Goal: Information Seeking & Learning: Learn about a topic

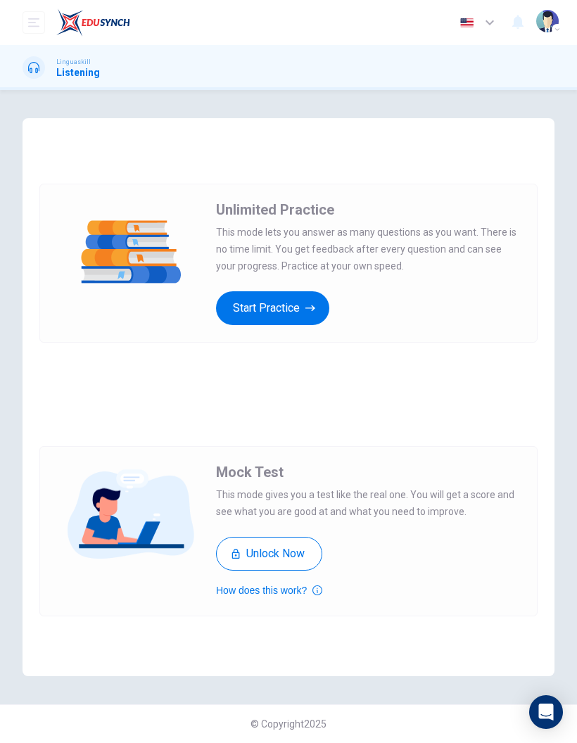
click at [551, 686] on div "Unlimited Practice Mock Test Unlimited Practice This mode lets you answer as ma…" at bounding box center [288, 416] width 577 height 653
click at [276, 307] on button "Start Practice" at bounding box center [272, 308] width 113 height 34
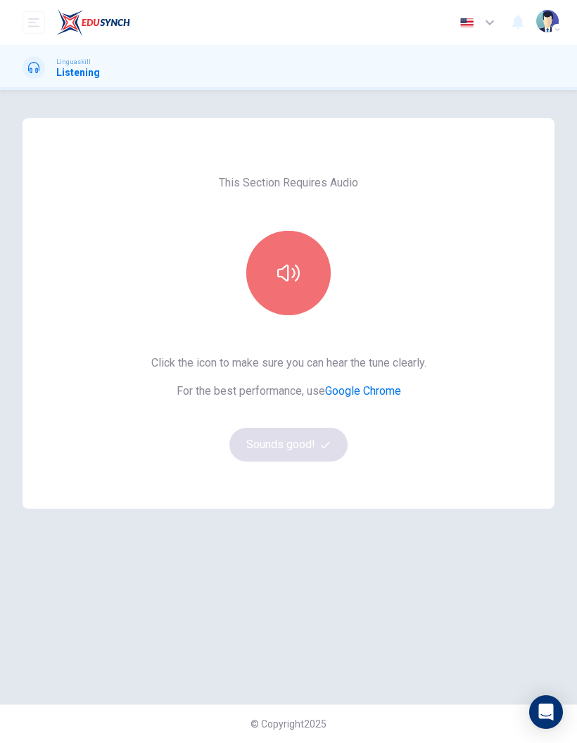
click at [298, 274] on icon "button" at bounding box center [288, 273] width 23 height 23
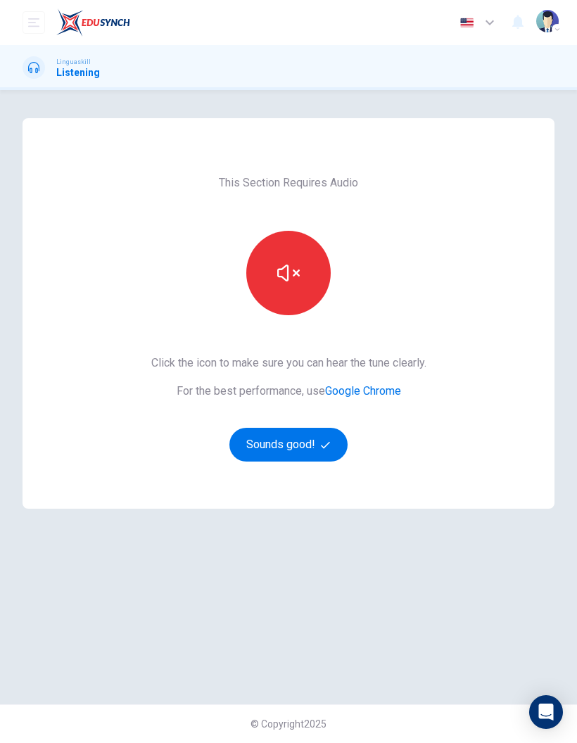
click at [288, 447] on button "Sounds good!" at bounding box center [288, 445] width 118 height 34
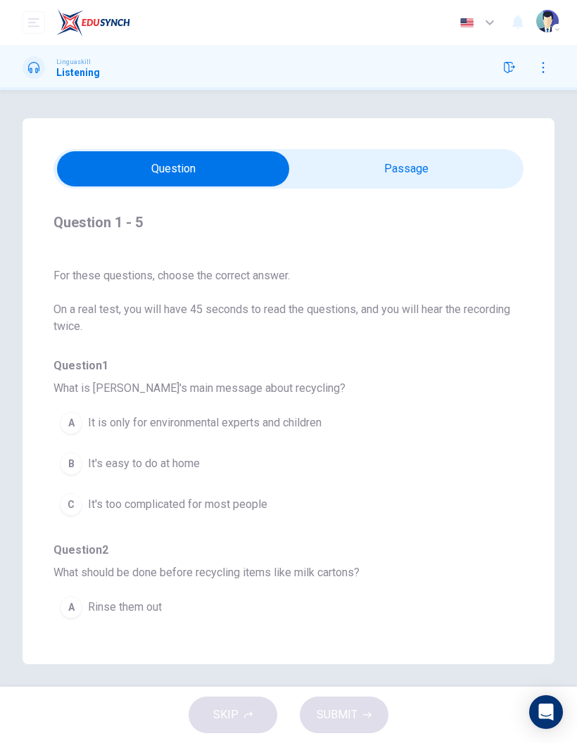
click at [312, 312] on span "On a real test, you will have 45 seconds to read the questions, and you will he…" at bounding box center [288, 318] width 470 height 34
click at [370, 182] on input "checkbox" at bounding box center [173, 168] width 705 height 35
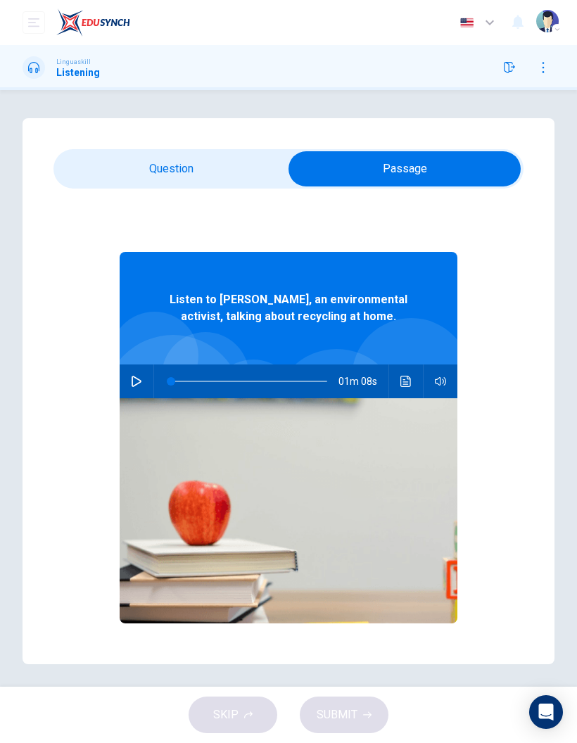
click at [161, 180] on input "checkbox" at bounding box center [404, 168] width 705 height 35
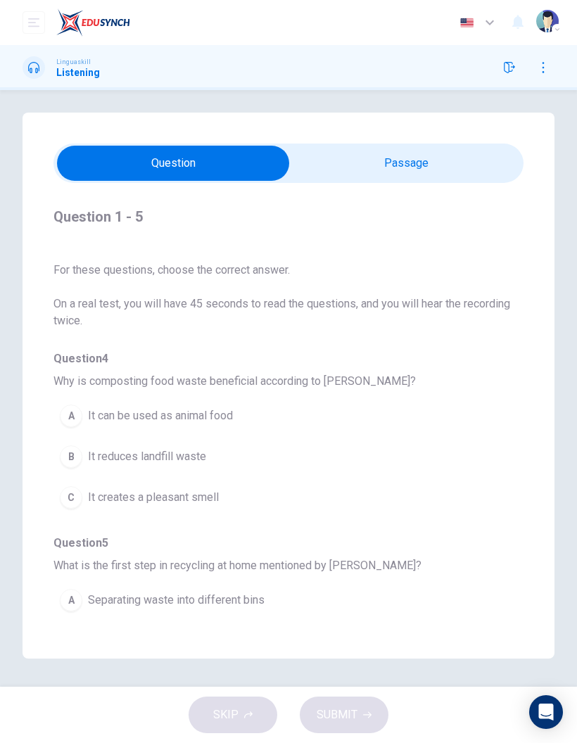
scroll to position [62, 0]
click at [429, 146] on input "checkbox" at bounding box center [173, 163] width 705 height 35
checkbox input "true"
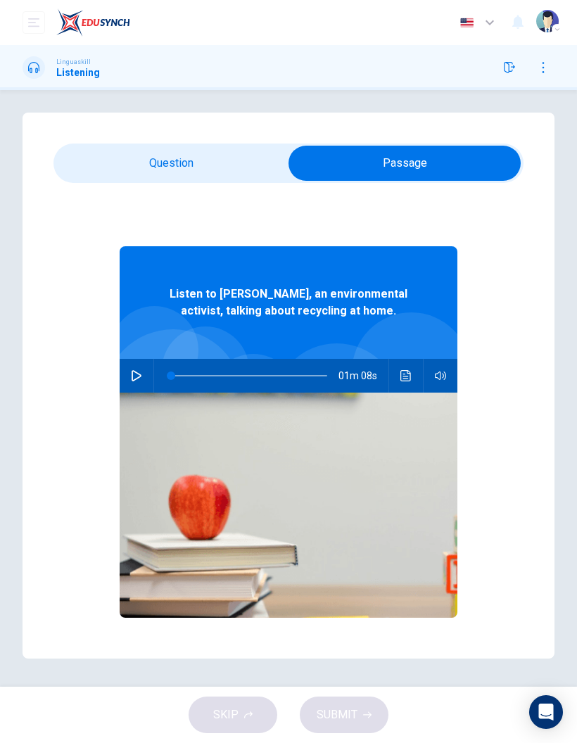
click at [142, 359] on button "button" at bounding box center [136, 376] width 23 height 34
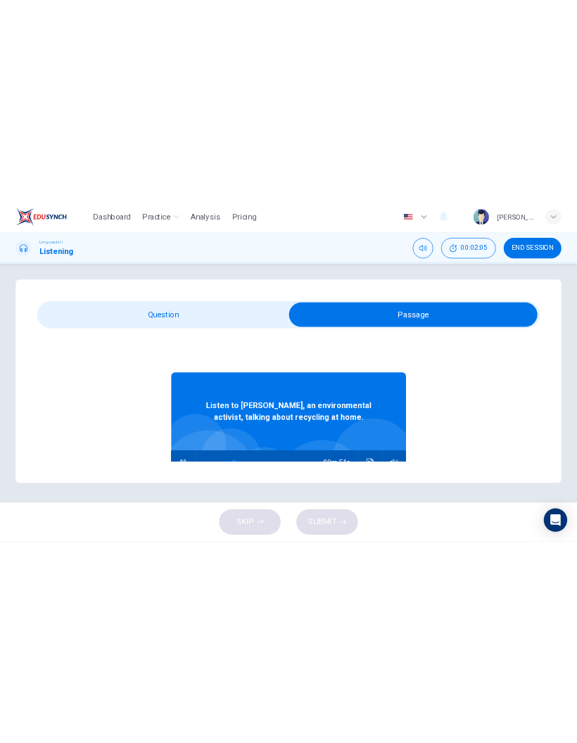
scroll to position [0, 0]
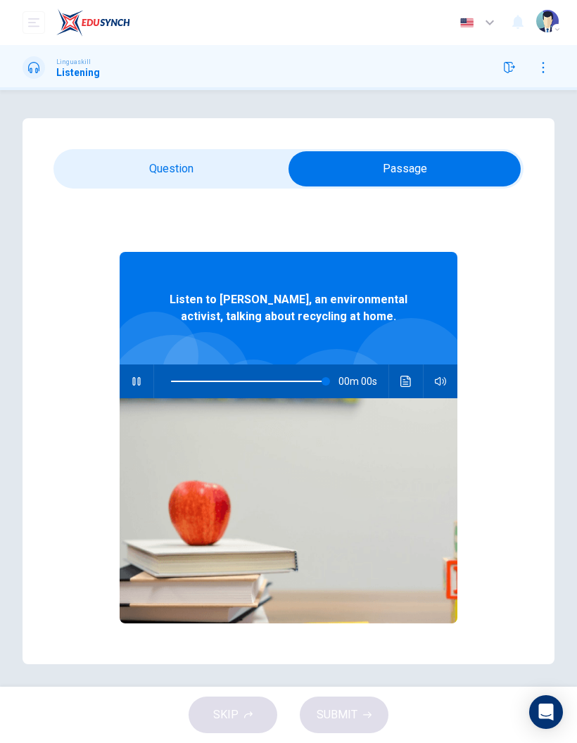
type input "0"
click at [407, 376] on icon "Click to see the audio transcription" at bounding box center [405, 381] width 11 height 11
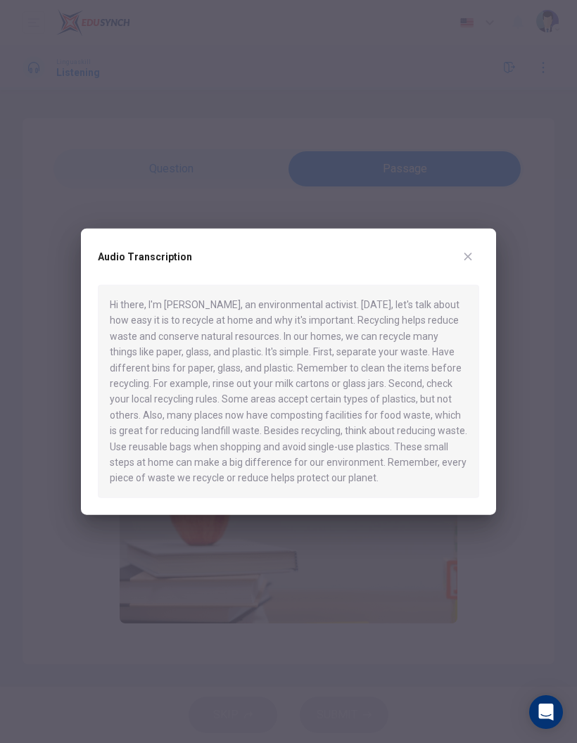
click at [466, 250] on button "button" at bounding box center [467, 256] width 23 height 23
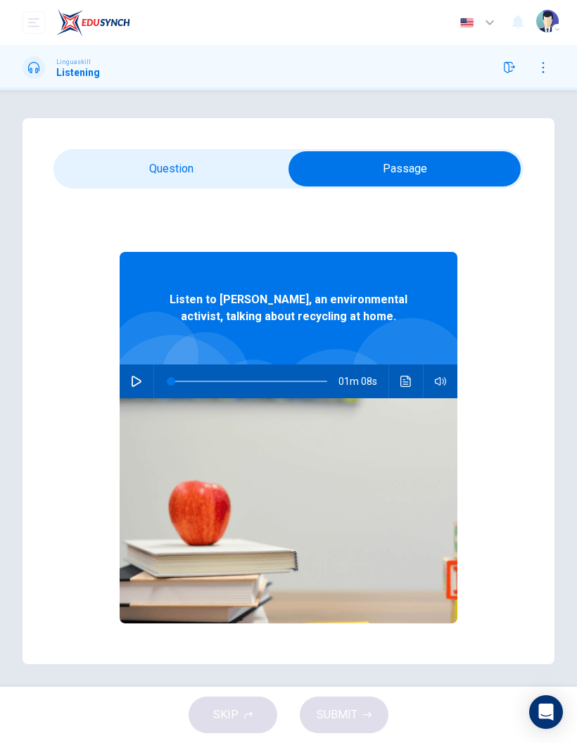
click at [170, 170] on input "checkbox" at bounding box center [404, 168] width 705 height 35
checkbox input "false"
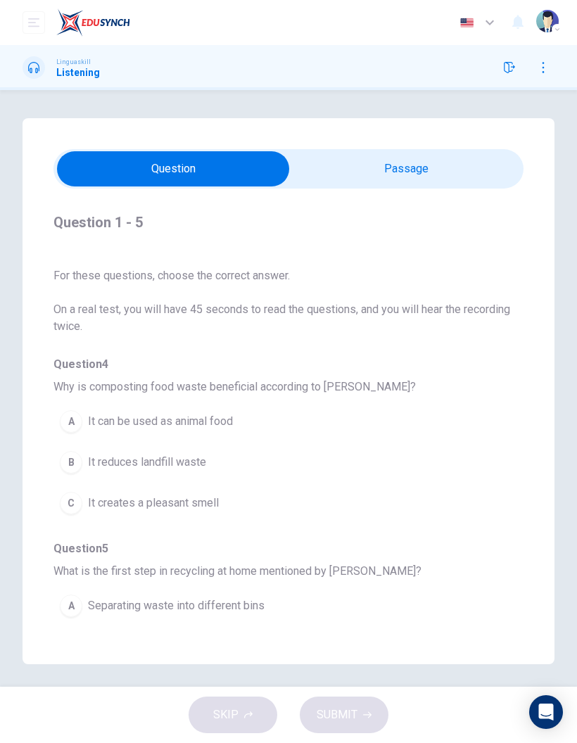
click at [64, 421] on div "A" at bounding box center [71, 421] width 23 height 23
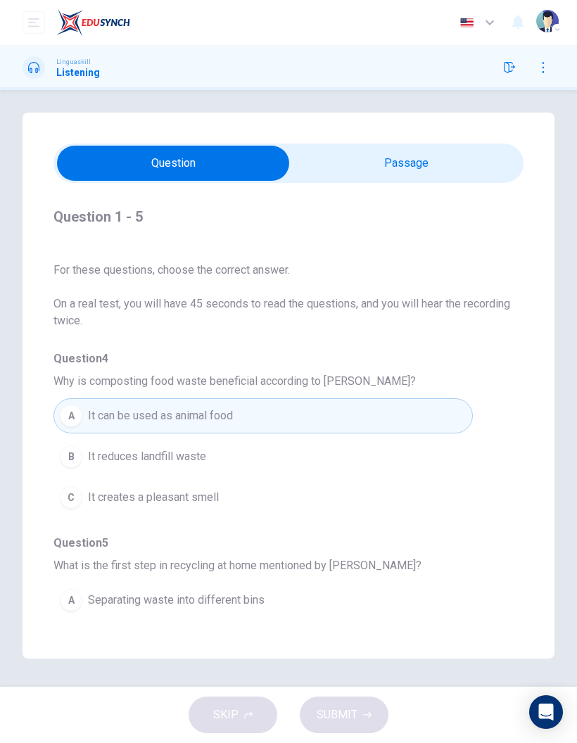
scroll to position [62, 0]
click at [81, 582] on button "A Separating waste into different bins" at bounding box center [262, 599] width 419 height 35
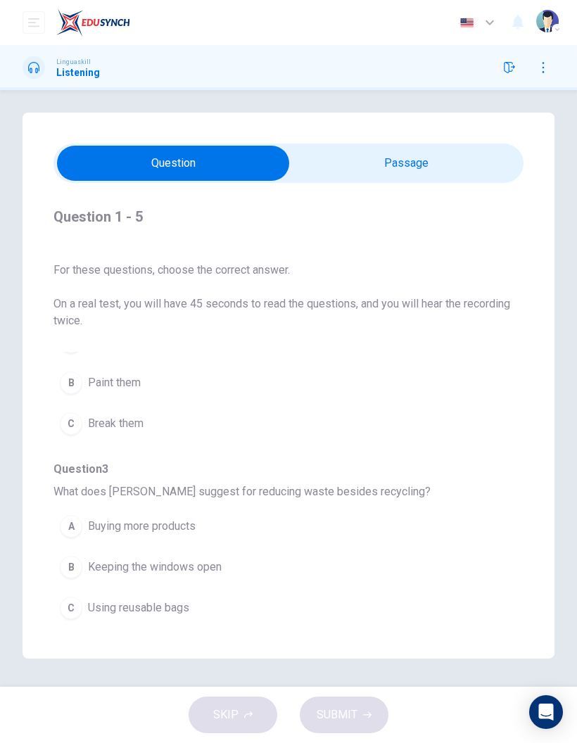
scroll to position [258, 0]
click at [163, 601] on span "Using reusable bags" at bounding box center [138, 609] width 101 height 17
click at [166, 509] on button "A Rinse them out" at bounding box center [262, 526] width 419 height 35
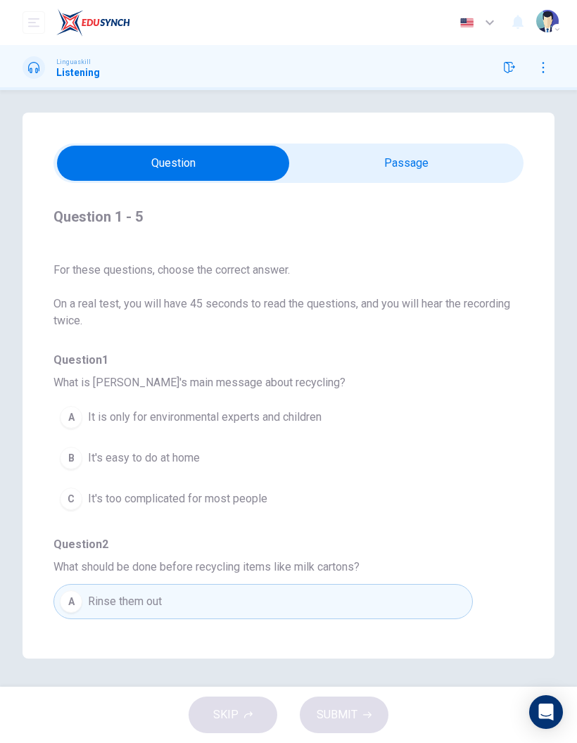
scroll to position [0, 0]
click at [172, 449] on span "It's easy to do at home" at bounding box center [144, 457] width 112 height 17
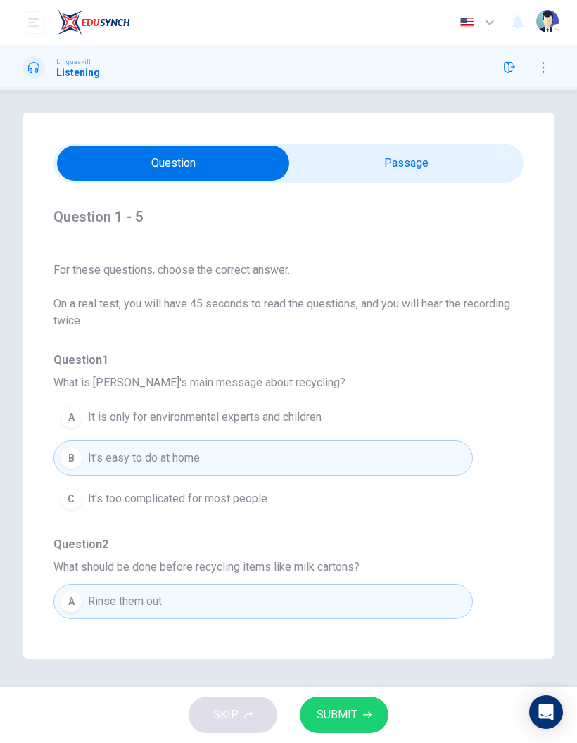
click at [313, 721] on button "SUBMIT" at bounding box center [344, 714] width 89 height 37
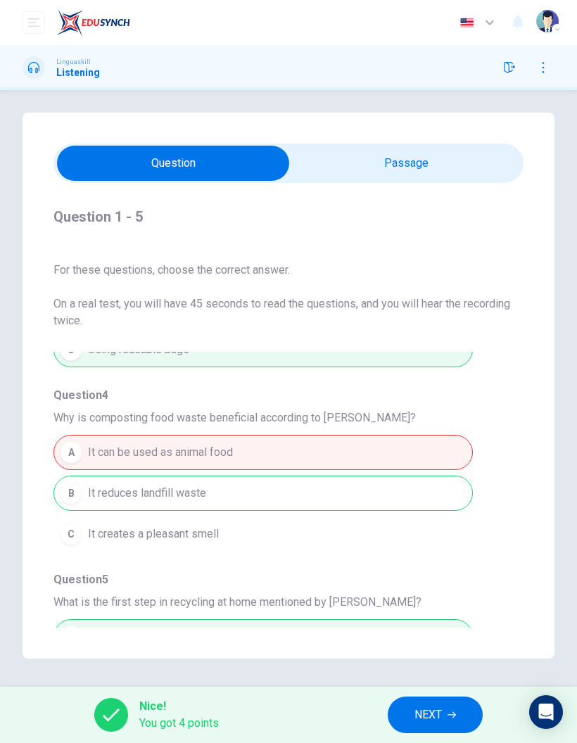
scroll to position [515, 0]
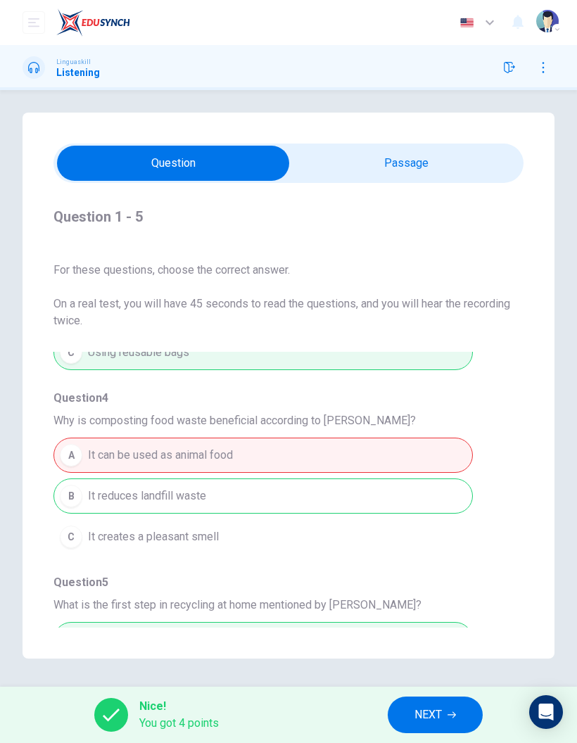
click at [434, 708] on span "NEXT" at bounding box center [427, 715] width 27 height 20
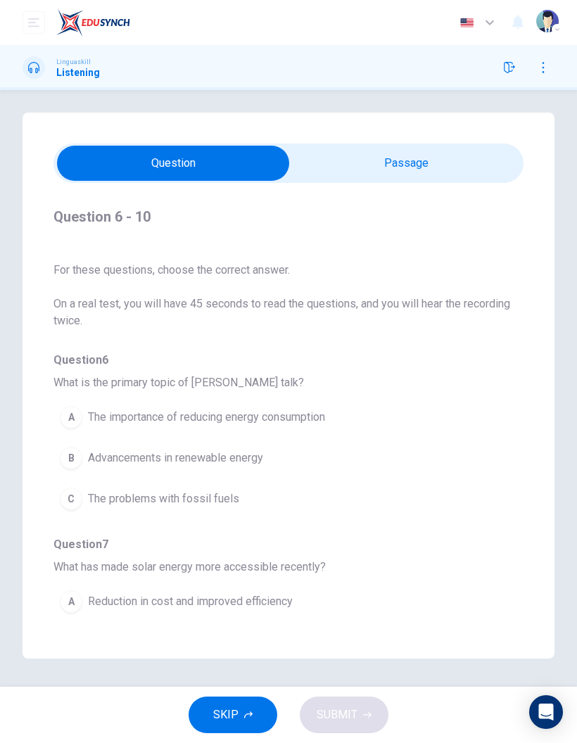
scroll to position [0, 0]
click at [437, 146] on input "checkbox" at bounding box center [173, 163] width 705 height 35
checkbox input "true"
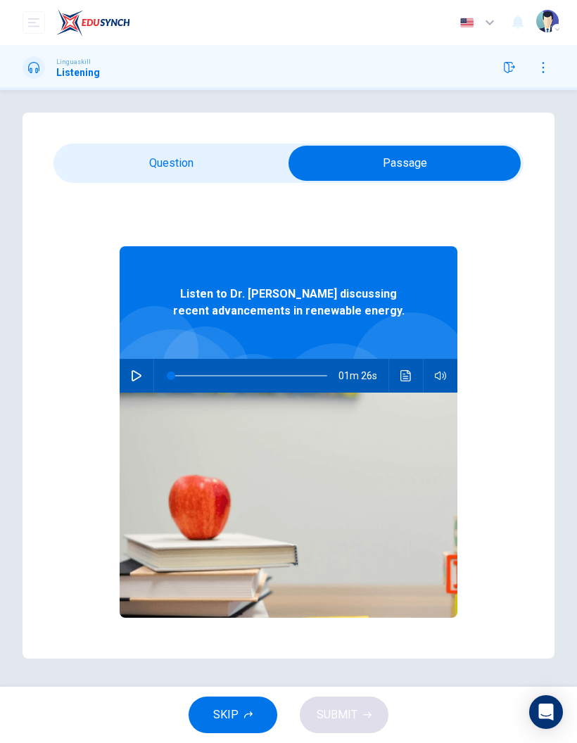
click at [136, 359] on button "button" at bounding box center [136, 376] width 23 height 34
type input "0"
click at [407, 359] on button "Click to see the audio transcription" at bounding box center [406, 376] width 23 height 34
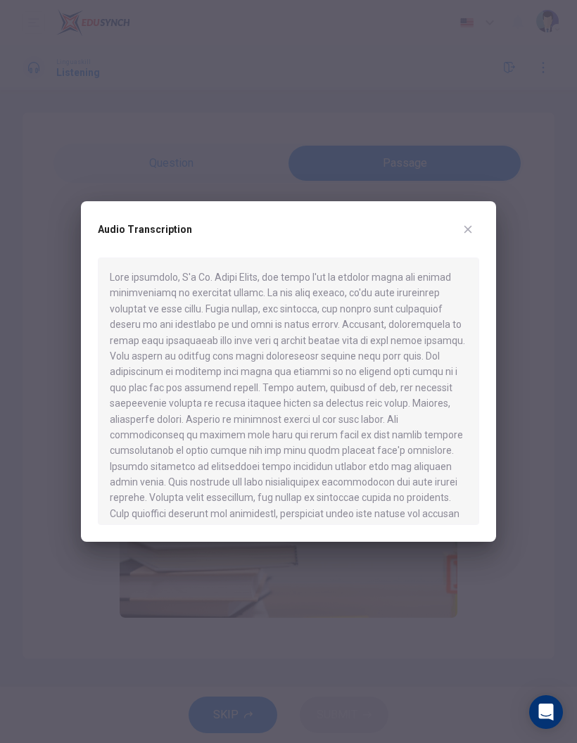
click at [471, 231] on icon "button" at bounding box center [468, 230] width 8 height 8
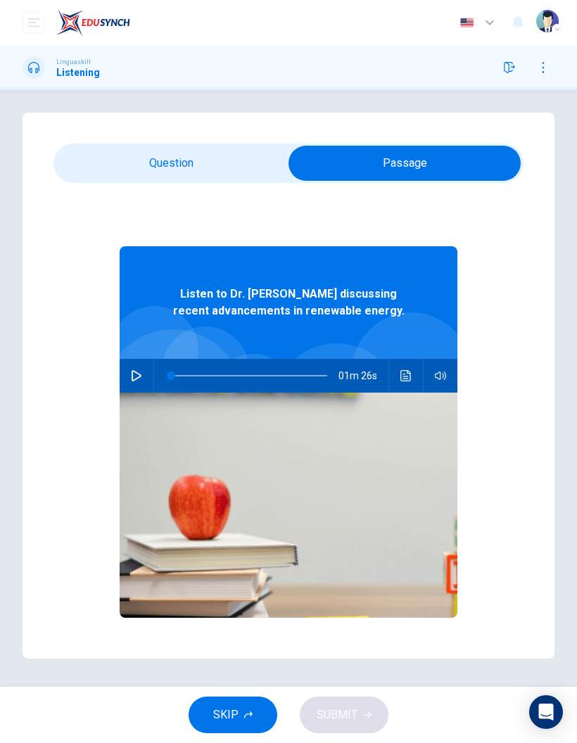
click at [212, 146] on input "checkbox" at bounding box center [404, 163] width 705 height 35
checkbox input "false"
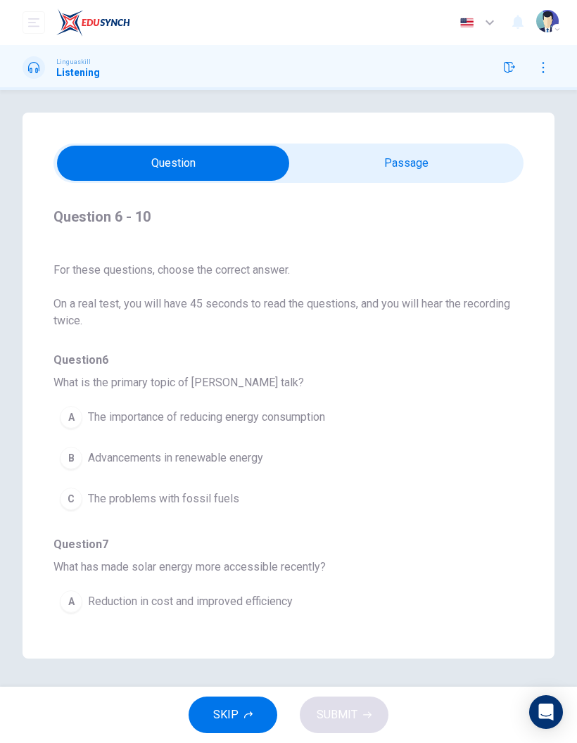
click at [81, 447] on div "B" at bounding box center [71, 458] width 23 height 23
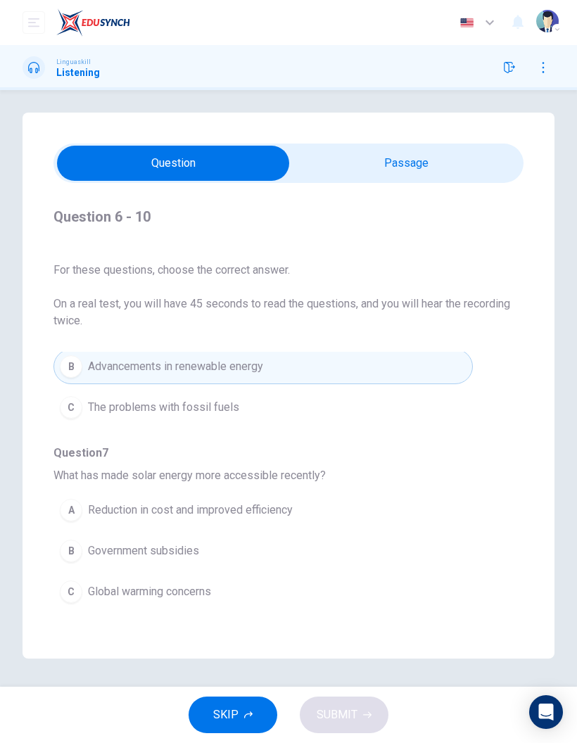
scroll to position [94, 0]
click at [143, 490] on button "A Reduction in cost and improved efficiency" at bounding box center [262, 507] width 419 height 35
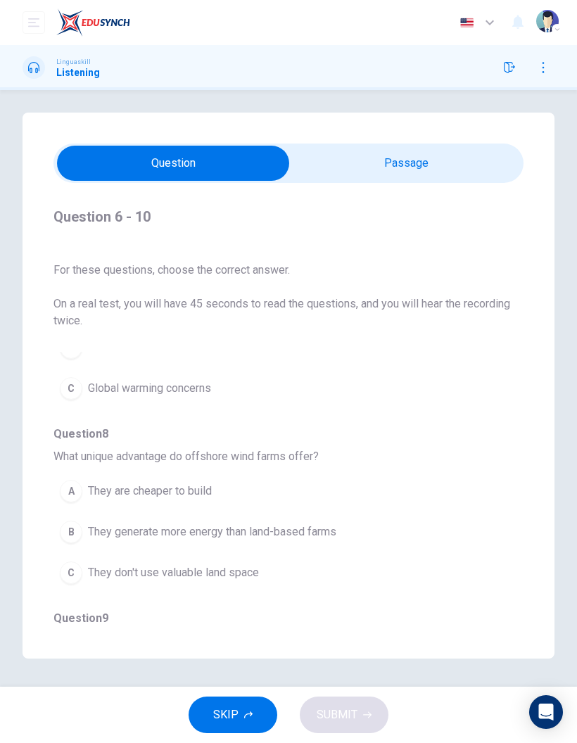
scroll to position [295, 0]
click at [315, 523] on span "They generate more energy than land-based farms" at bounding box center [212, 531] width 248 height 17
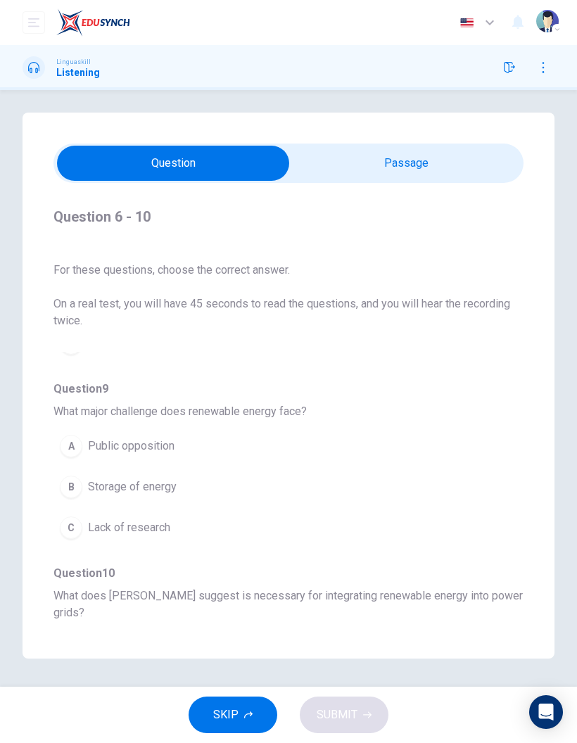
scroll to position [524, 0]
click at [165, 478] on span "Storage of energy" at bounding box center [132, 486] width 89 height 17
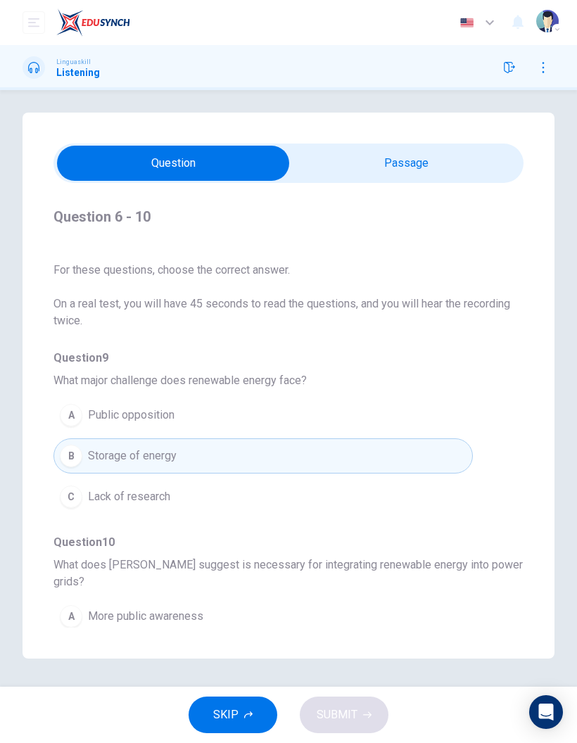
scroll to position [554, 0]
click at [146, 608] on span "More public awareness" at bounding box center [145, 616] width 115 height 17
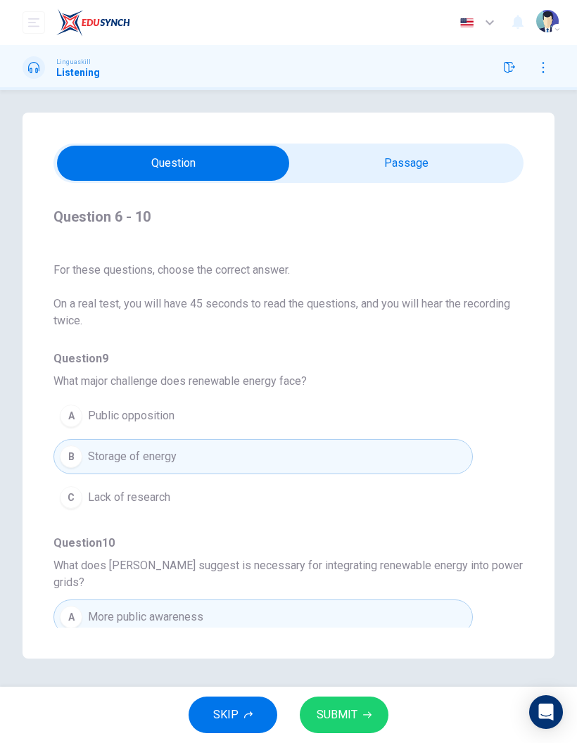
click at [343, 711] on span "SUBMIT" at bounding box center [337, 715] width 41 height 20
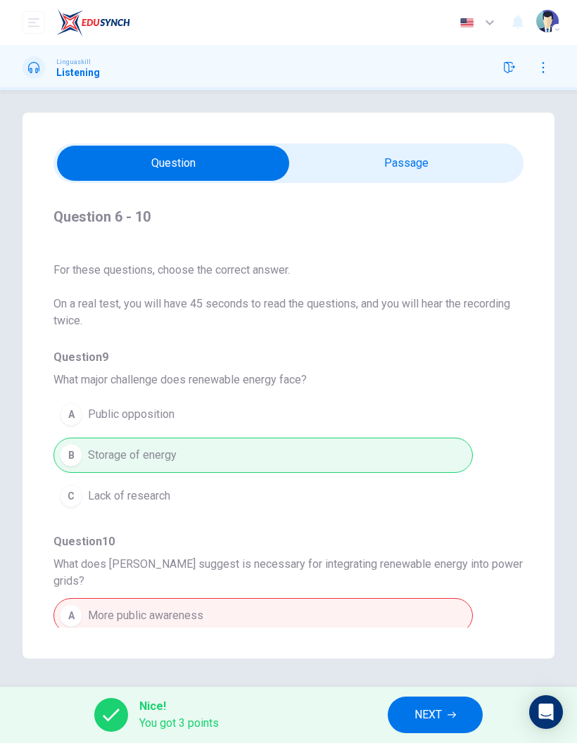
scroll to position [0, 0]
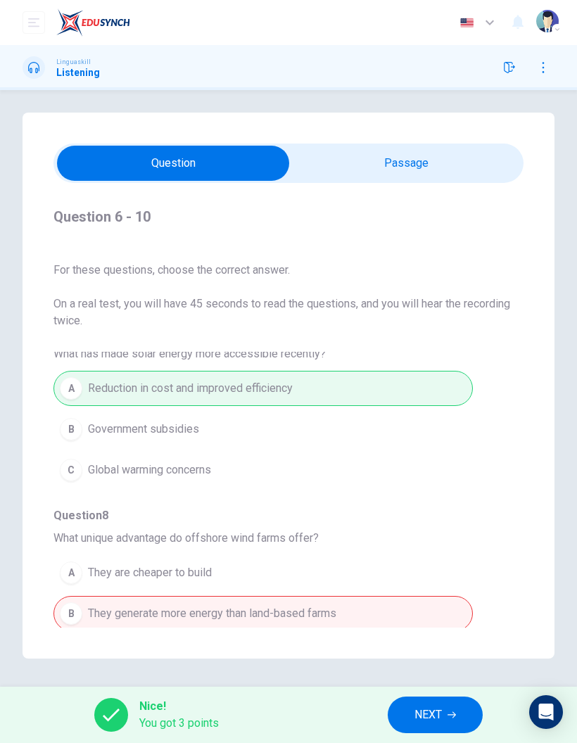
click at [441, 712] on span "NEXT" at bounding box center [427, 715] width 27 height 20
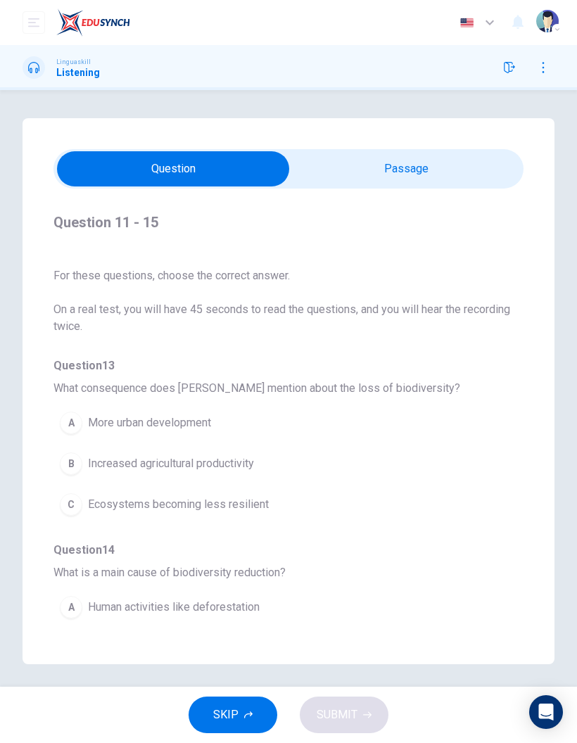
click at [461, 162] on input "checkbox" at bounding box center [173, 168] width 705 height 35
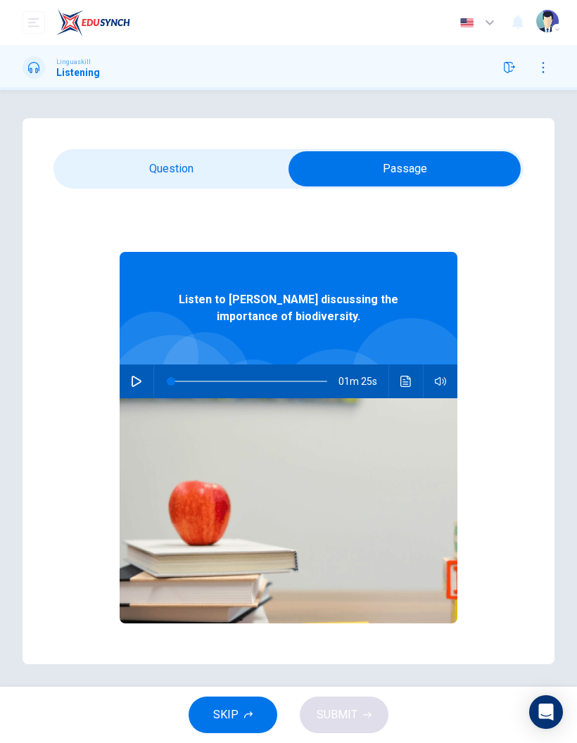
click at [207, 174] on input "checkbox" at bounding box center [404, 168] width 705 height 35
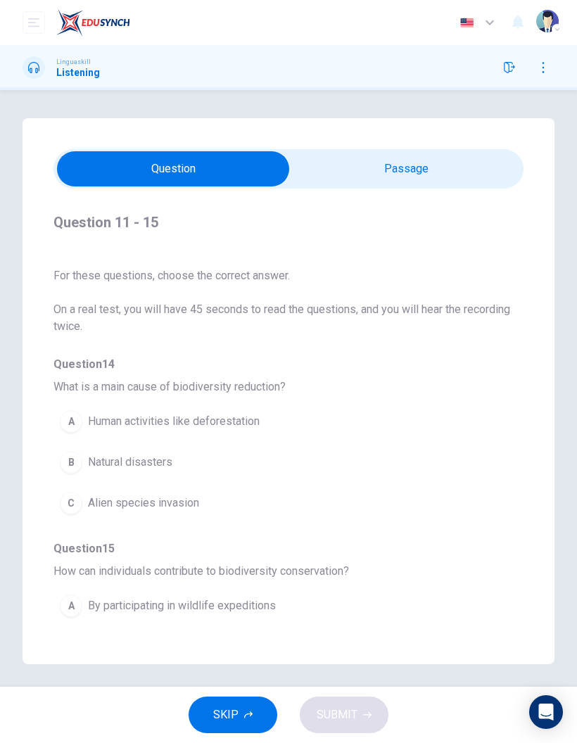
click at [124, 413] on span "Human activities like deforestation" at bounding box center [174, 421] width 172 height 17
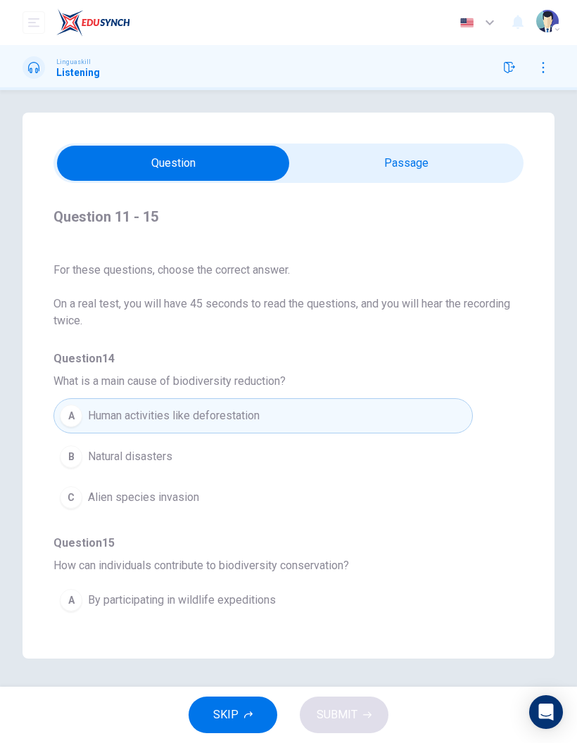
scroll to position [58, 0]
click at [440, 146] on input "checkbox" at bounding box center [173, 163] width 705 height 35
checkbox input "true"
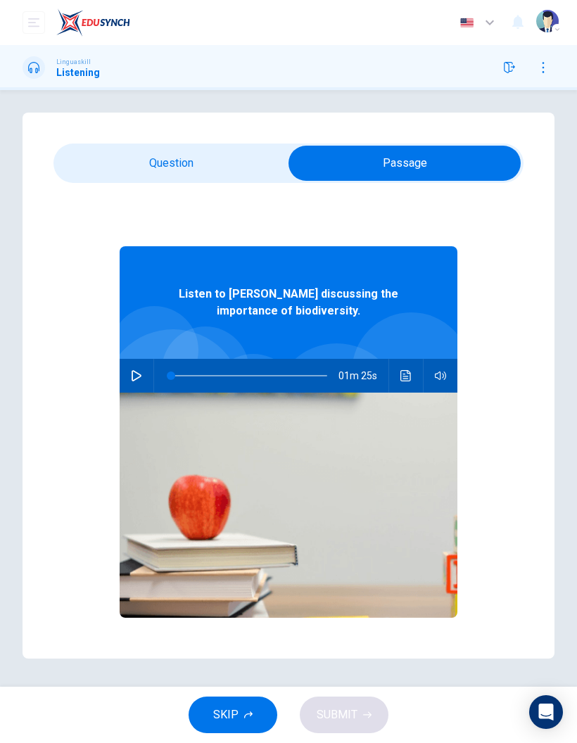
click at [147, 359] on button "button" at bounding box center [136, 376] width 23 height 34
click at [410, 359] on button "Click to see the audio transcription" at bounding box center [406, 376] width 23 height 34
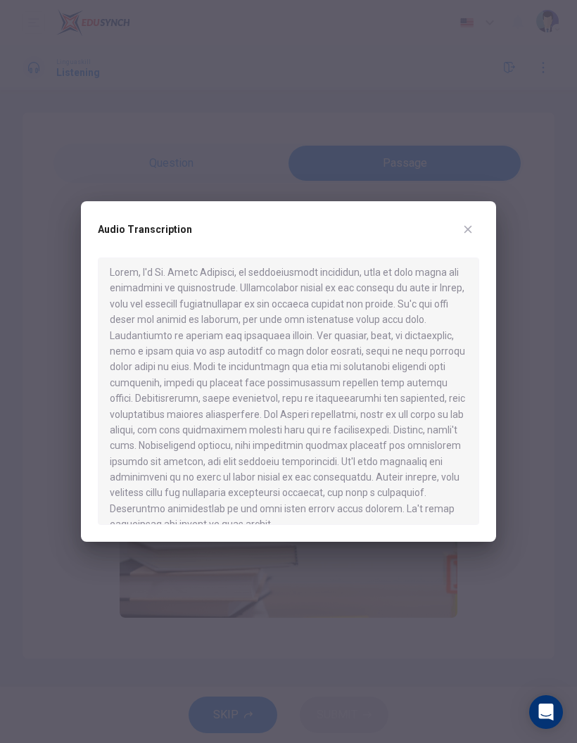
scroll to position [4, 0]
click at [466, 234] on icon "button" at bounding box center [467, 229] width 11 height 11
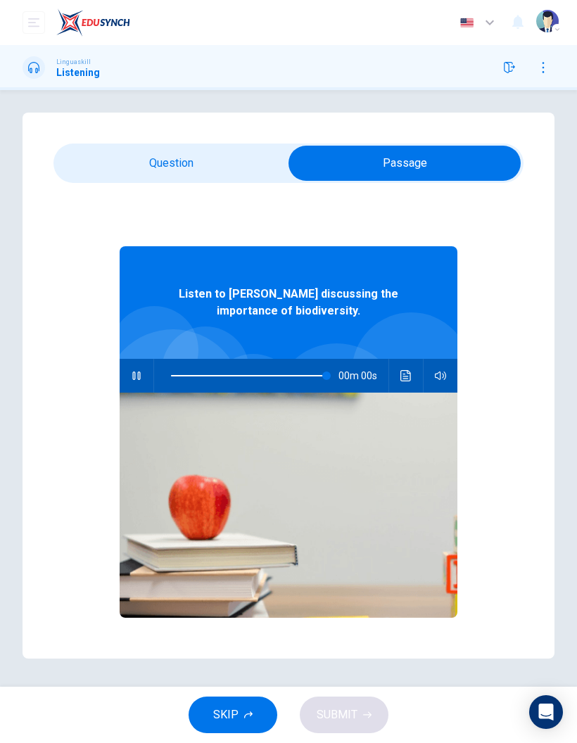
type input "0"
click at [189, 146] on input "checkbox" at bounding box center [404, 163] width 705 height 35
checkbox input "false"
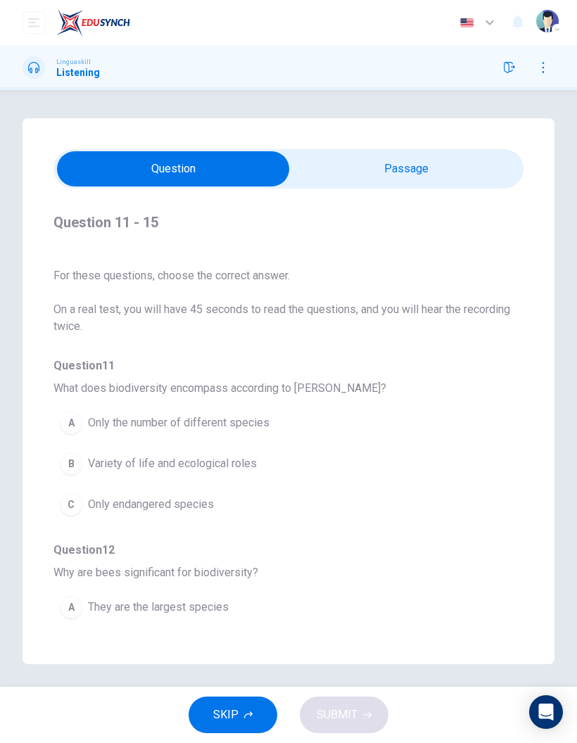
scroll to position [0, 0]
click at [176, 466] on span "Variety of life and ecological roles" at bounding box center [172, 463] width 169 height 17
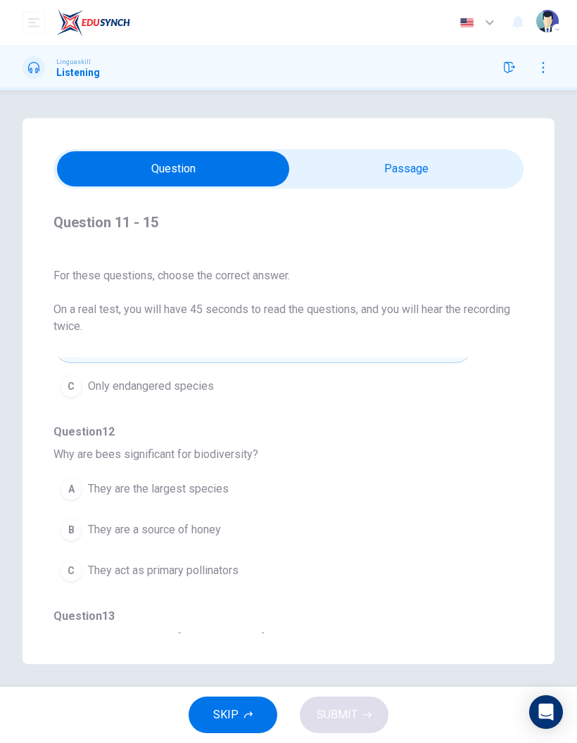
scroll to position [122, 0]
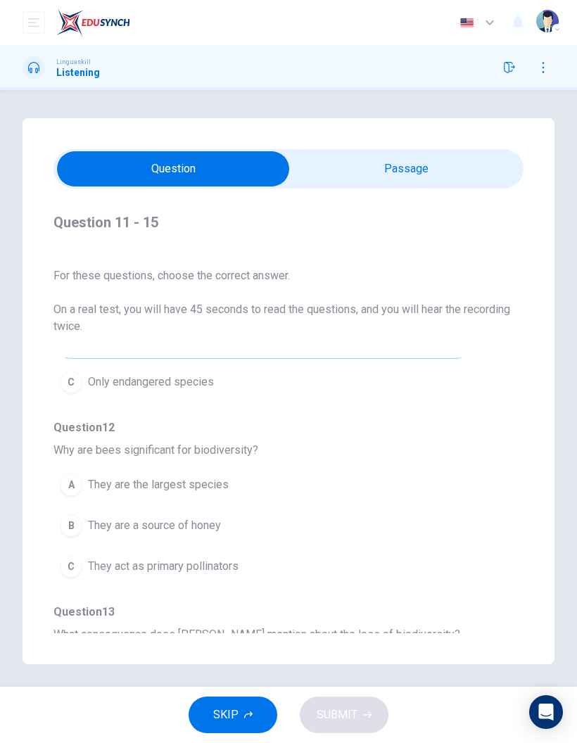
click at [139, 572] on span "They act as primary pollinators" at bounding box center [163, 566] width 151 height 17
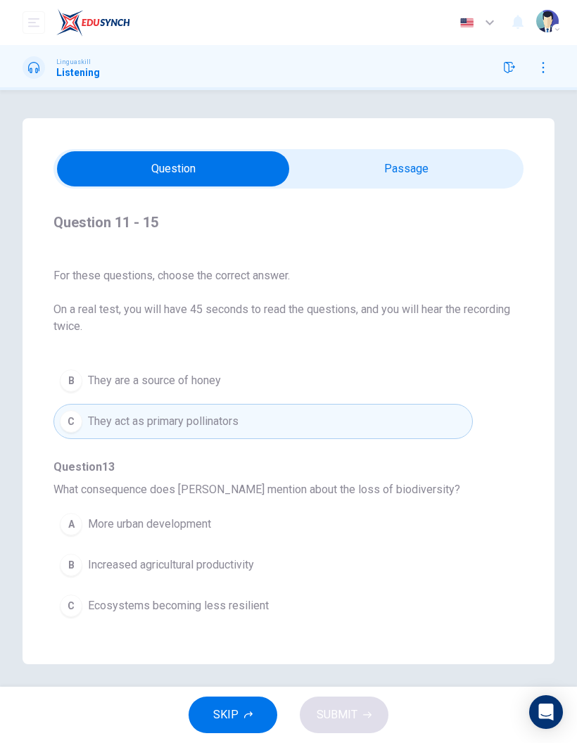
scroll to position [268, 0]
click at [217, 604] on span "Ecosystems becoming less resilient" at bounding box center [178, 604] width 181 height 17
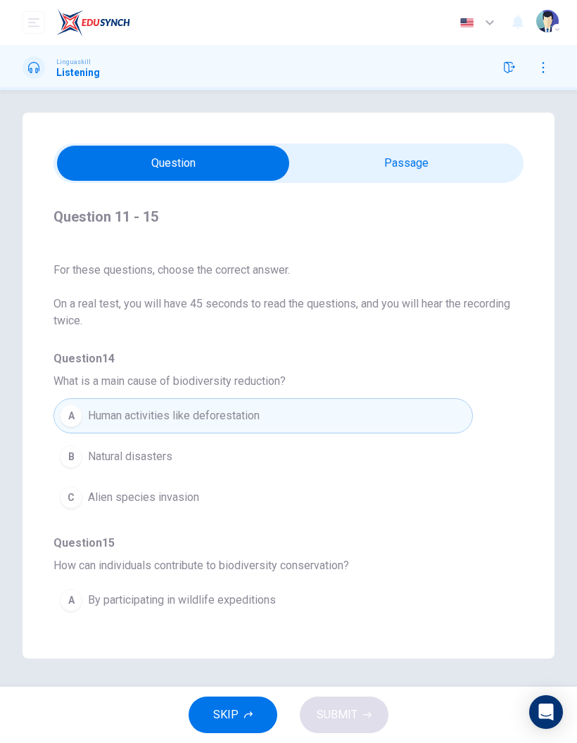
scroll to position [49, 0]
click at [222, 592] on span "By participating in wildlife expeditions" at bounding box center [182, 600] width 188 height 17
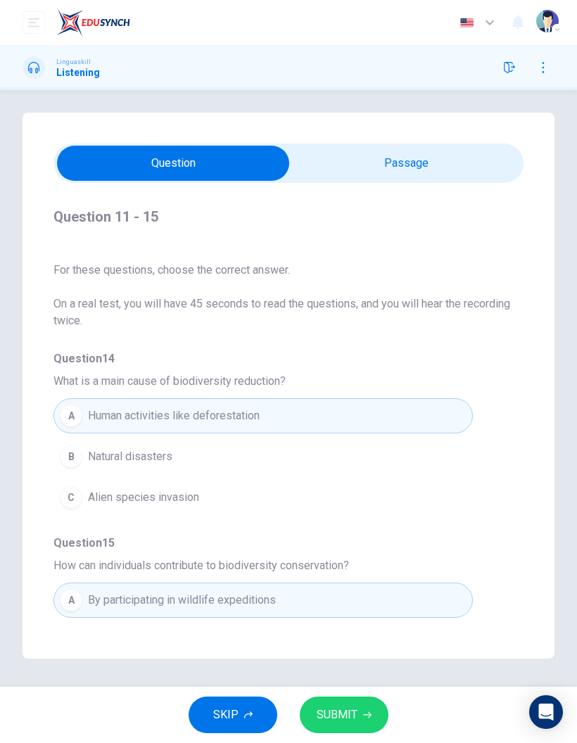
click at [356, 715] on span "SUBMIT" at bounding box center [337, 715] width 41 height 20
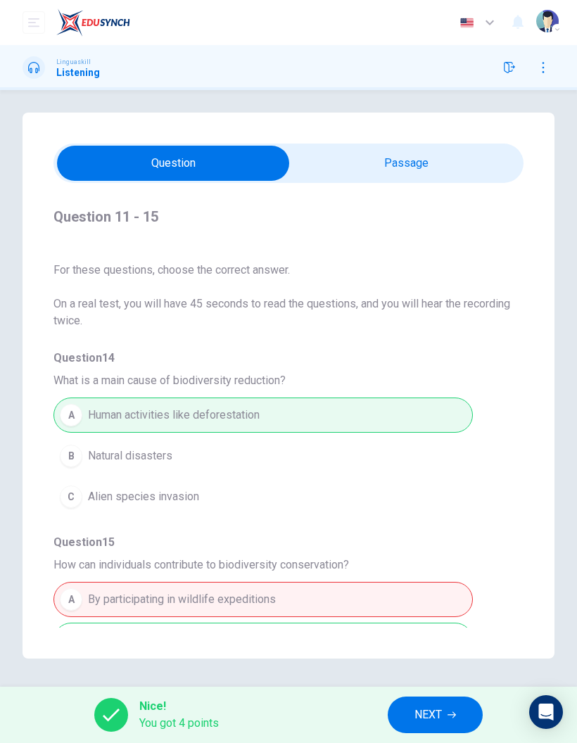
scroll to position [554, 0]
click at [429, 708] on span "NEXT" at bounding box center [427, 715] width 27 height 20
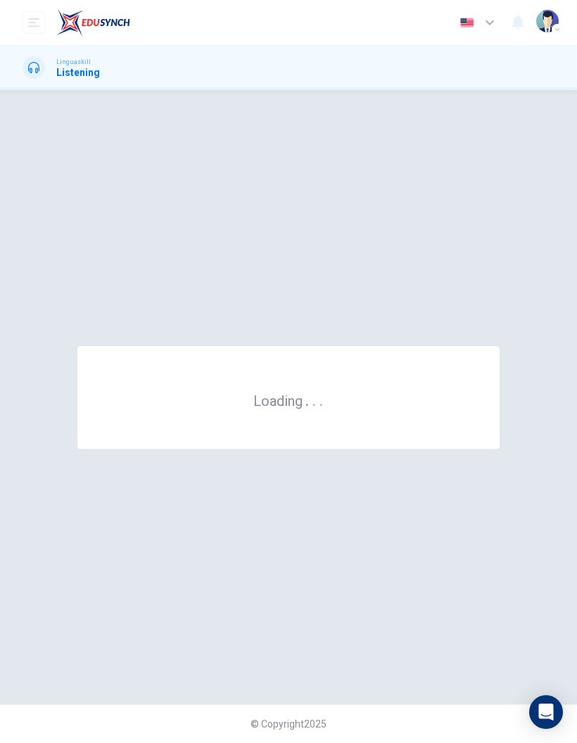
scroll to position [0, 0]
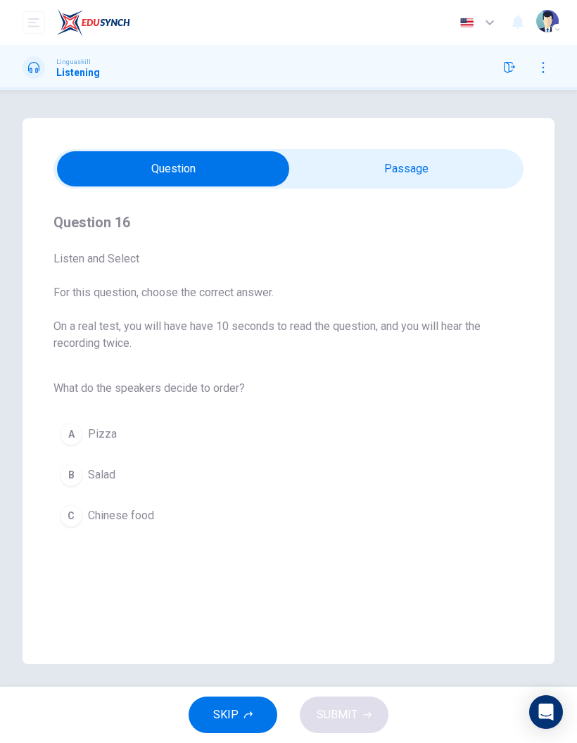
click at [405, 162] on input "checkbox" at bounding box center [173, 168] width 705 height 35
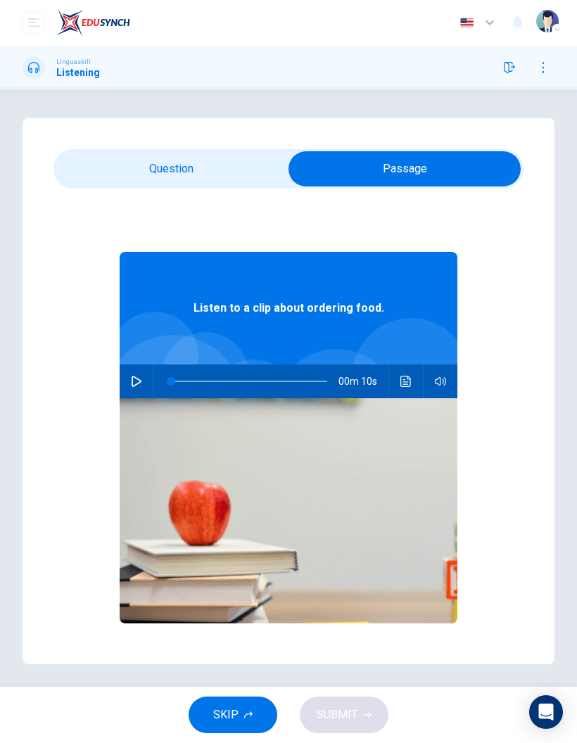
click at [222, 152] on input "checkbox" at bounding box center [404, 168] width 705 height 35
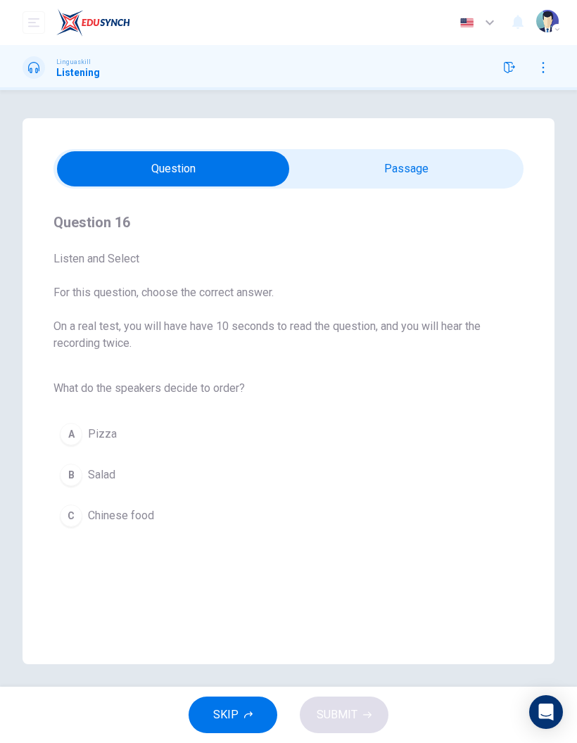
click at [416, 169] on input "checkbox" at bounding box center [173, 168] width 705 height 35
checkbox input "true"
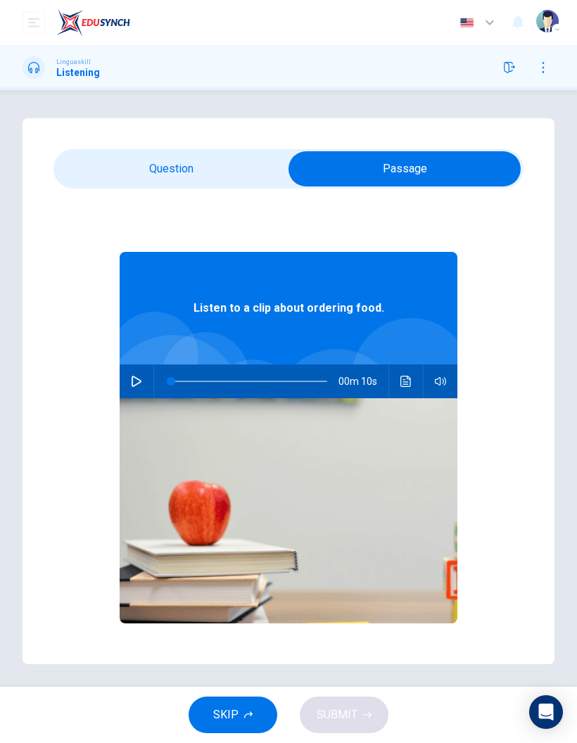
click at [143, 388] on button "button" at bounding box center [136, 381] width 23 height 34
type input "0"
click at [115, 170] on input "checkbox" at bounding box center [404, 168] width 705 height 35
checkbox input "false"
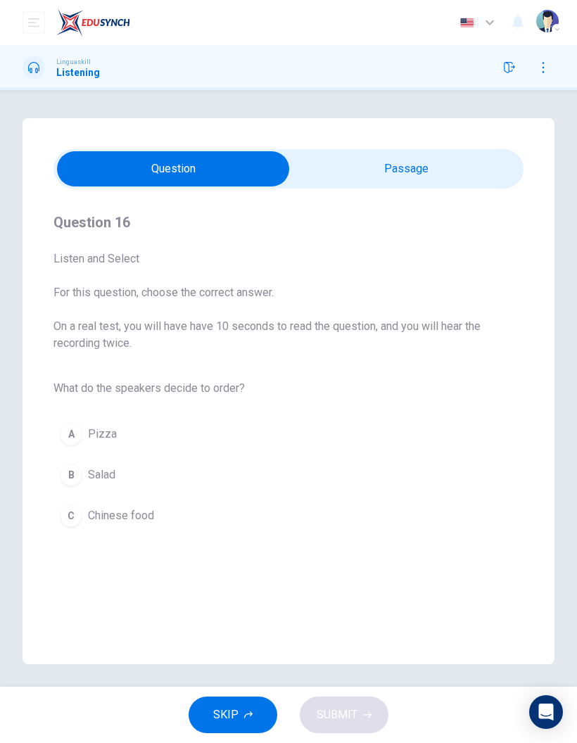
click at [94, 477] on span "Salad" at bounding box center [101, 474] width 27 height 17
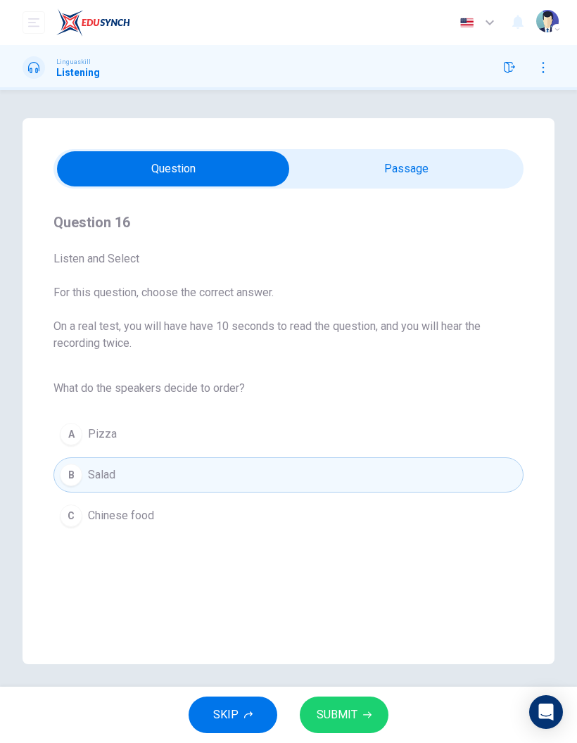
click at [358, 703] on button "SUBMIT" at bounding box center [344, 714] width 89 height 37
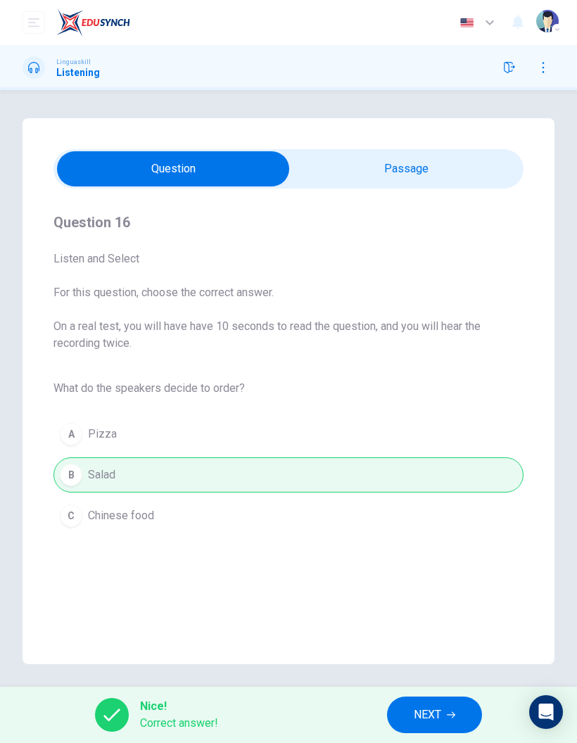
click at [426, 710] on span "NEXT" at bounding box center [427, 715] width 27 height 20
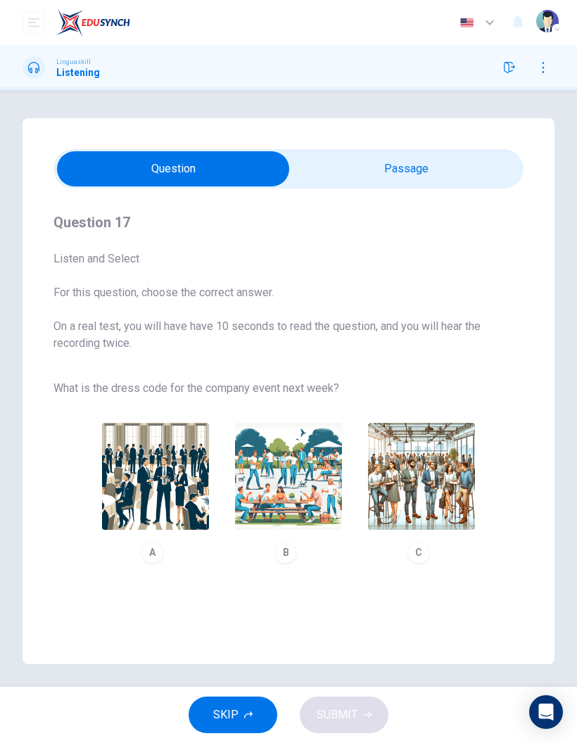
click at [456, 172] on input "checkbox" at bounding box center [173, 168] width 705 height 35
checkbox input "true"
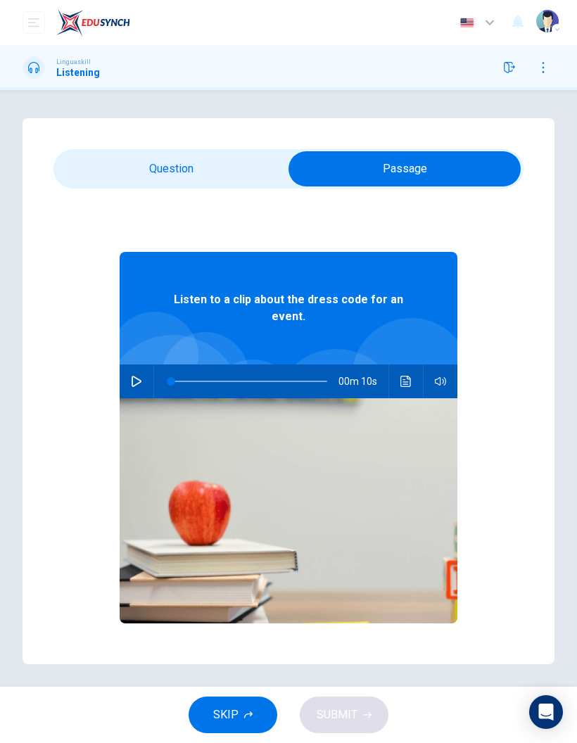
click at [140, 387] on button "button" at bounding box center [136, 381] width 23 height 34
type input "0"
click at [189, 174] on input "checkbox" at bounding box center [404, 168] width 705 height 35
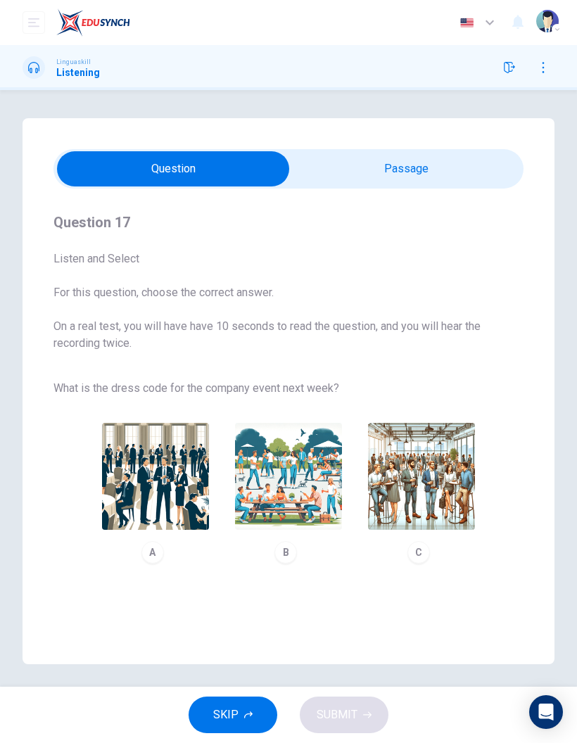
click at [433, 164] on input "checkbox" at bounding box center [173, 168] width 705 height 35
checkbox input "true"
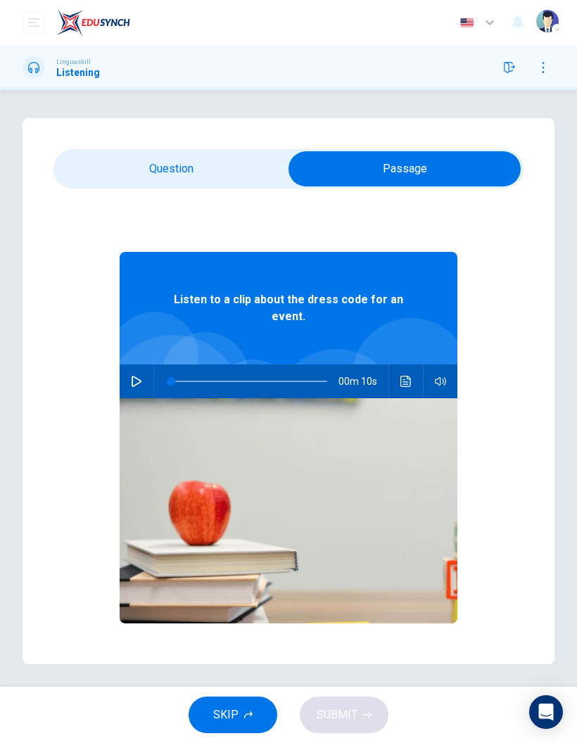
click at [143, 383] on button "button" at bounding box center [136, 381] width 23 height 34
type input "84"
click at [203, 164] on input "checkbox" at bounding box center [404, 168] width 705 height 35
checkbox input "false"
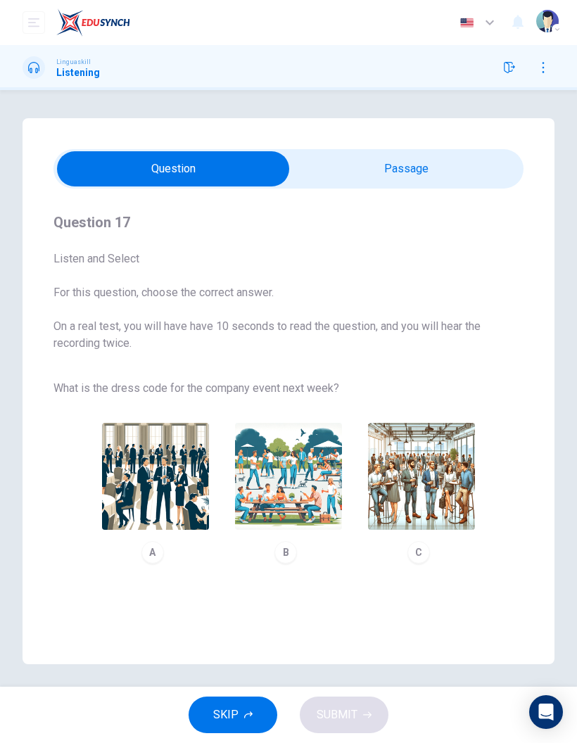
click at [423, 464] on img "button" at bounding box center [421, 476] width 107 height 107
click at [350, 706] on span "SUBMIT" at bounding box center [337, 715] width 41 height 20
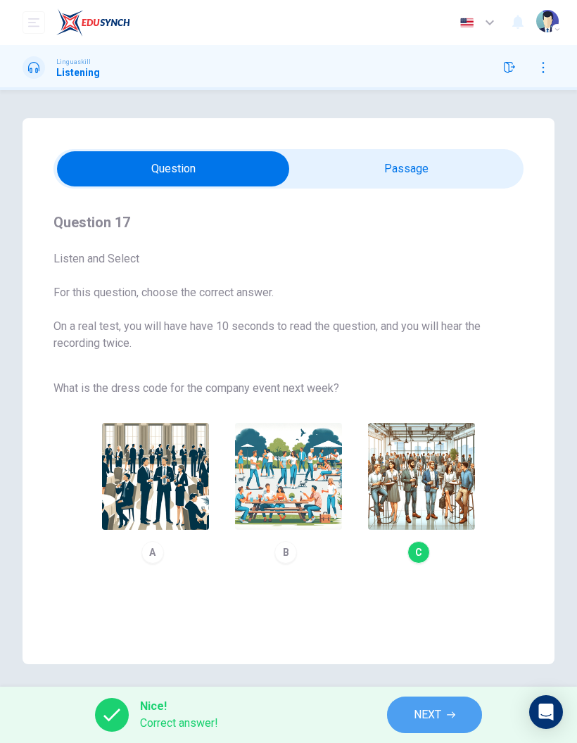
click at [435, 701] on button "NEXT" at bounding box center [434, 714] width 95 height 37
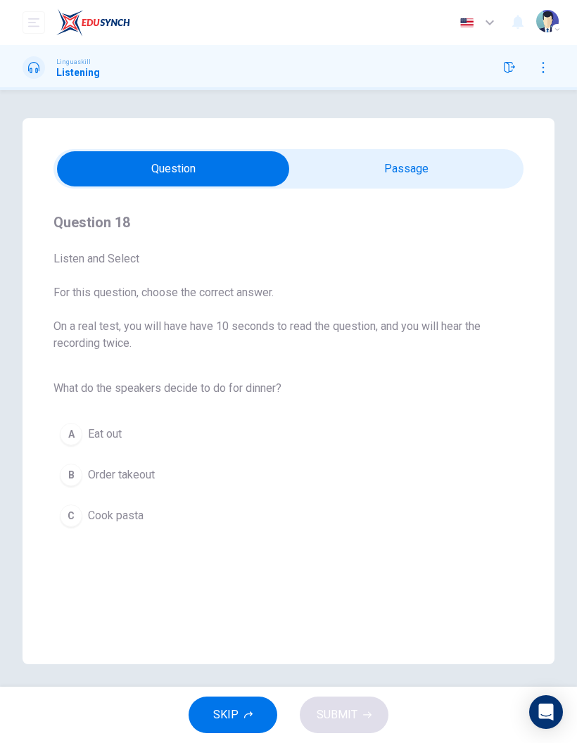
click at [395, 175] on input "checkbox" at bounding box center [173, 168] width 705 height 35
checkbox input "true"
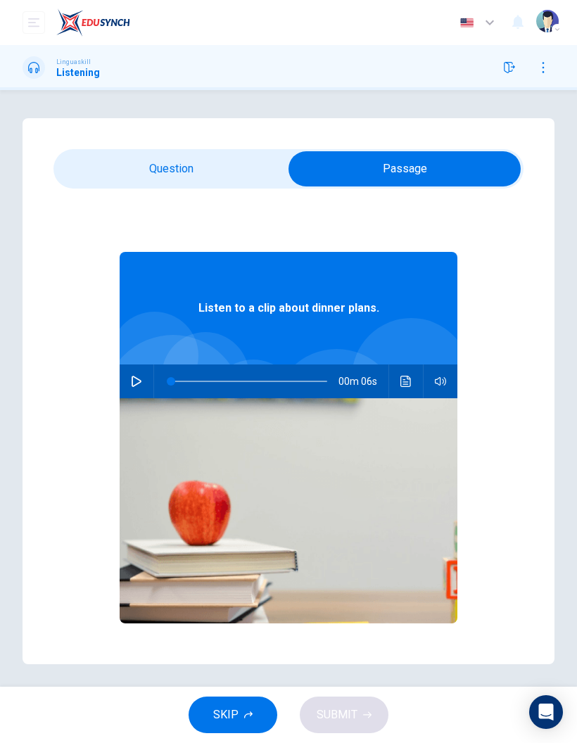
click at [141, 376] on icon "button" at bounding box center [136, 381] width 11 height 11
type input "0"
click at [211, 175] on input "checkbox" at bounding box center [404, 168] width 705 height 35
checkbox input "false"
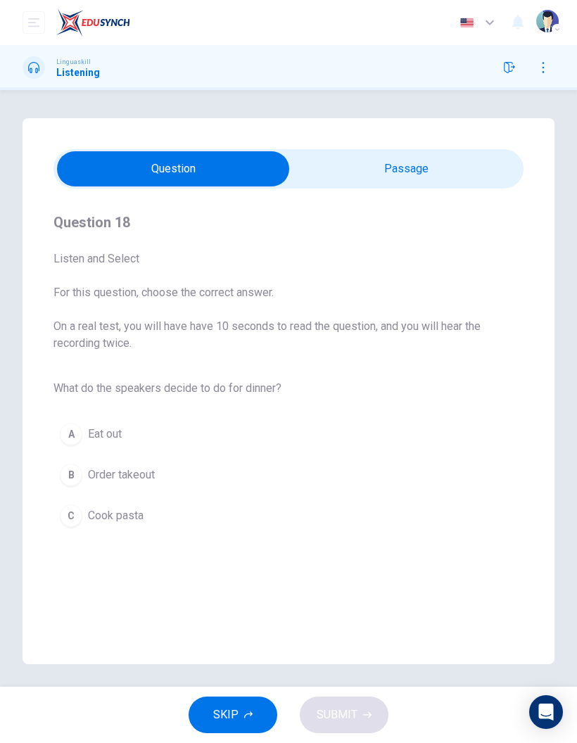
click at [126, 511] on span "Cook pasta" at bounding box center [116, 515] width 56 height 17
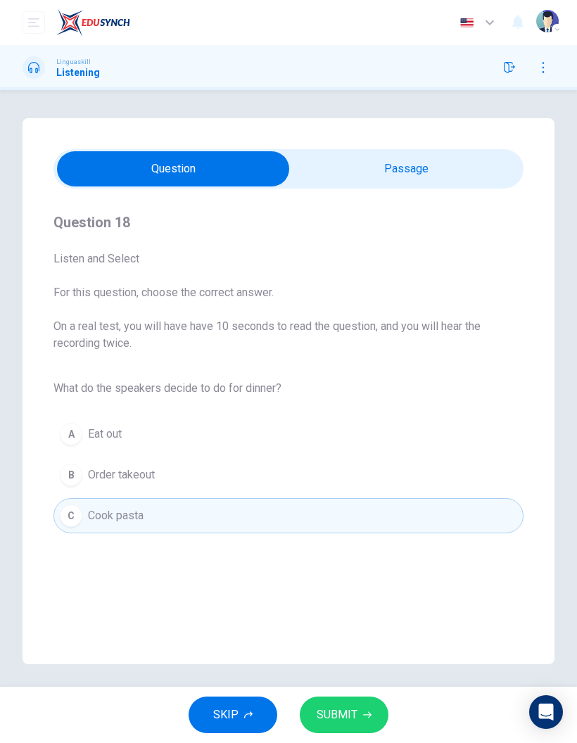
click at [347, 700] on button "SUBMIT" at bounding box center [344, 714] width 89 height 37
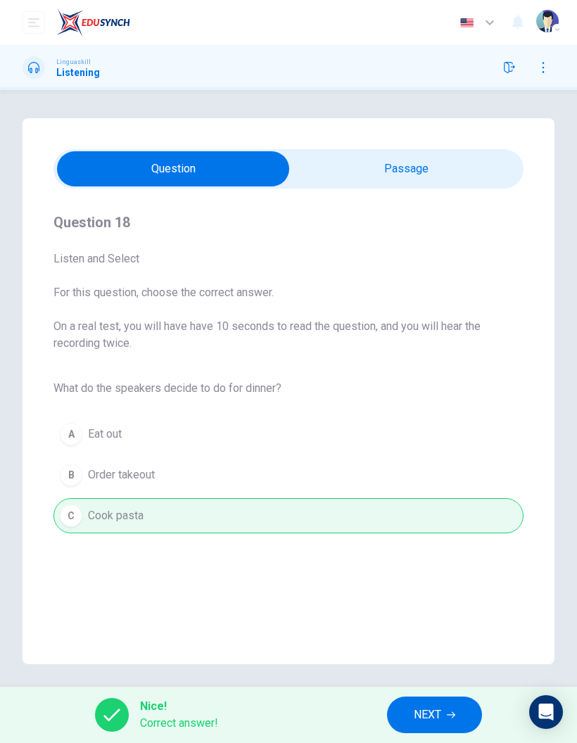
click at [440, 713] on span "NEXT" at bounding box center [427, 715] width 27 height 20
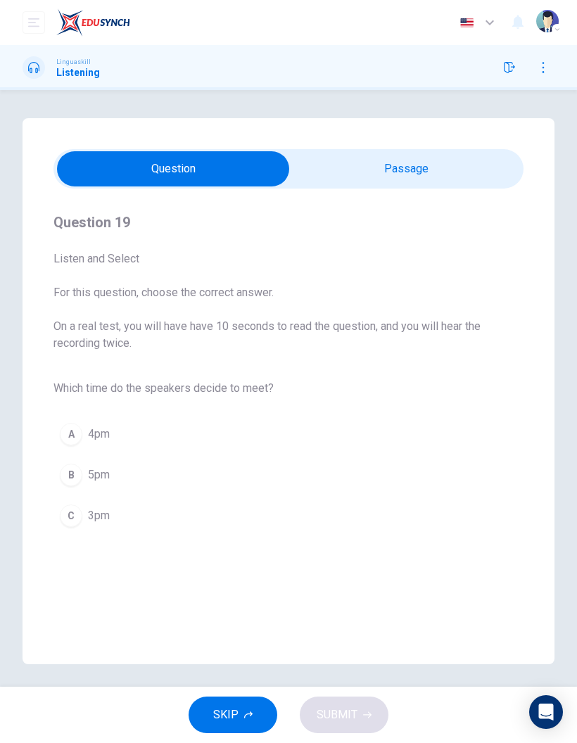
click at [405, 169] on input "checkbox" at bounding box center [173, 168] width 705 height 35
checkbox input "true"
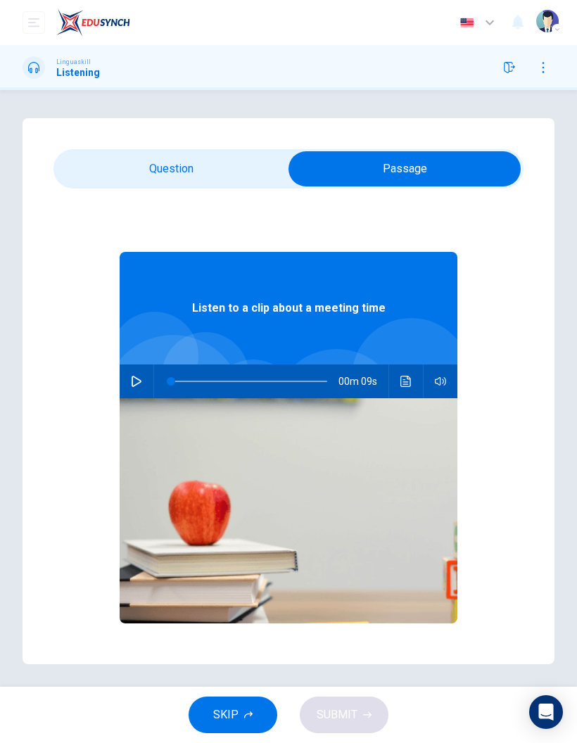
click at [135, 370] on button "button" at bounding box center [136, 381] width 23 height 34
type input "0"
click at [187, 172] on input "checkbox" at bounding box center [404, 168] width 705 height 35
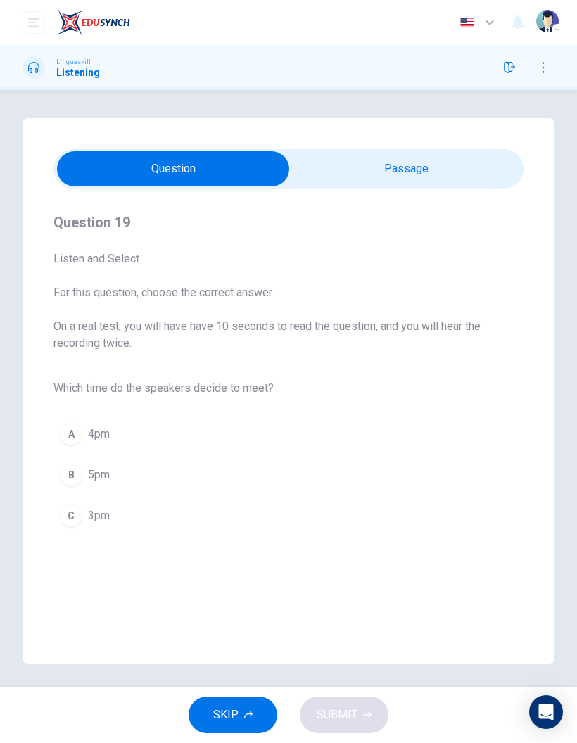
click at [83, 506] on button "C 3pm" at bounding box center [288, 515] width 470 height 35
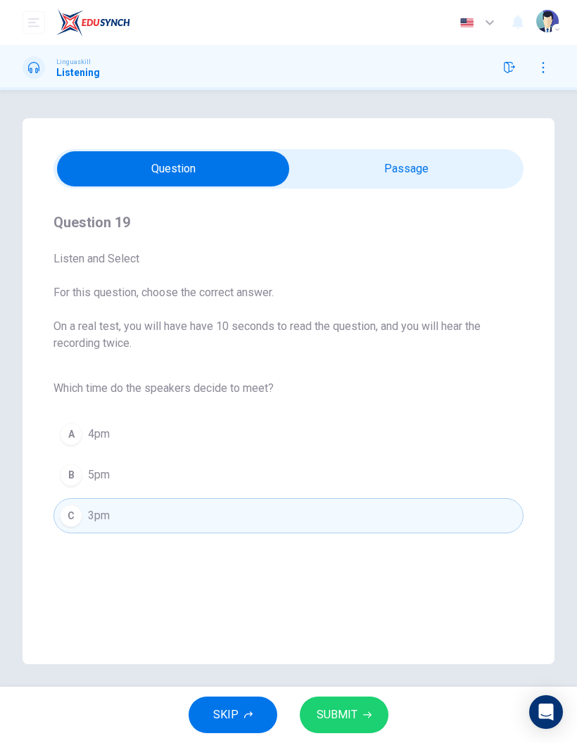
click at [348, 713] on span "SUBMIT" at bounding box center [337, 715] width 41 height 20
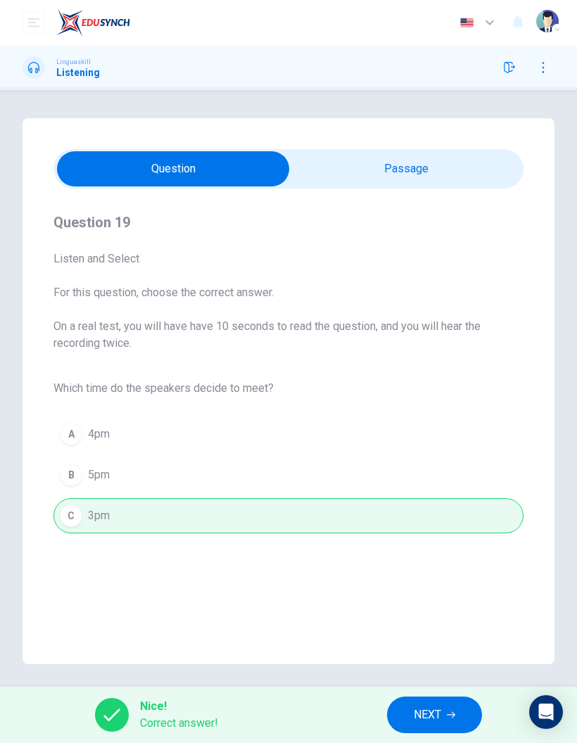
click at [441, 717] on span "NEXT" at bounding box center [427, 715] width 27 height 20
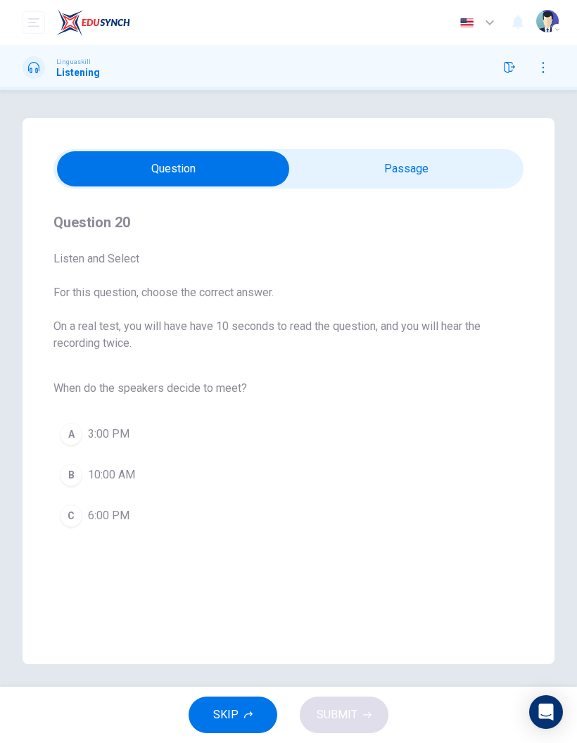
click at [397, 168] on input "checkbox" at bounding box center [173, 168] width 705 height 35
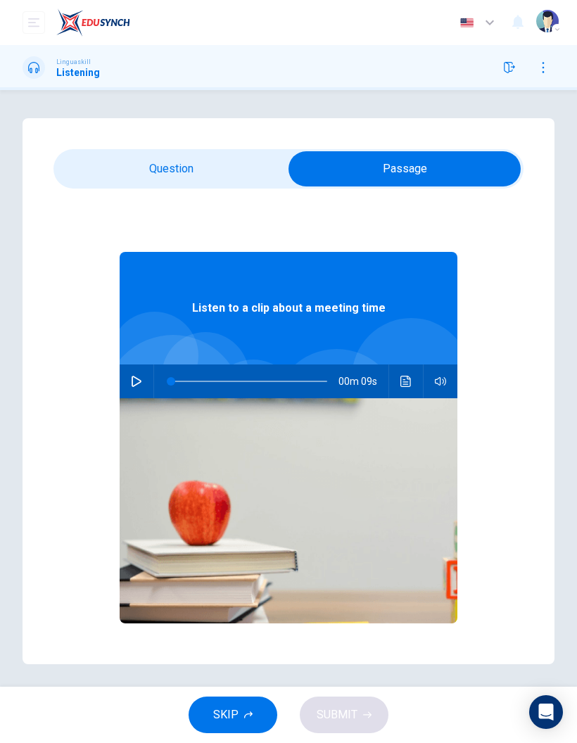
click at [98, 140] on div "Question 20 Listen and Select For this question, choose the correct answer. On …" at bounding box center [289, 391] width 532 height 546
click at [167, 172] on input "checkbox" at bounding box center [404, 168] width 705 height 35
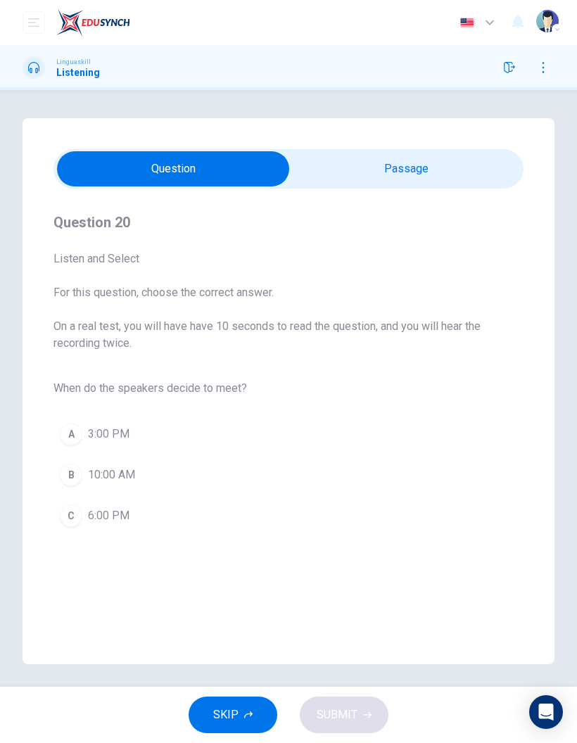
click at [438, 169] on input "checkbox" at bounding box center [173, 168] width 705 height 35
checkbox input "true"
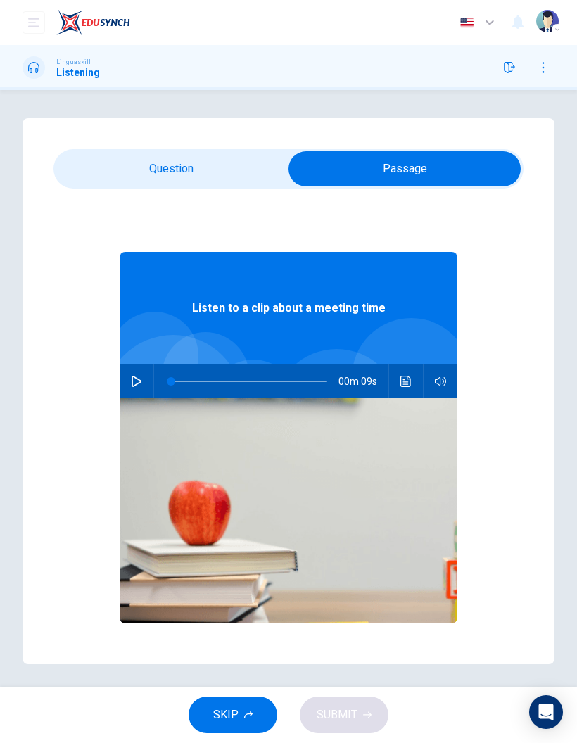
click at [141, 385] on icon "button" at bounding box center [136, 381] width 11 height 11
type input "0"
click at [187, 171] on input "checkbox" at bounding box center [404, 168] width 705 height 35
checkbox input "false"
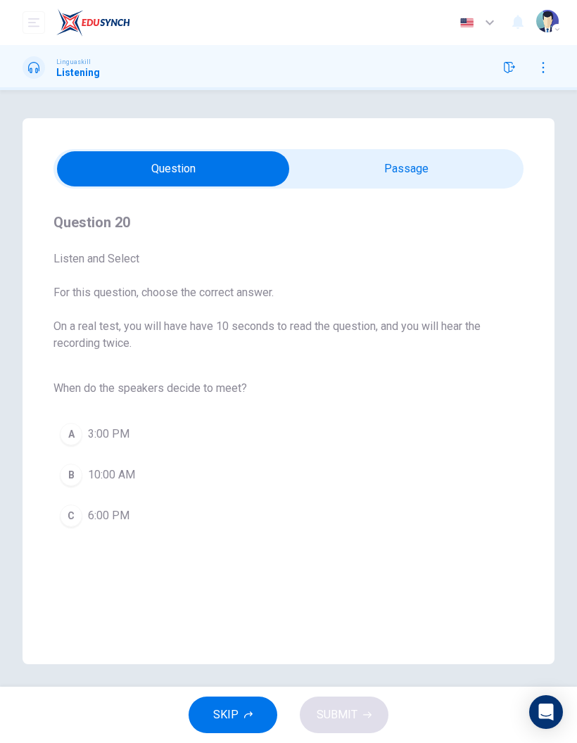
click at [147, 433] on button "A 3:00 PM" at bounding box center [288, 433] width 470 height 35
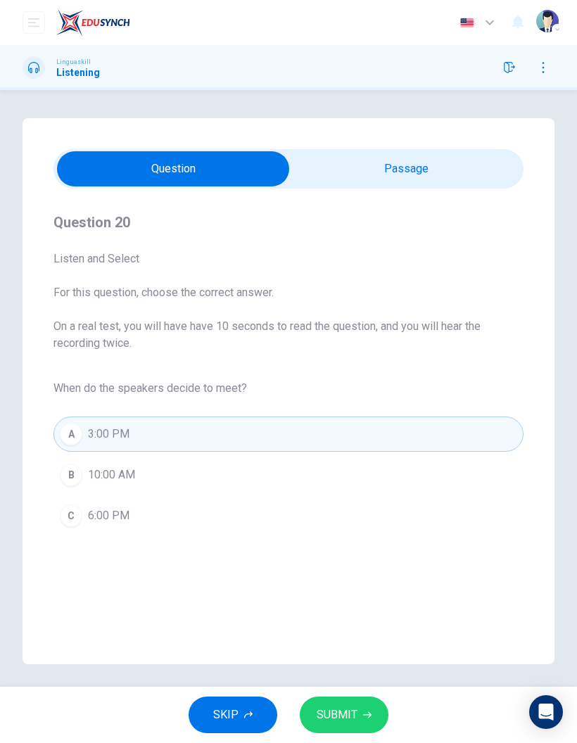
click at [355, 719] on span "SUBMIT" at bounding box center [337, 715] width 41 height 20
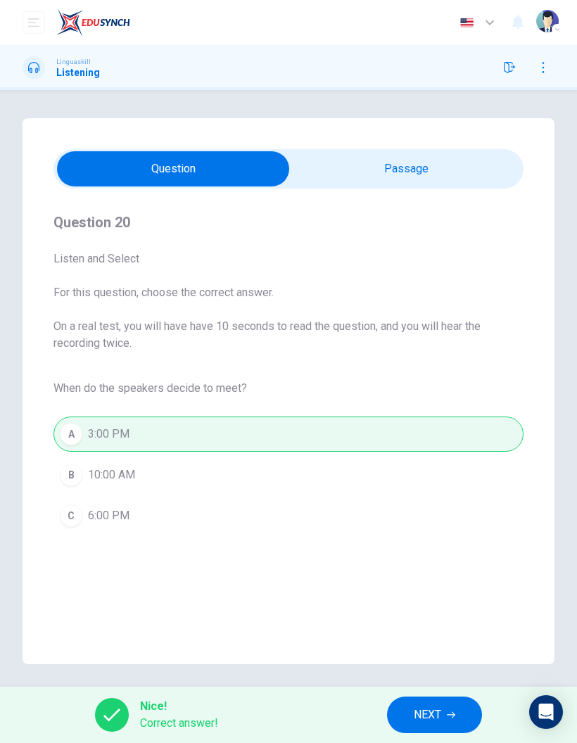
click at [440, 710] on span "NEXT" at bounding box center [427, 715] width 27 height 20
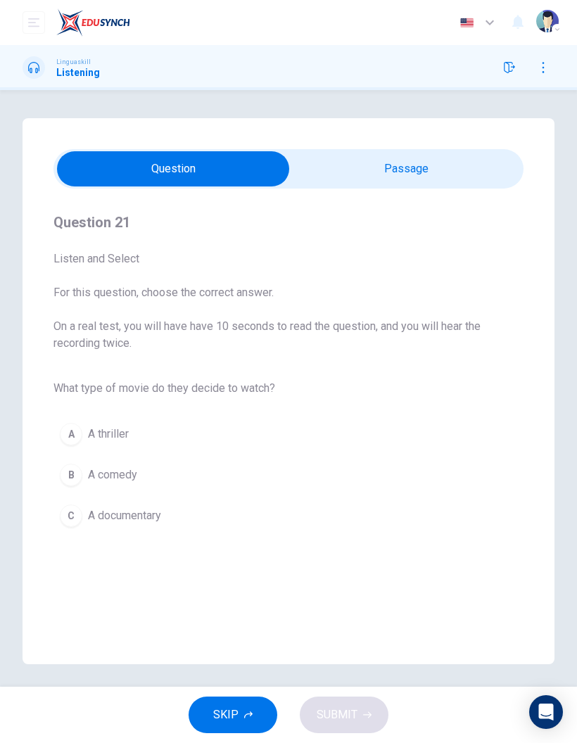
click at [449, 166] on input "checkbox" at bounding box center [173, 168] width 705 height 35
checkbox input "true"
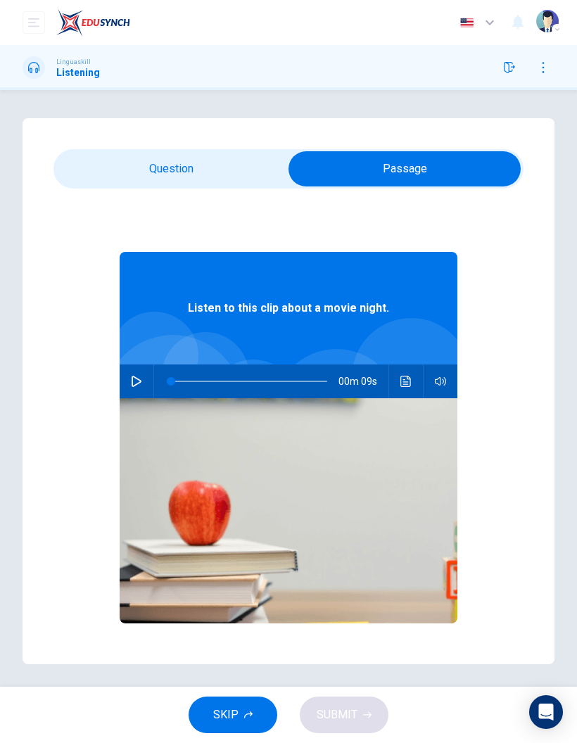
click at [144, 369] on button "button" at bounding box center [136, 381] width 23 height 34
type input "0"
click at [202, 170] on input "checkbox" at bounding box center [404, 168] width 705 height 35
checkbox input "false"
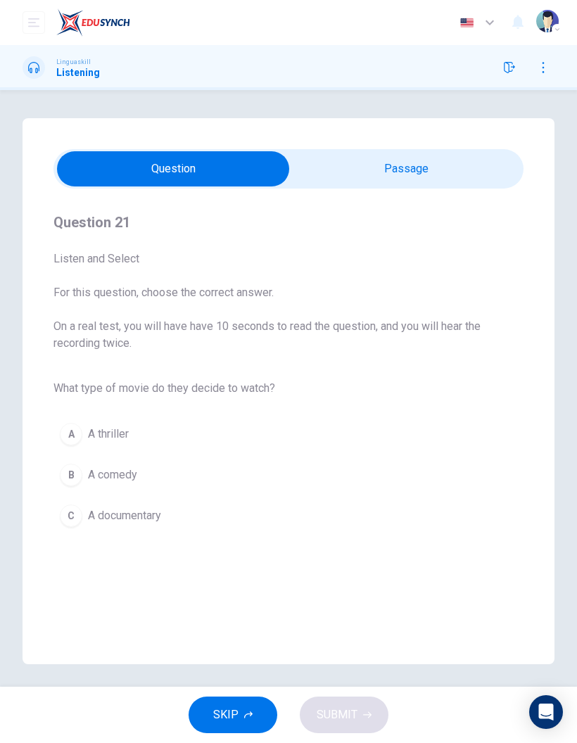
click at [144, 470] on button "B A comedy" at bounding box center [288, 474] width 470 height 35
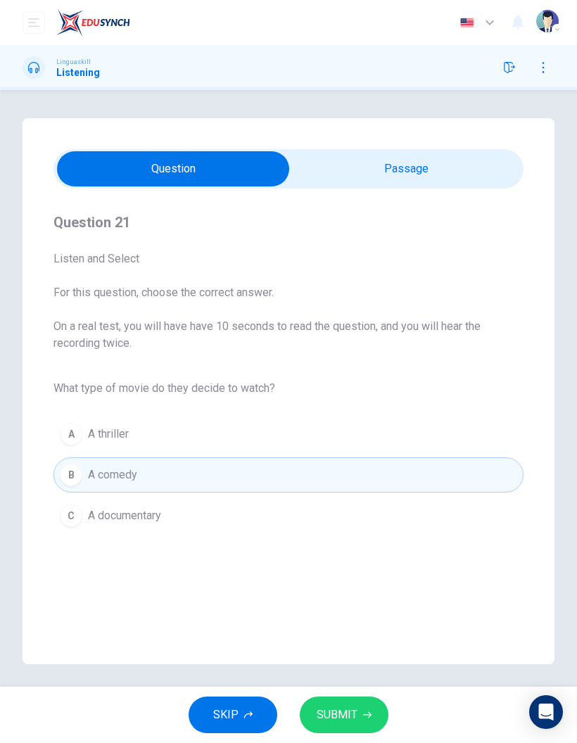
click at [338, 704] on button "SUBMIT" at bounding box center [344, 714] width 89 height 37
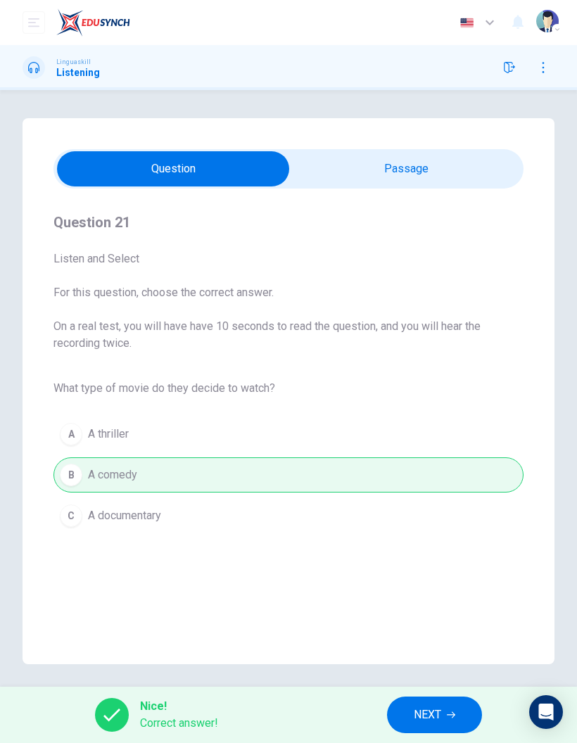
click at [468, 717] on button "NEXT" at bounding box center [434, 714] width 95 height 37
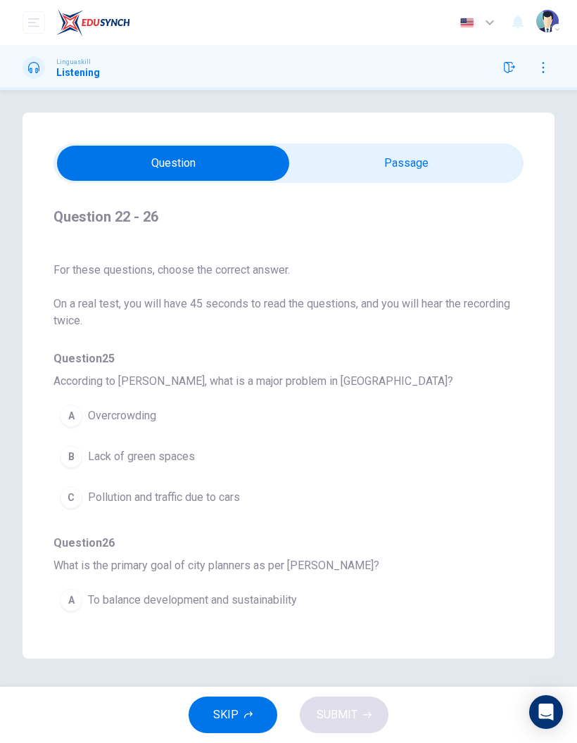
scroll to position [62, 0]
click at [420, 146] on input "checkbox" at bounding box center [173, 163] width 705 height 35
checkbox input "true"
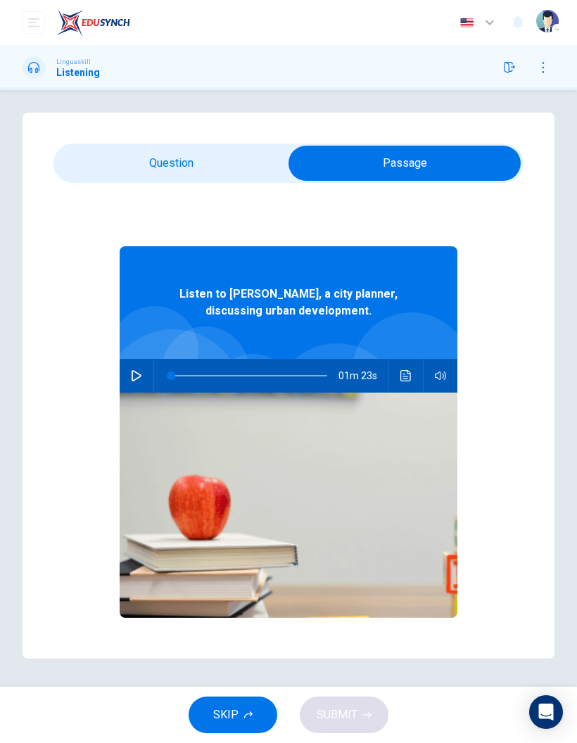
click at [134, 359] on button "button" at bounding box center [136, 376] width 23 height 34
click at [397, 359] on button "Click to see the audio transcription" at bounding box center [406, 376] width 23 height 34
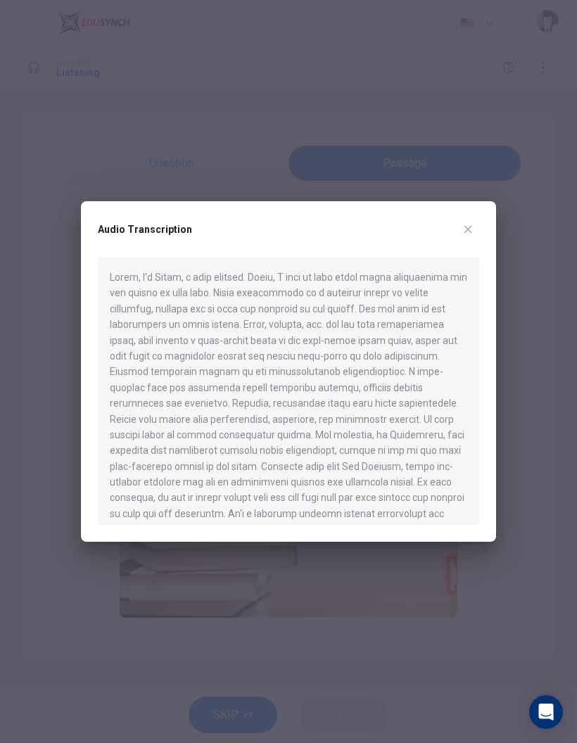
click at [467, 222] on button "button" at bounding box center [467, 229] width 23 height 23
type input "0"
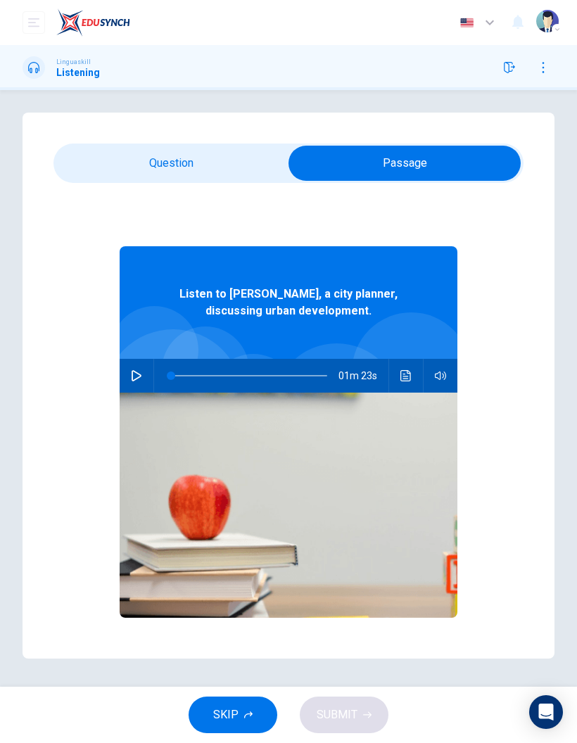
click at [224, 146] on input "checkbox" at bounding box center [404, 163] width 705 height 35
checkbox input "false"
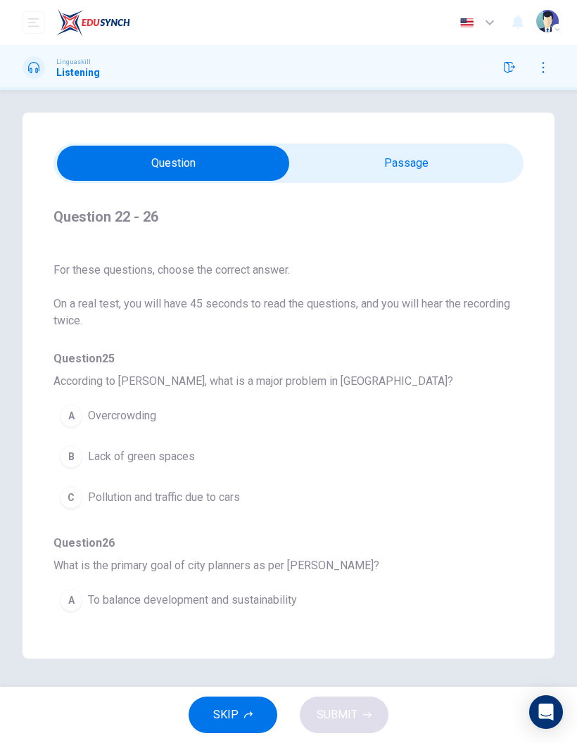
click at [230, 592] on span "To balance development and sustainability" at bounding box center [192, 600] width 209 height 17
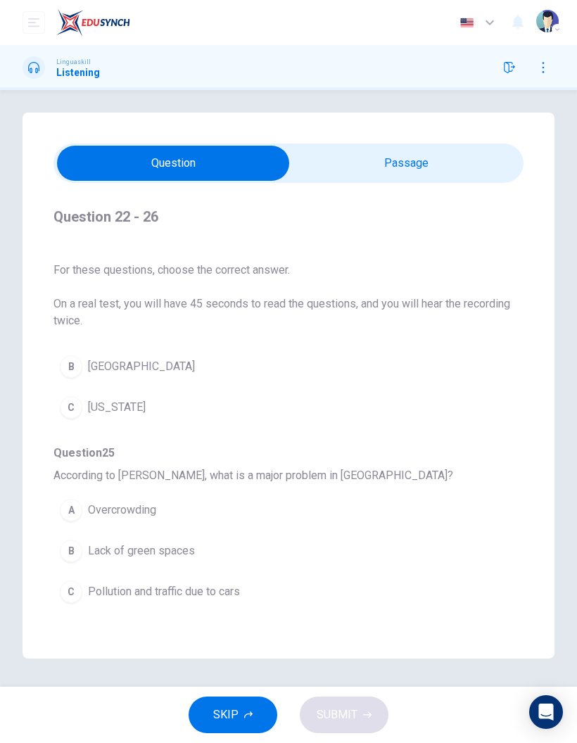
scroll to position [459, 0]
click at [196, 584] on span "Pollution and traffic due to cars" at bounding box center [164, 592] width 152 height 17
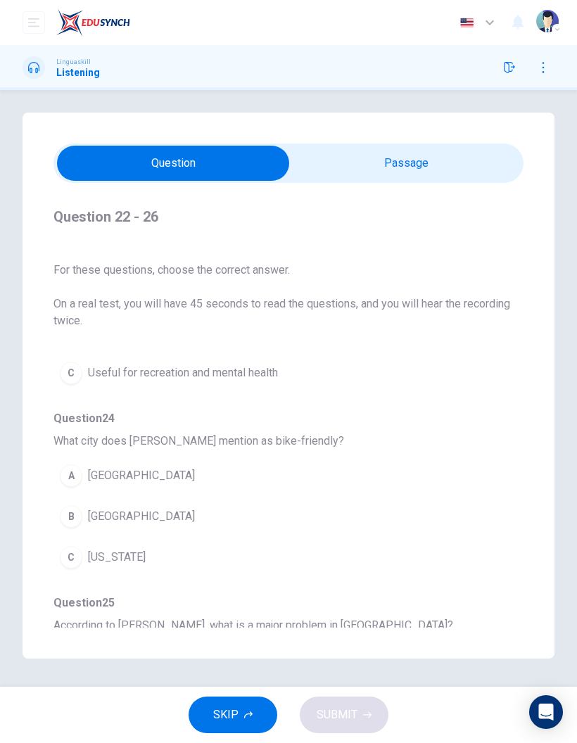
scroll to position [299, 0]
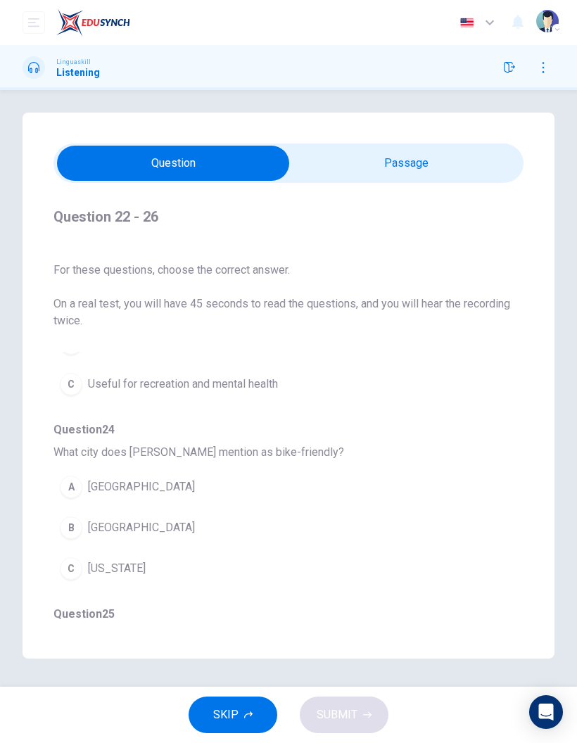
click at [139, 519] on span "[GEOGRAPHIC_DATA]" at bounding box center [141, 527] width 107 height 17
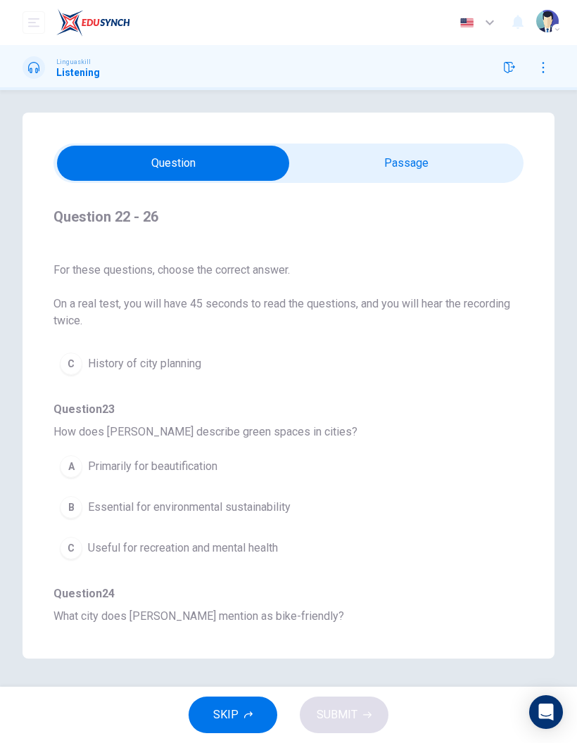
scroll to position [122, 0]
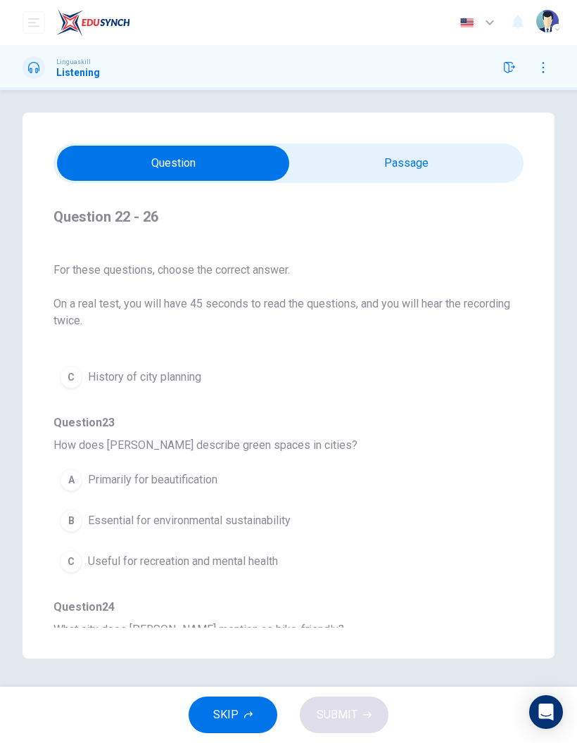
click at [259, 512] on span "Essential for environmental sustainability" at bounding box center [189, 520] width 203 height 17
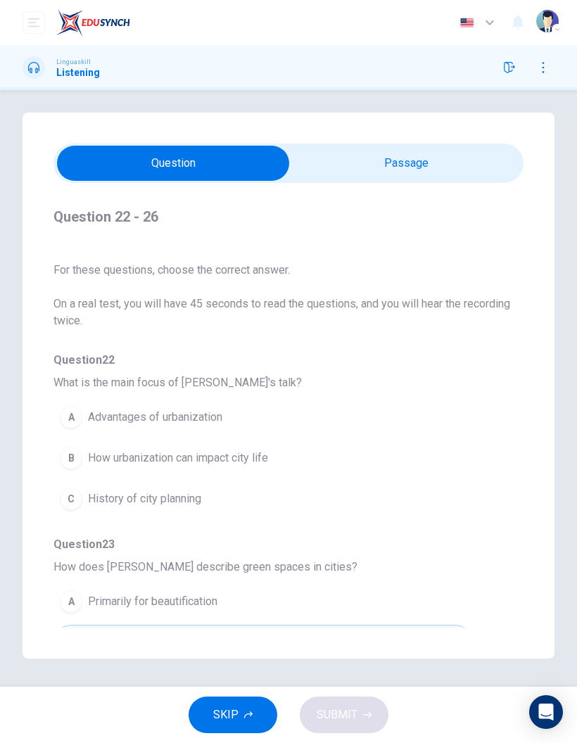
scroll to position [0, 0]
click at [254, 449] on span "How urbanization can impact city life" at bounding box center [178, 457] width 180 height 17
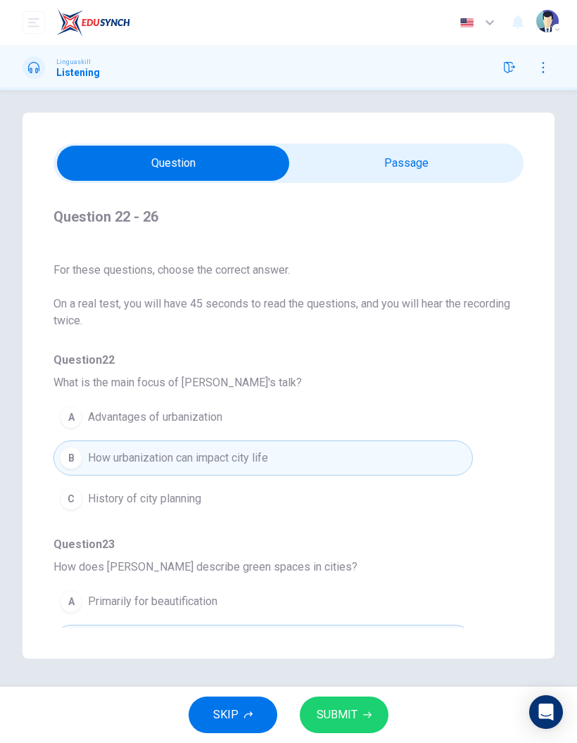
click at [328, 713] on span "SUBMIT" at bounding box center [337, 715] width 41 height 20
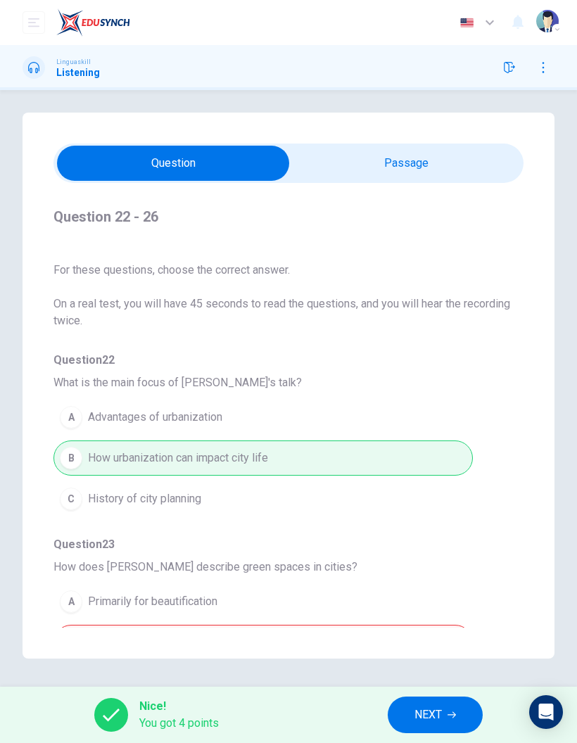
click at [442, 704] on button "NEXT" at bounding box center [435, 714] width 95 height 37
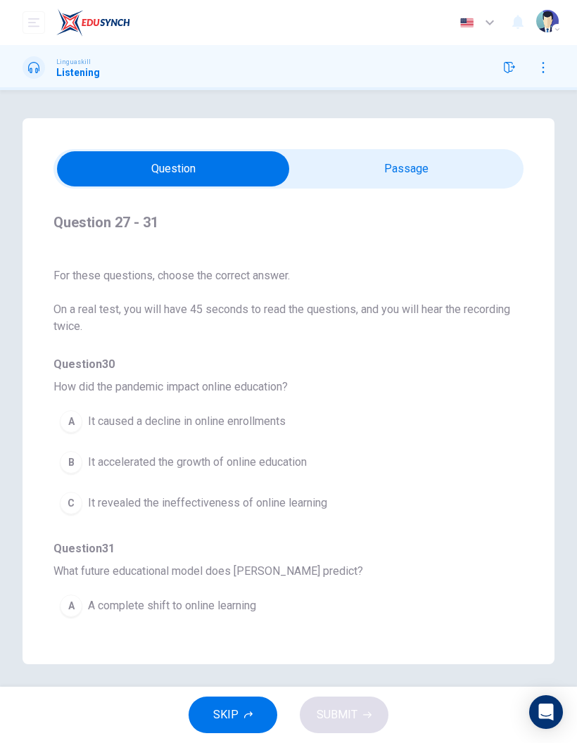
scroll to position [52, 0]
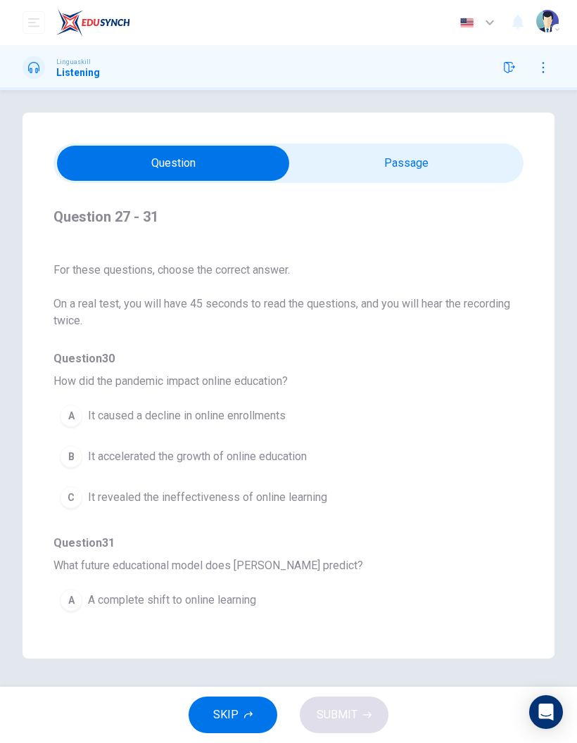
click at [435, 146] on input "checkbox" at bounding box center [173, 163] width 705 height 35
checkbox input "true"
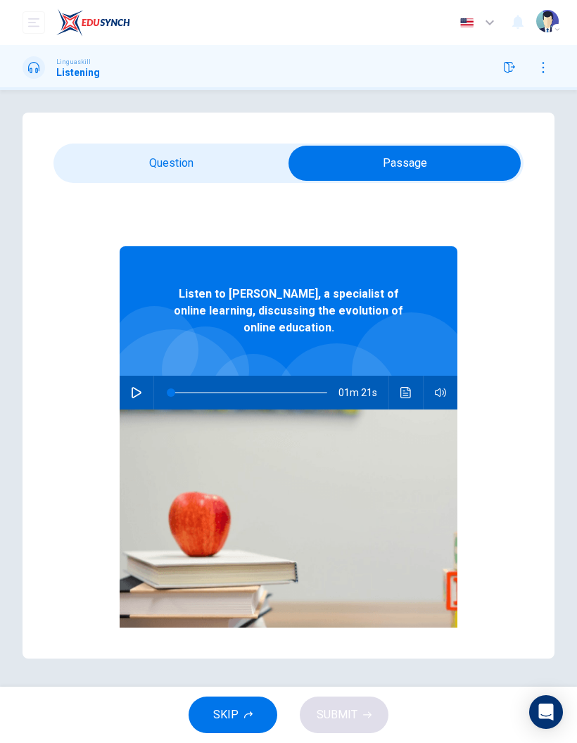
click at [129, 376] on button "button" at bounding box center [136, 393] width 23 height 34
click at [404, 387] on icon "Click to see the audio transcription" at bounding box center [405, 392] width 11 height 11
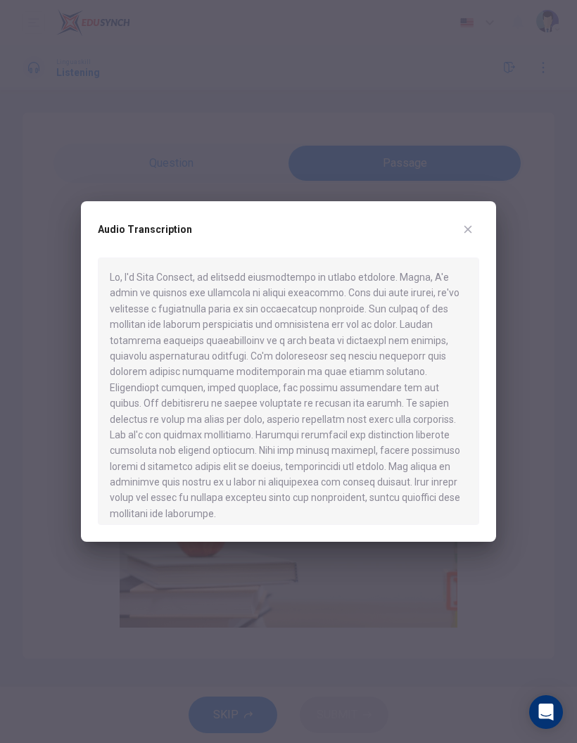
type input "0"
click at [470, 234] on icon "button" at bounding box center [468, 230] width 8 height 8
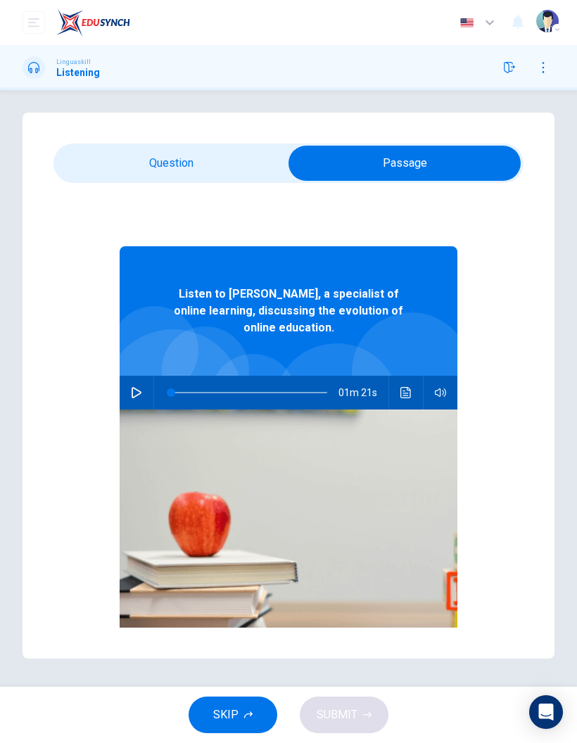
click at [176, 146] on input "checkbox" at bounding box center [404, 163] width 705 height 35
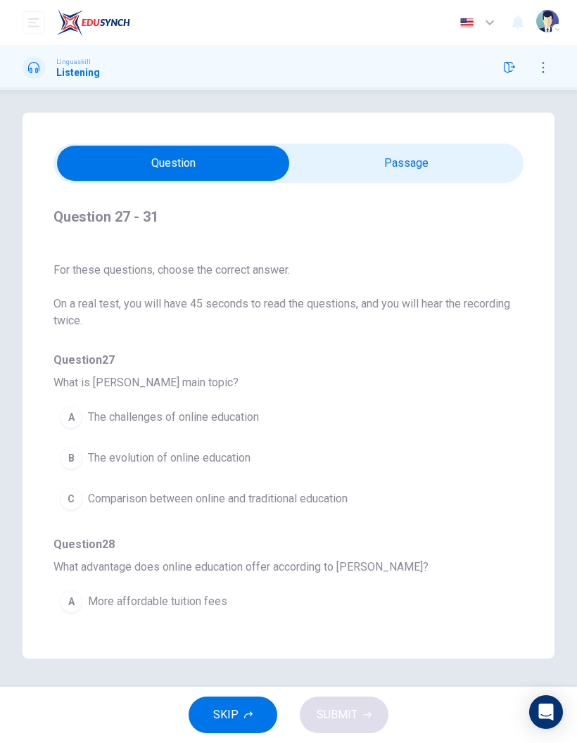
scroll to position [0, 0]
click at [413, 146] on input "checkbox" at bounding box center [173, 163] width 705 height 35
checkbox input "true"
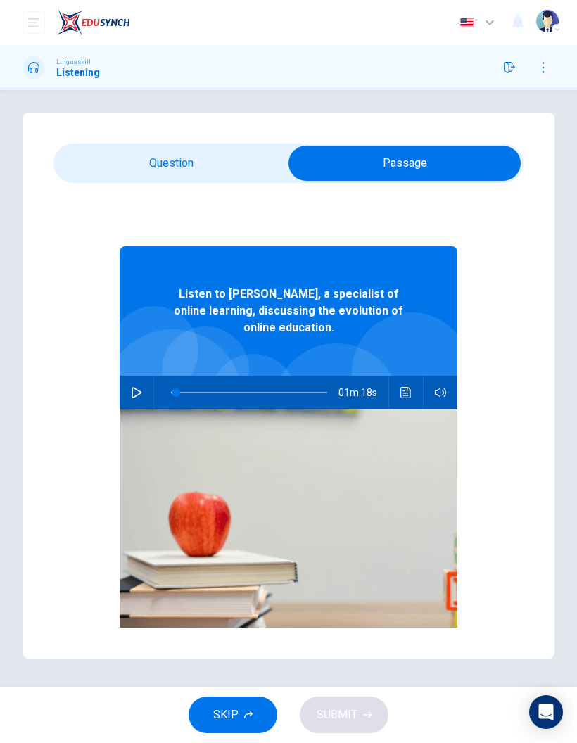
click at [175, 388] on span at bounding box center [176, 392] width 8 height 8
click at [138, 387] on icon "button" at bounding box center [137, 392] width 10 height 11
click at [412, 376] on button "Click to see the audio transcription" at bounding box center [406, 393] width 23 height 34
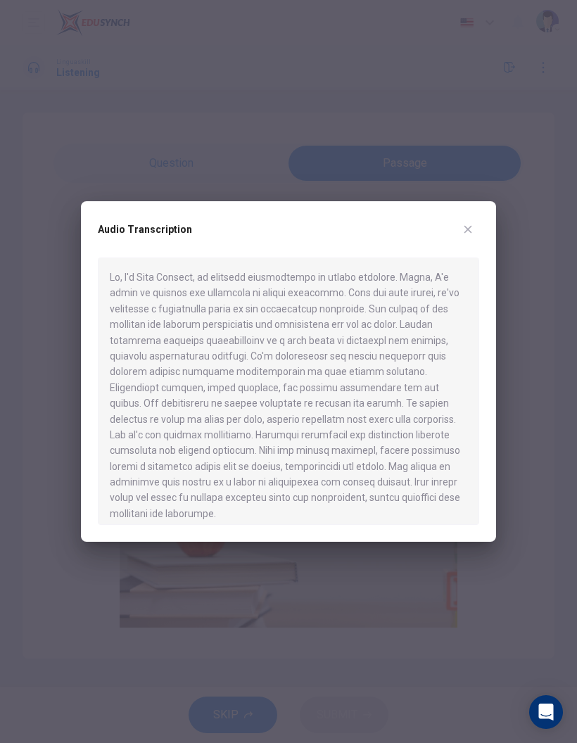
type input "0"
click at [471, 241] on button "button" at bounding box center [467, 229] width 23 height 23
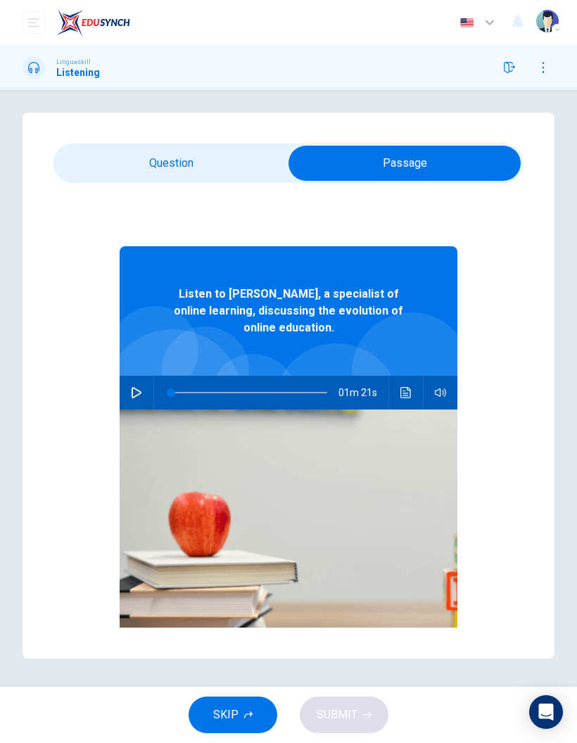
click at [196, 146] on input "checkbox" at bounding box center [404, 163] width 705 height 35
checkbox input "false"
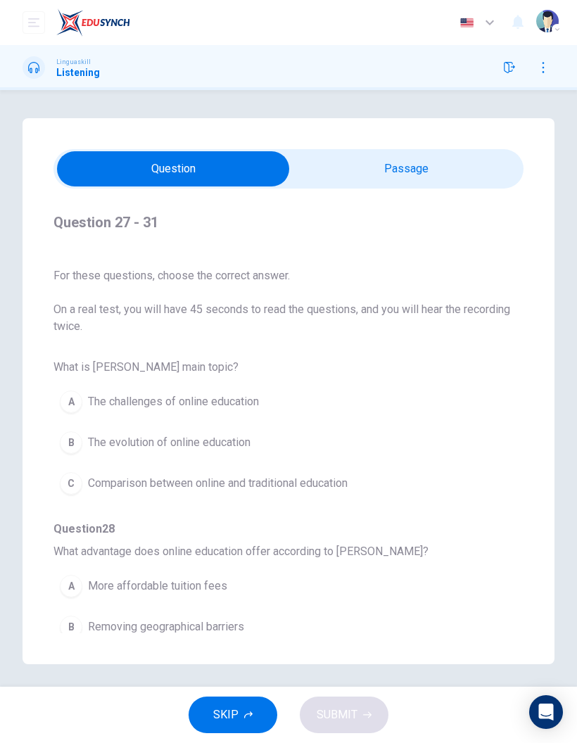
scroll to position [27, 0]
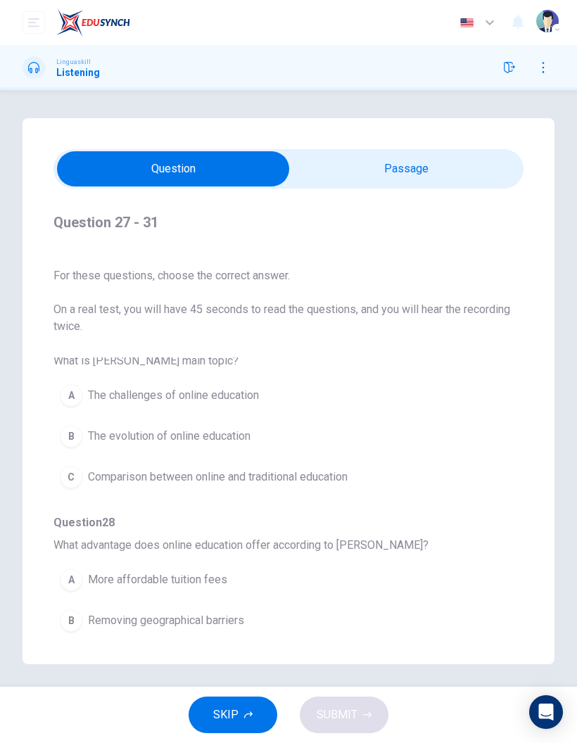
click at [132, 433] on span "The evolution of online education" at bounding box center [169, 436] width 162 height 17
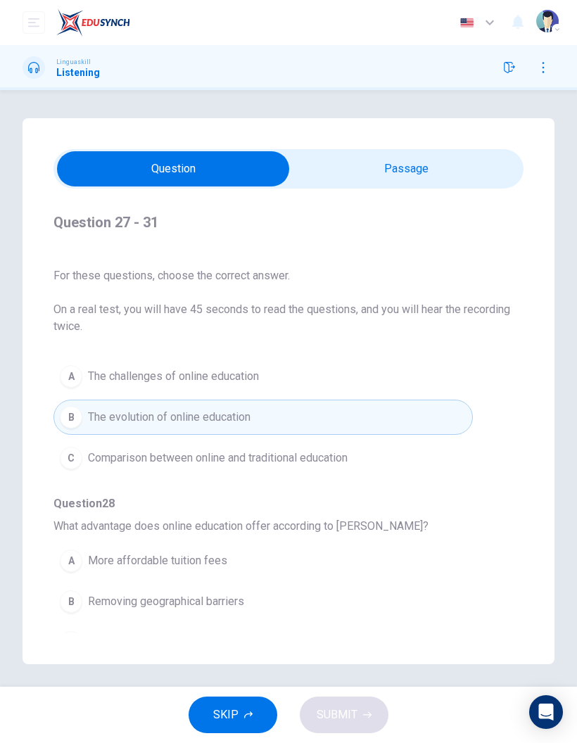
scroll to position [51, 0]
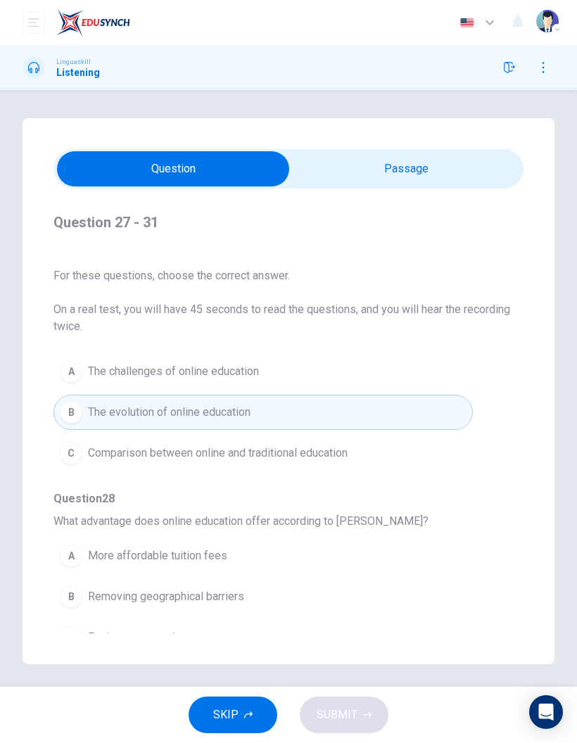
click at [222, 598] on span "Removing geographical barriers" at bounding box center [166, 596] width 156 height 17
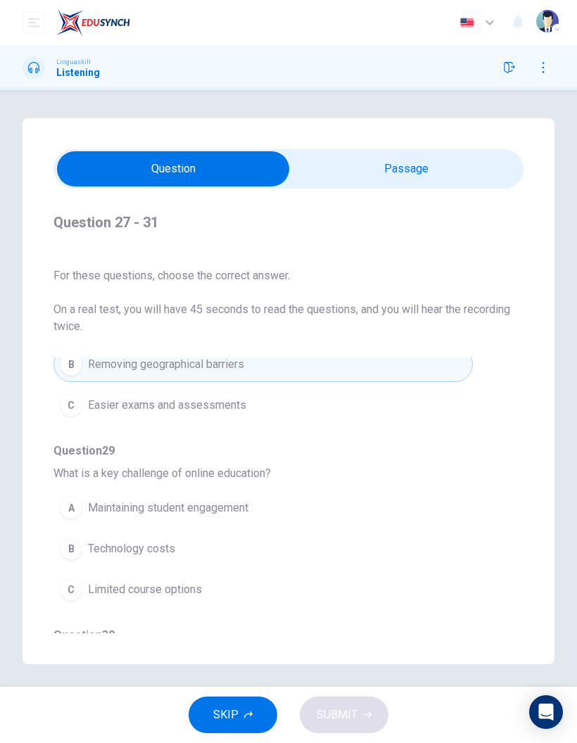
scroll to position [301, 0]
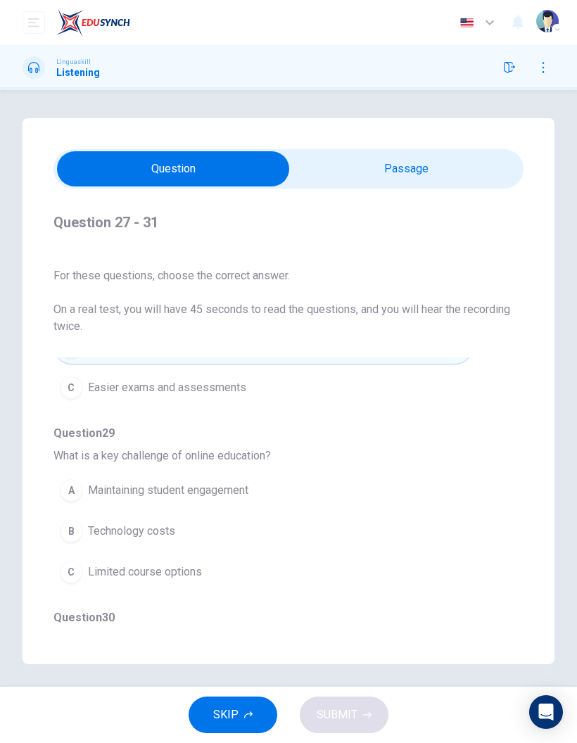
click at [229, 477] on button "A Maintaining student engagement" at bounding box center [262, 490] width 419 height 35
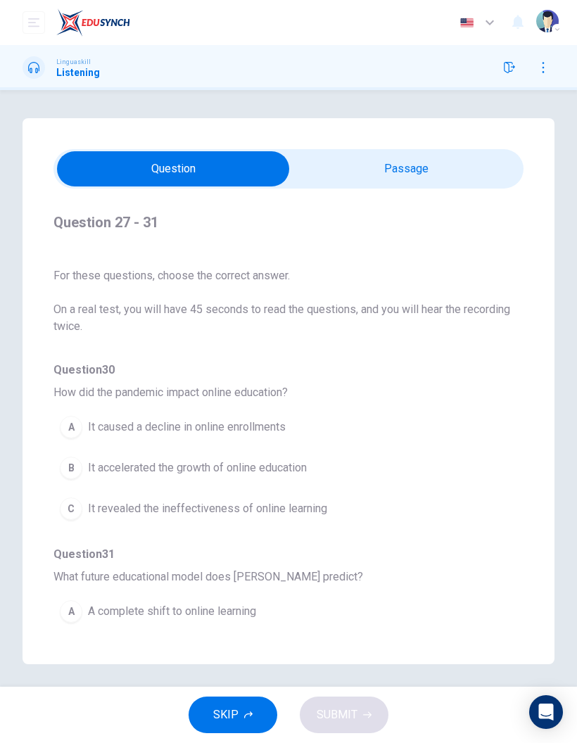
scroll to position [548, 0]
click at [261, 456] on button "B It accelerated the growth of online education" at bounding box center [262, 468] width 419 height 35
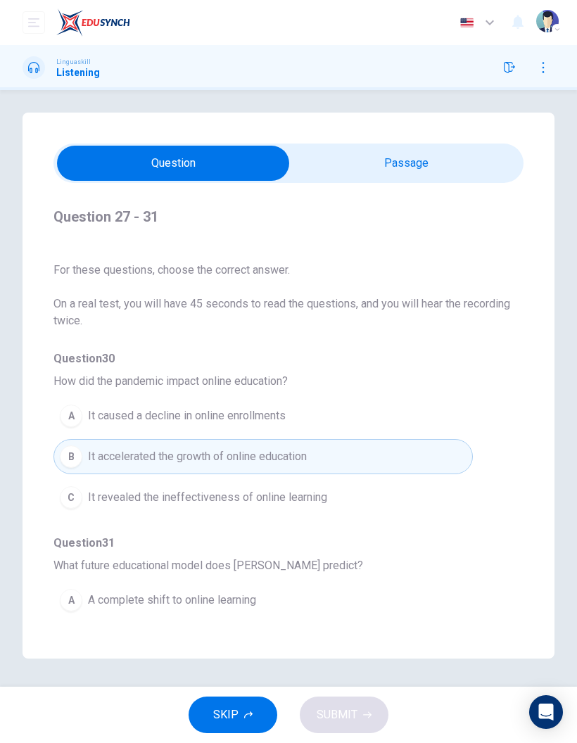
scroll to position [40, 0]
click at [328, 582] on button "A A complete shift to online learning" at bounding box center [262, 599] width 419 height 35
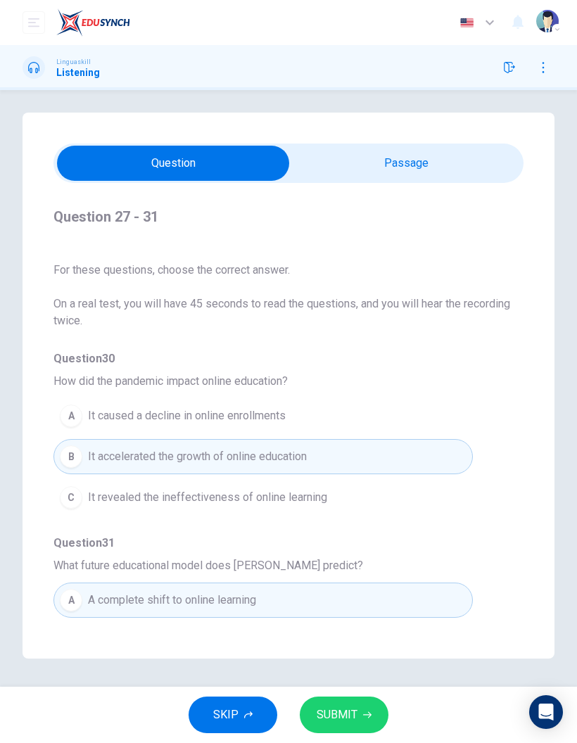
click at [226, 623] on button "B A hybrid model of traditional and online methods" at bounding box center [262, 640] width 419 height 35
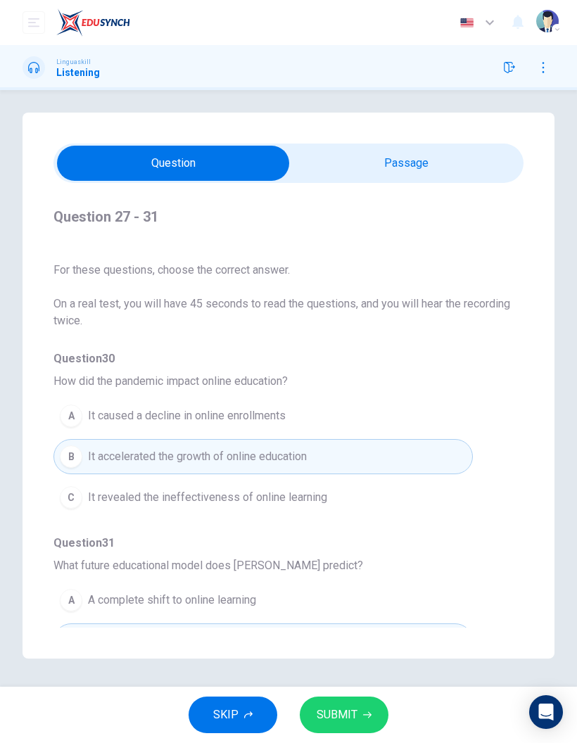
click at [339, 716] on span "SUBMIT" at bounding box center [337, 715] width 41 height 20
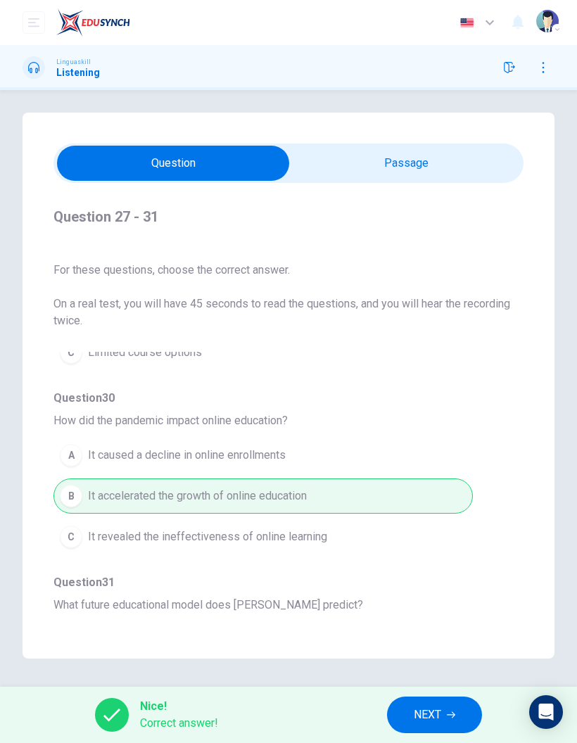
scroll to position [0, 0]
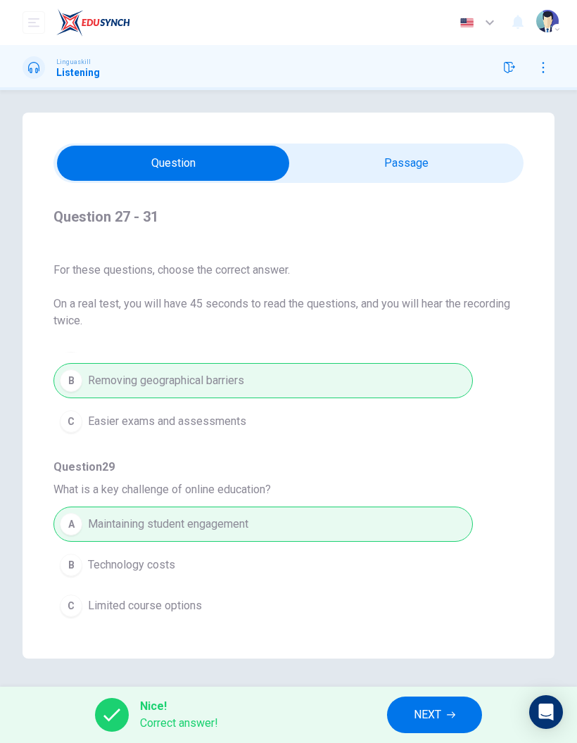
click at [436, 710] on span "NEXT" at bounding box center [427, 715] width 27 height 20
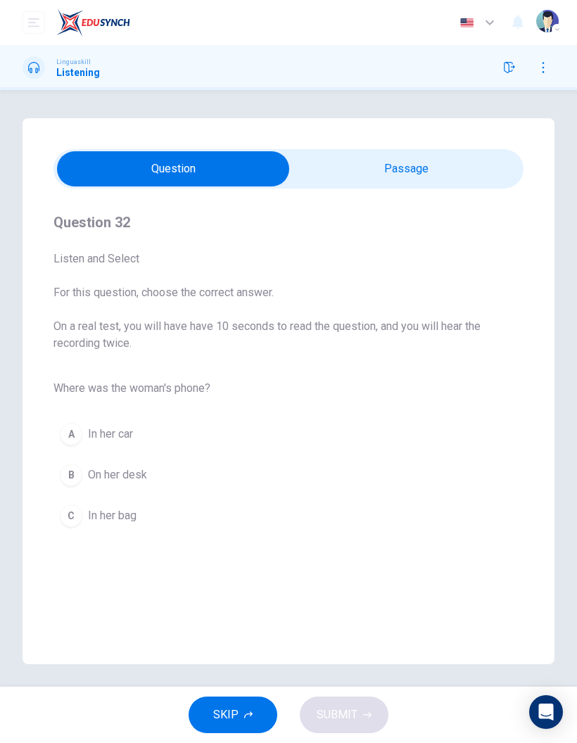
click at [409, 165] on input "checkbox" at bounding box center [173, 168] width 705 height 35
checkbox input "true"
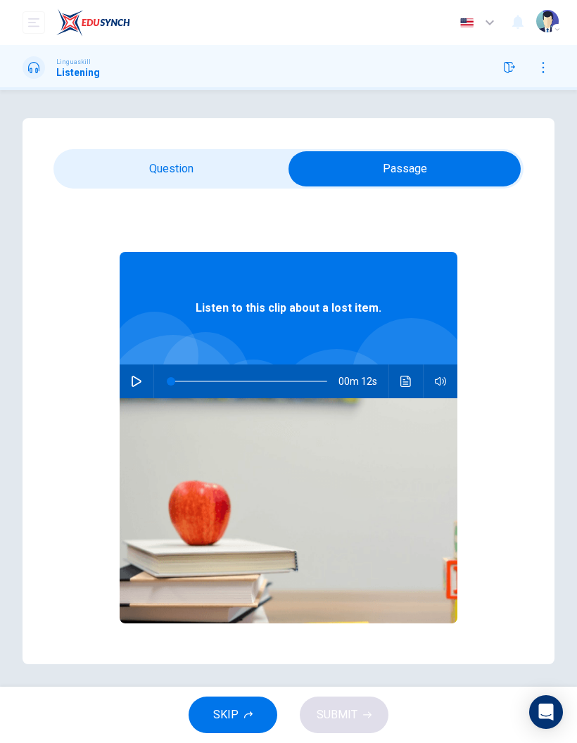
click at [139, 385] on icon "button" at bounding box center [136, 381] width 11 height 11
click at [129, 382] on button "button" at bounding box center [136, 381] width 23 height 34
click at [132, 387] on button "button" at bounding box center [136, 381] width 23 height 34
type input "83"
click at [164, 169] on input "checkbox" at bounding box center [404, 168] width 705 height 35
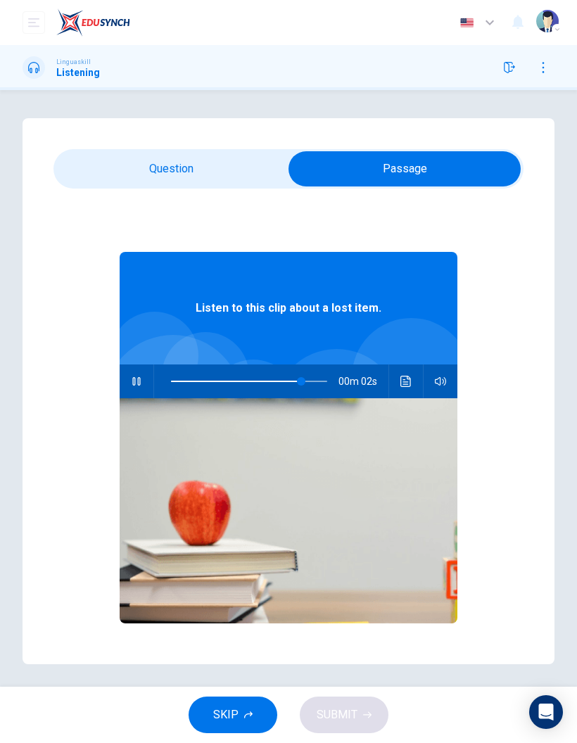
checkbox input "false"
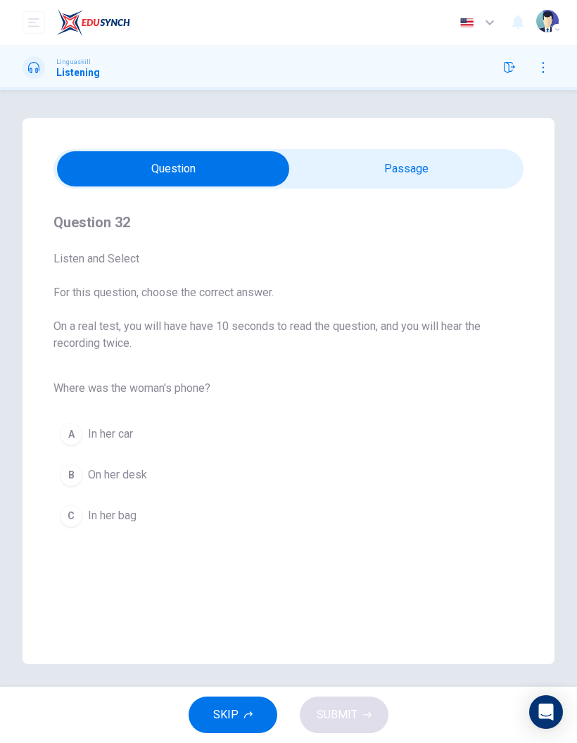
click at [75, 512] on div "C" at bounding box center [71, 515] width 23 height 23
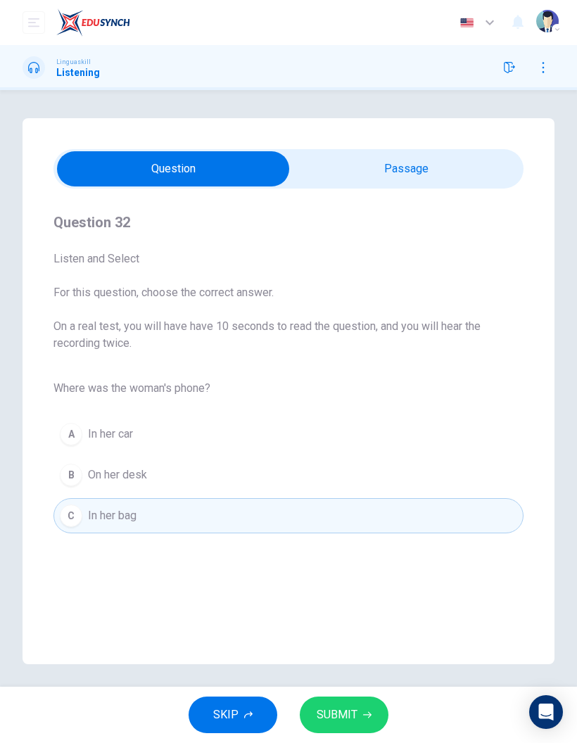
click at [356, 712] on span "SUBMIT" at bounding box center [337, 715] width 41 height 20
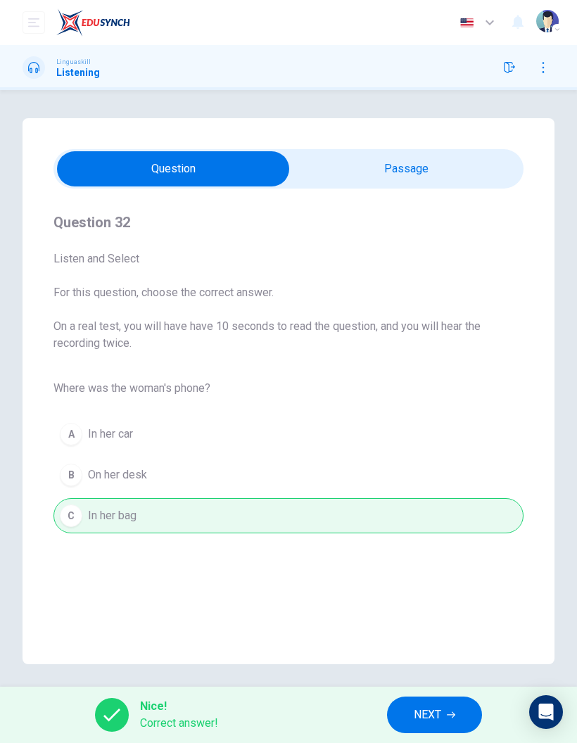
click at [430, 710] on span "NEXT" at bounding box center [427, 715] width 27 height 20
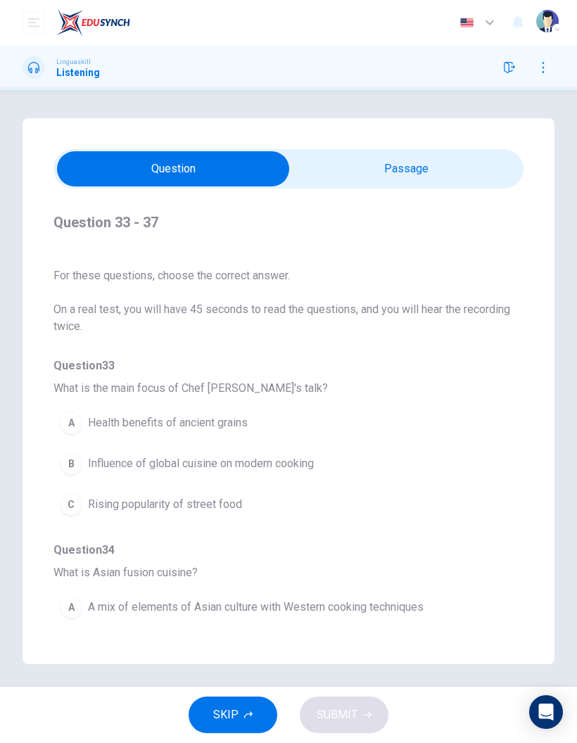
click at [410, 170] on input "checkbox" at bounding box center [173, 168] width 705 height 35
checkbox input "true"
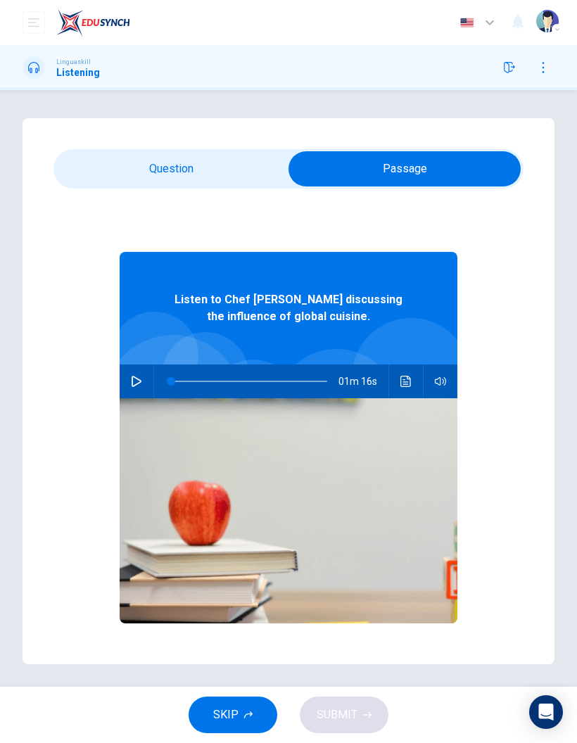
click at [130, 384] on button "button" at bounding box center [136, 381] width 23 height 34
click at [415, 377] on button "Click to see the audio transcription" at bounding box center [406, 381] width 23 height 34
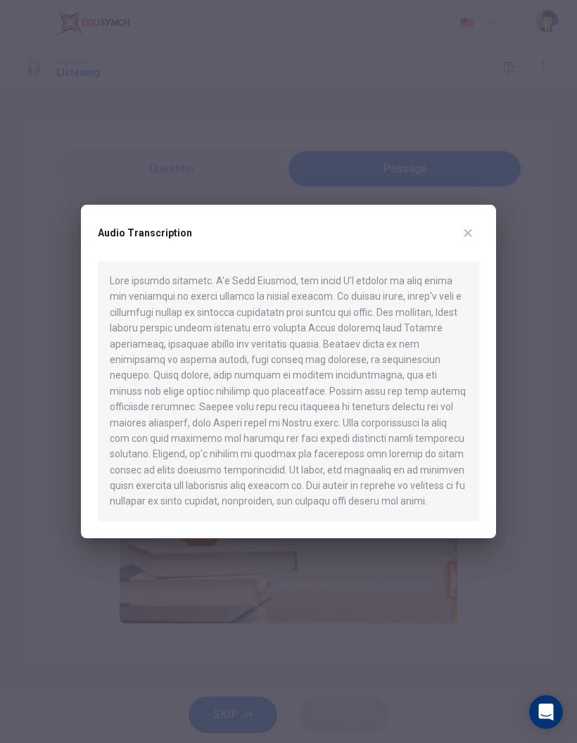
click at [473, 224] on button "button" at bounding box center [467, 233] width 23 height 23
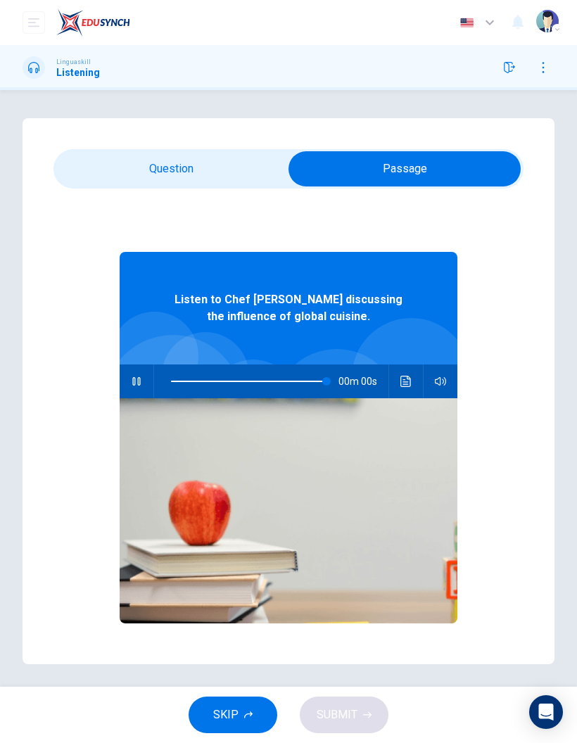
type input "0"
click at [172, 170] on input "checkbox" at bounding box center [404, 168] width 705 height 35
checkbox input "false"
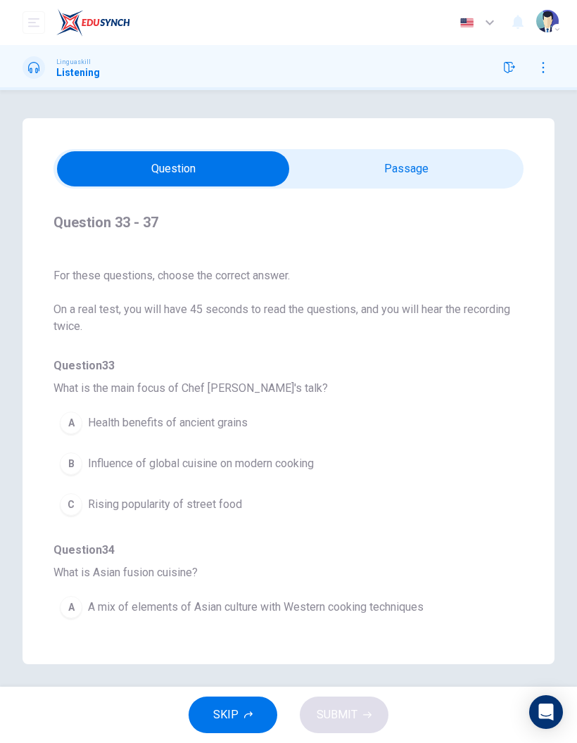
click at [50, 468] on div "Question 33 - 37 For these questions, choose the correct answer. On a real test…" at bounding box center [289, 391] width 532 height 546
click at [162, 473] on button "B Influence of global cuisine on modern cooking" at bounding box center [262, 463] width 419 height 35
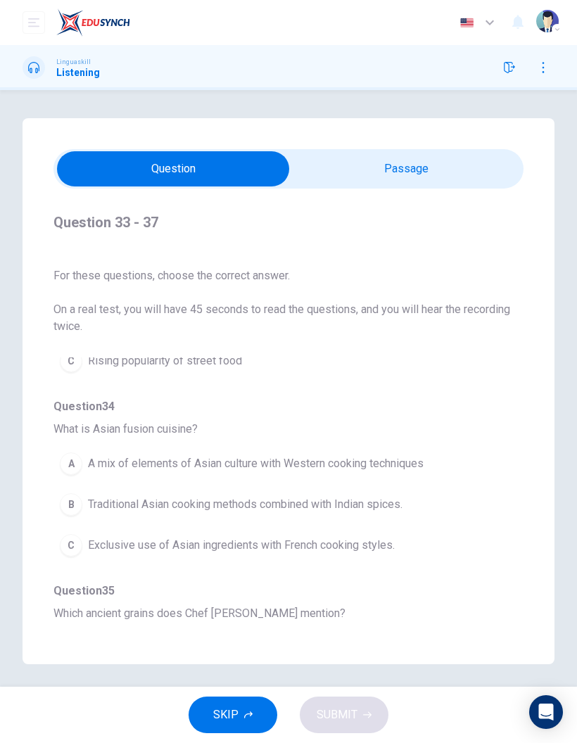
scroll to position [143, 0]
click at [376, 466] on span "A mix of elements of Asian culture with Western cooking techniques" at bounding box center [256, 464] width 336 height 17
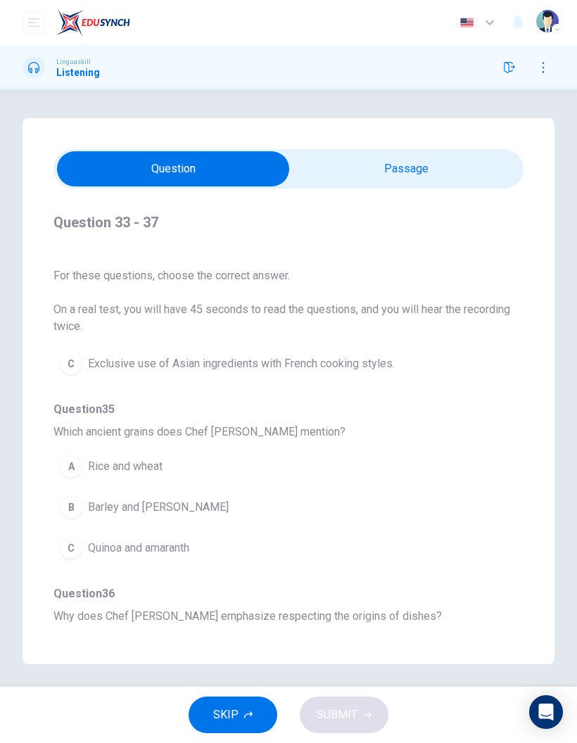
scroll to position [318, 0]
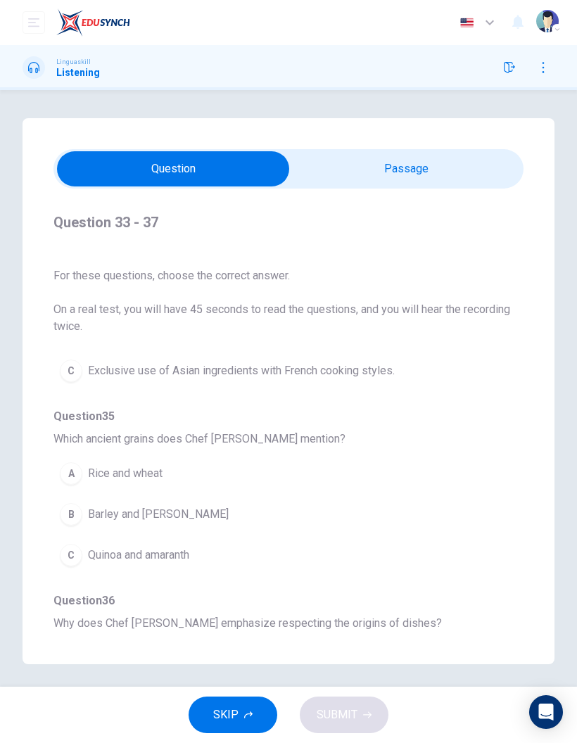
click at [175, 557] on span "Quinoa and amaranth" at bounding box center [138, 555] width 101 height 17
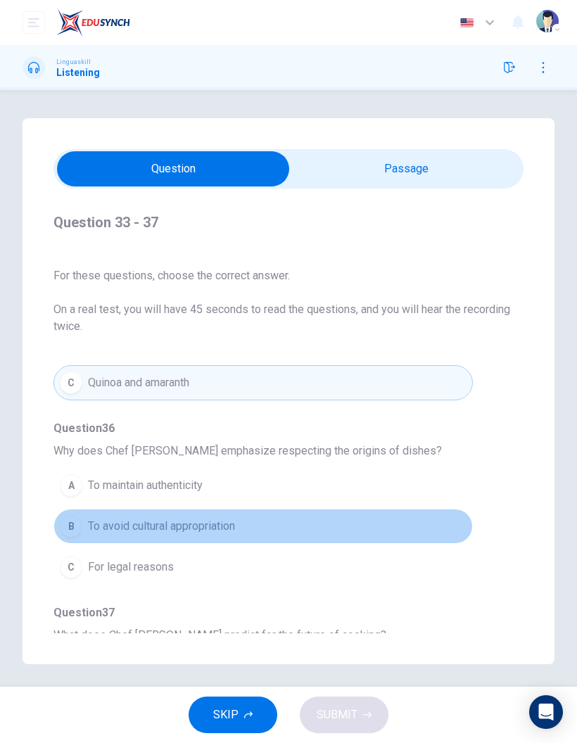
scroll to position [494, 0]
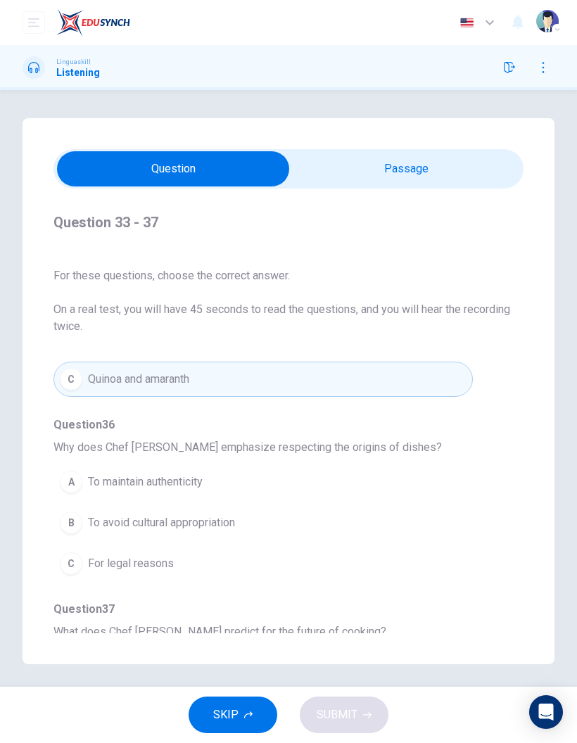
click at [153, 523] on span "To avoid cultural appropriation" at bounding box center [161, 522] width 147 height 17
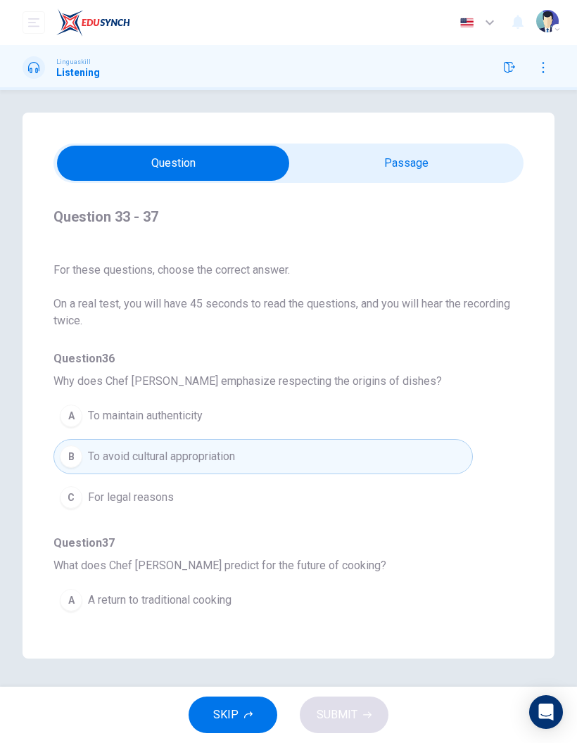
scroll to position [62, 0]
click at [334, 664] on button "C Continued combining with global flavors and techniques" at bounding box center [262, 681] width 419 height 35
click at [355, 703] on button "SUBMIT" at bounding box center [344, 714] width 89 height 37
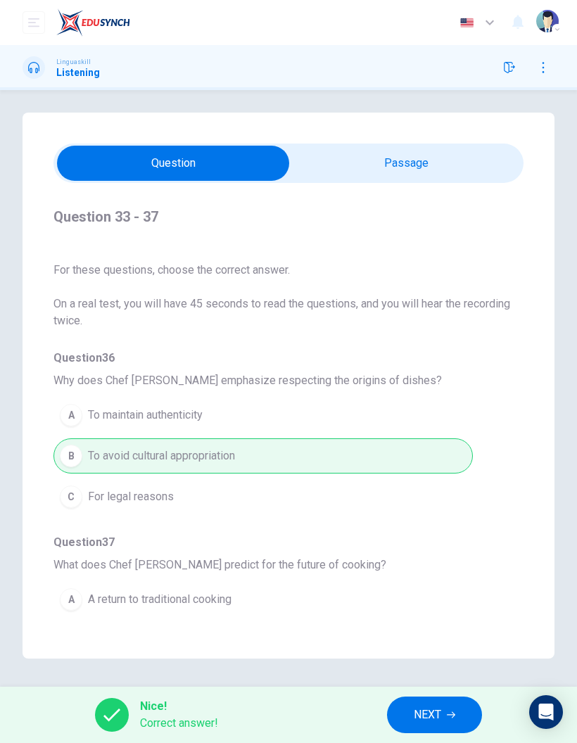
scroll to position [554, 0]
click at [429, 702] on button "NEXT" at bounding box center [434, 714] width 95 height 37
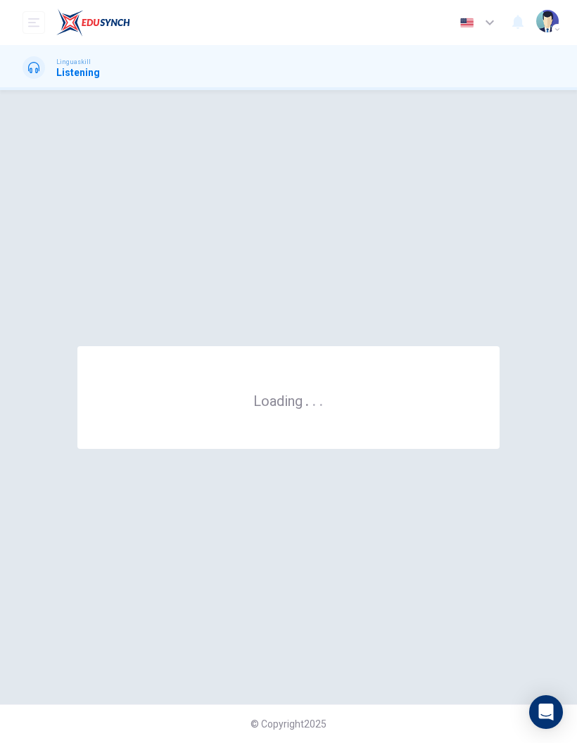
scroll to position [0, 0]
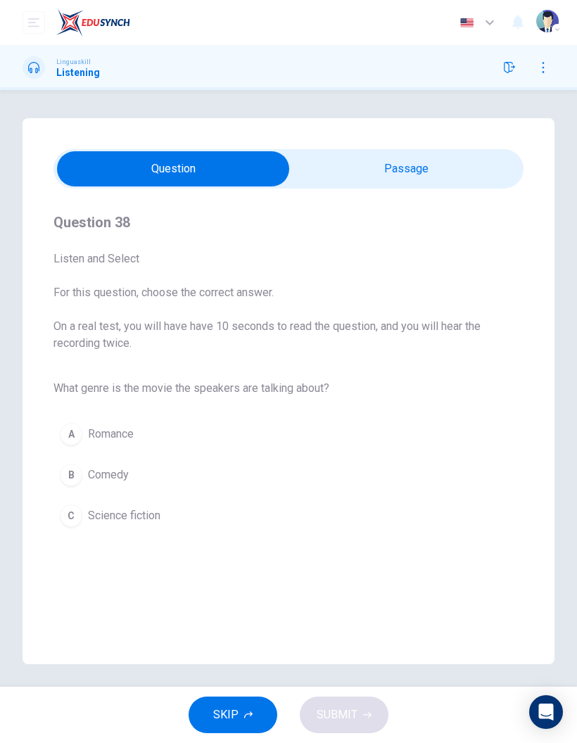
click at [434, 170] on input "checkbox" at bounding box center [173, 168] width 705 height 35
checkbox input "true"
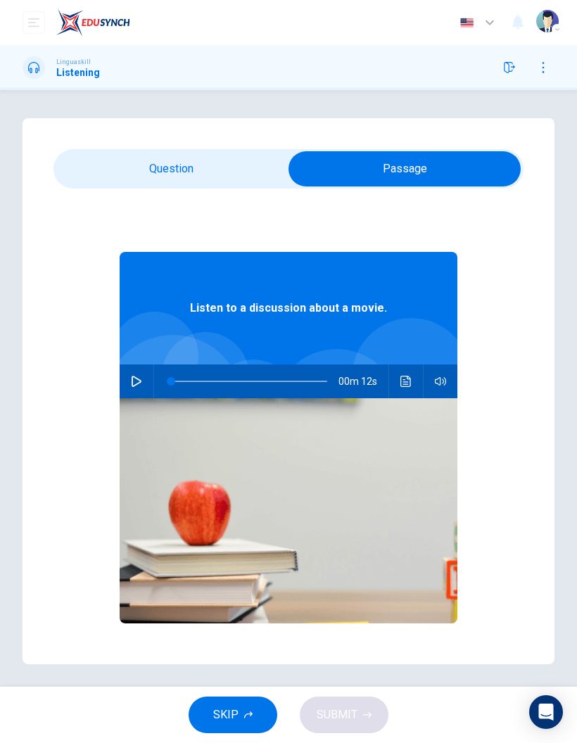
click at [134, 383] on icon "button" at bounding box center [136, 381] width 11 height 11
click at [136, 380] on icon "button" at bounding box center [136, 381] width 11 height 11
click at [404, 380] on icon "Click to see the audio transcription" at bounding box center [405, 381] width 11 height 11
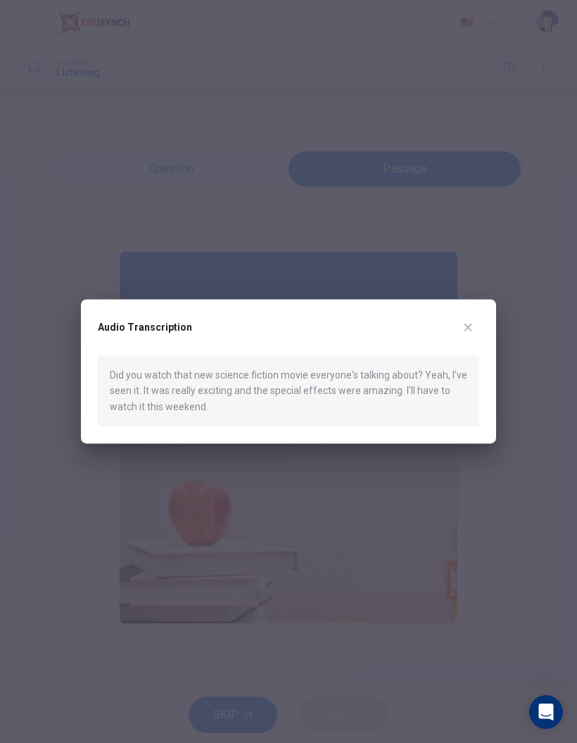
type input "0"
click at [480, 323] on div "Audio Transcription Did you watch that new science fiction movie everyone's tal…" at bounding box center [288, 371] width 415 height 144
click at [454, 324] on div "Audio Transcription" at bounding box center [288, 335] width 381 height 39
click at [475, 320] on button "button" at bounding box center [467, 327] width 23 height 23
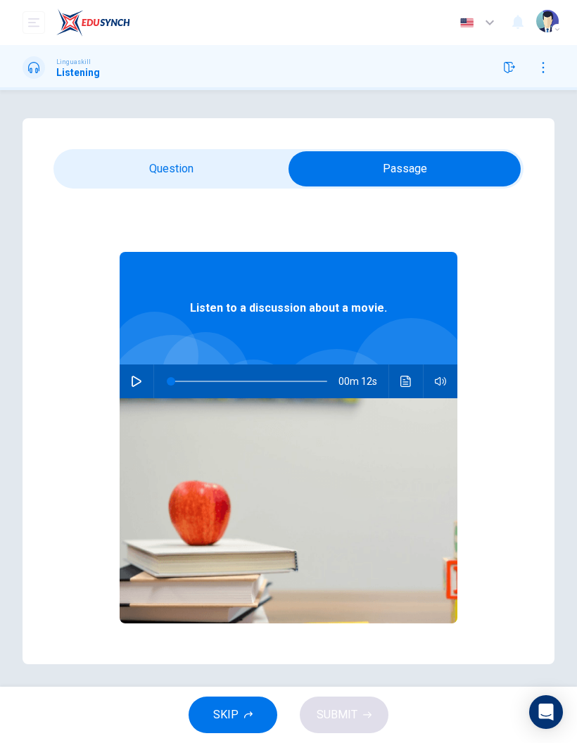
click at [209, 169] on input "checkbox" at bounding box center [404, 168] width 705 height 35
checkbox input "false"
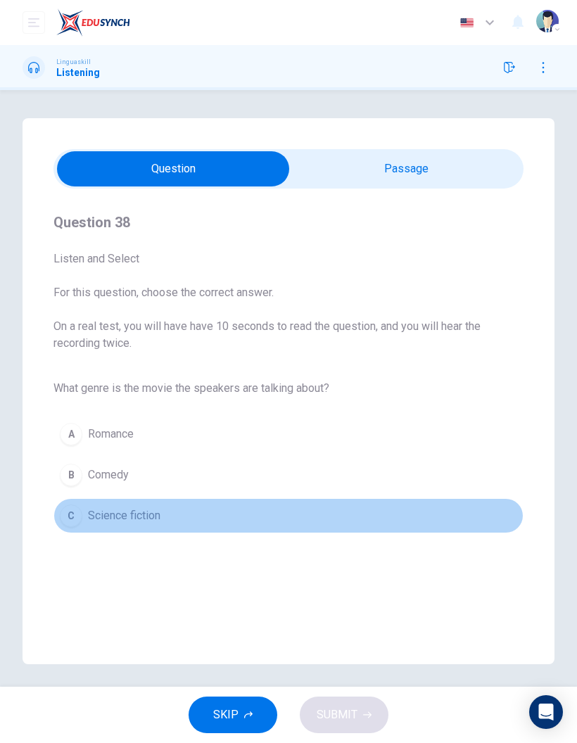
click at [82, 516] on button "C Science fiction" at bounding box center [288, 515] width 470 height 35
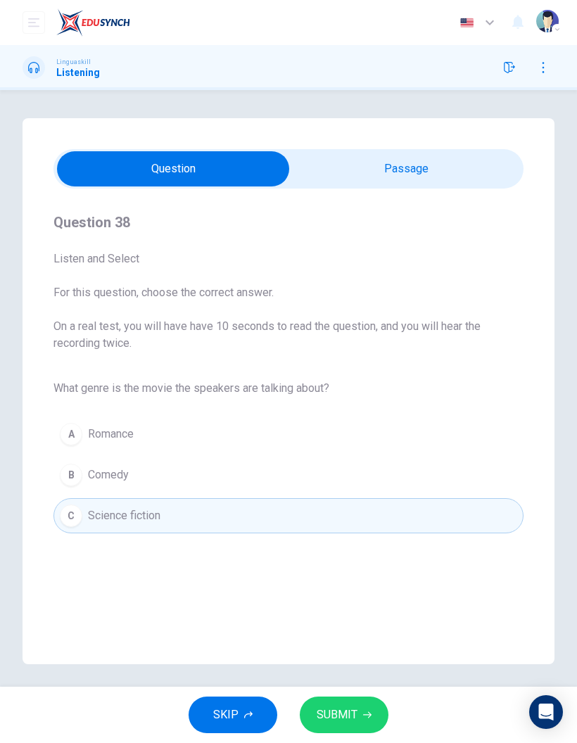
click at [344, 714] on span "SUBMIT" at bounding box center [337, 715] width 41 height 20
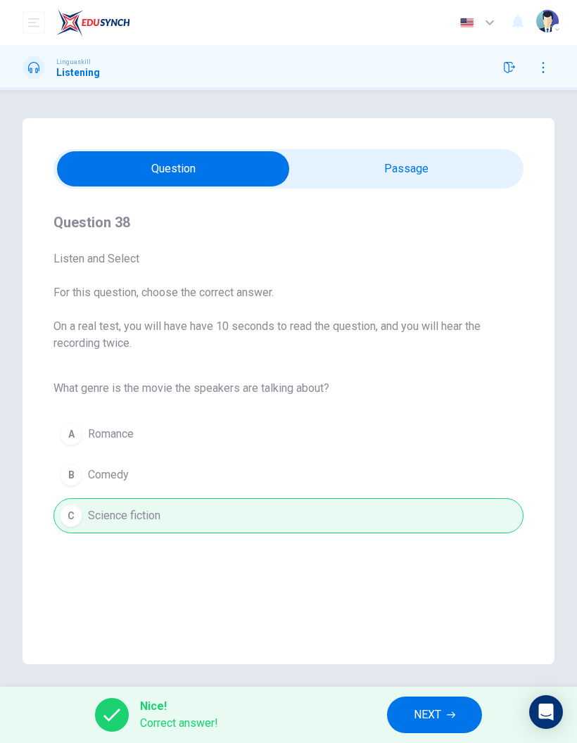
click at [426, 707] on span "NEXT" at bounding box center [427, 715] width 27 height 20
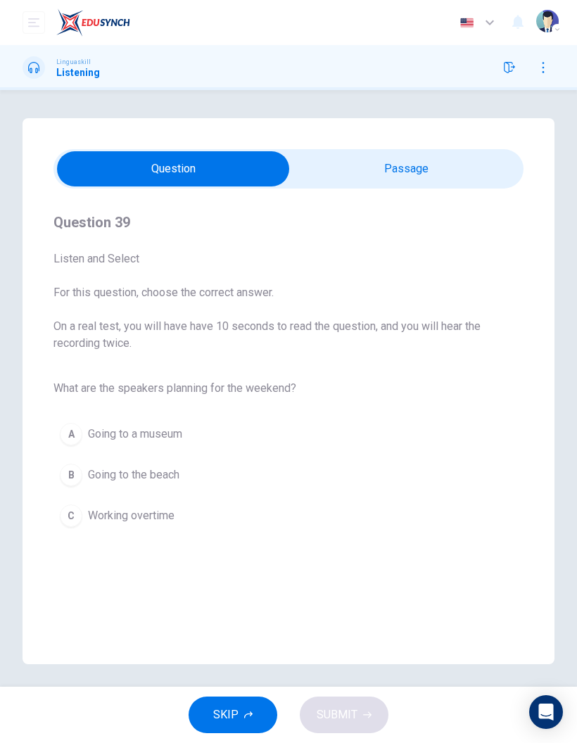
click at [442, 167] on input "checkbox" at bounding box center [173, 168] width 705 height 35
checkbox input "true"
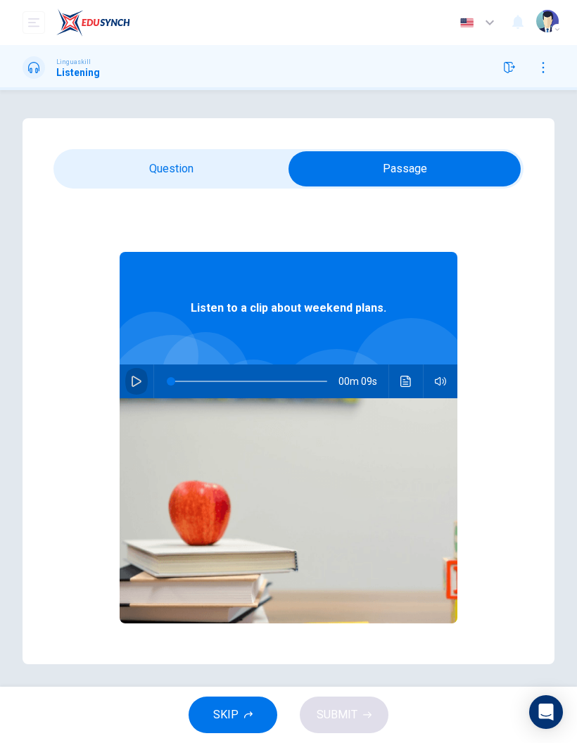
click at [134, 379] on icon "button" at bounding box center [136, 381] width 11 height 11
click at [133, 378] on icon "button" at bounding box center [136, 381] width 11 height 11
type input "78"
click at [176, 158] on input "checkbox" at bounding box center [404, 168] width 705 height 35
checkbox input "false"
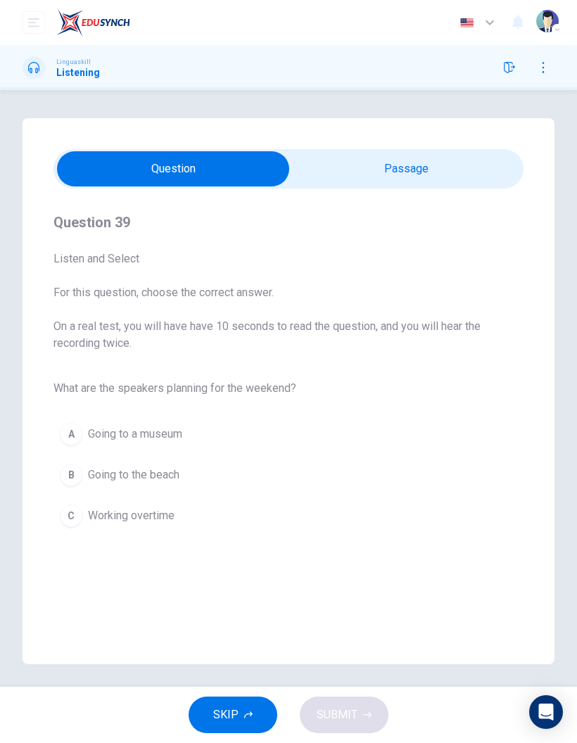
click at [70, 483] on div "B" at bounding box center [71, 475] width 23 height 23
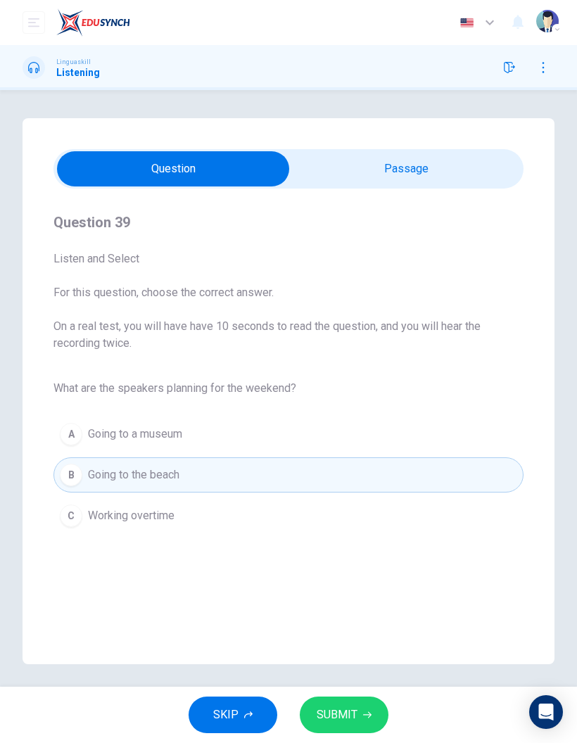
click at [353, 717] on span "SUBMIT" at bounding box center [337, 715] width 41 height 20
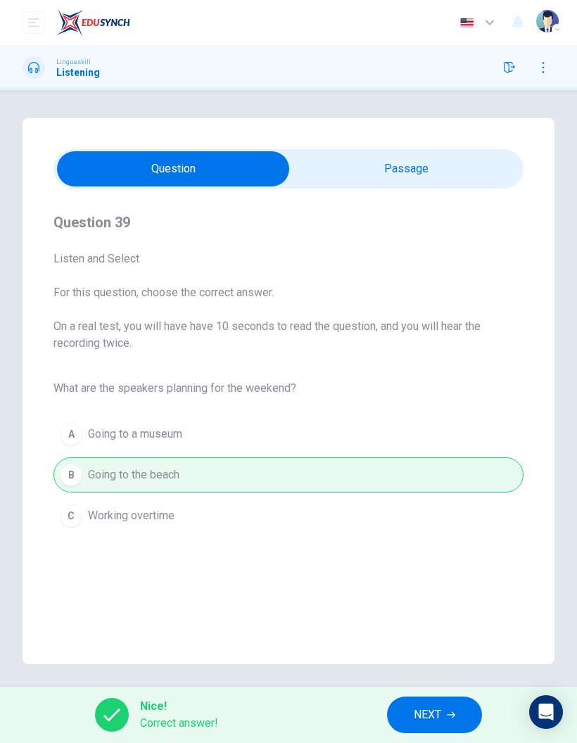
click at [436, 715] on span "NEXT" at bounding box center [427, 715] width 27 height 20
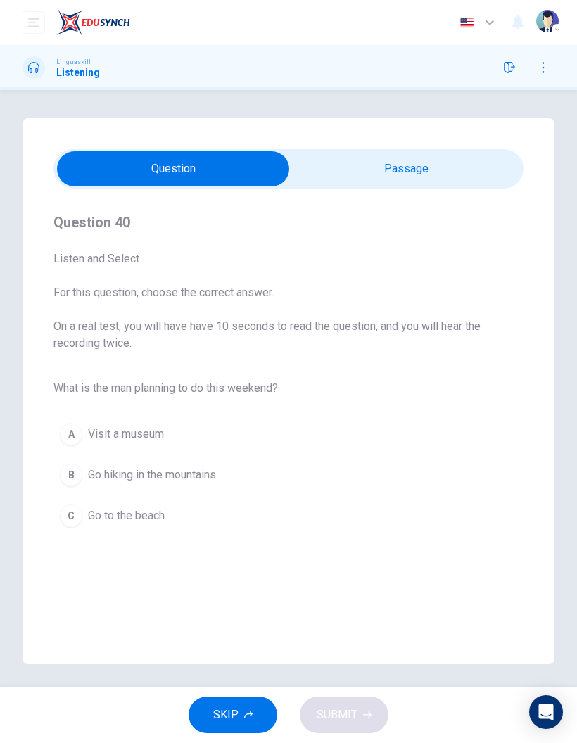
click at [416, 174] on input "checkbox" at bounding box center [173, 168] width 705 height 35
checkbox input "true"
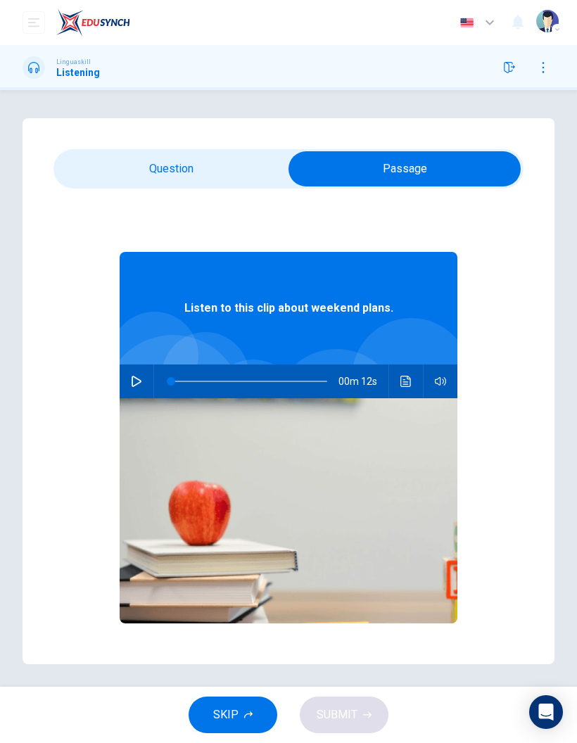
click at [135, 382] on icon "button" at bounding box center [136, 381] width 11 height 11
type input "0"
click at [165, 162] on input "checkbox" at bounding box center [404, 168] width 705 height 35
checkbox input "false"
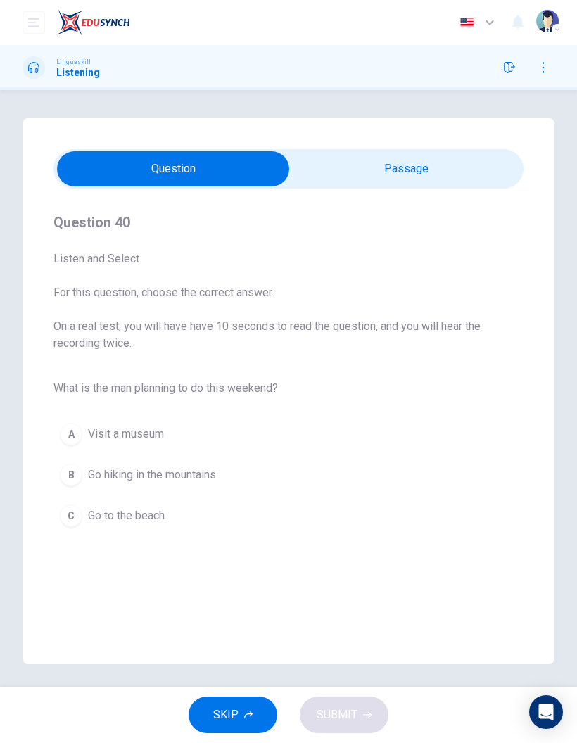
click at [127, 479] on span "Go hiking in the mountains" at bounding box center [152, 474] width 128 height 17
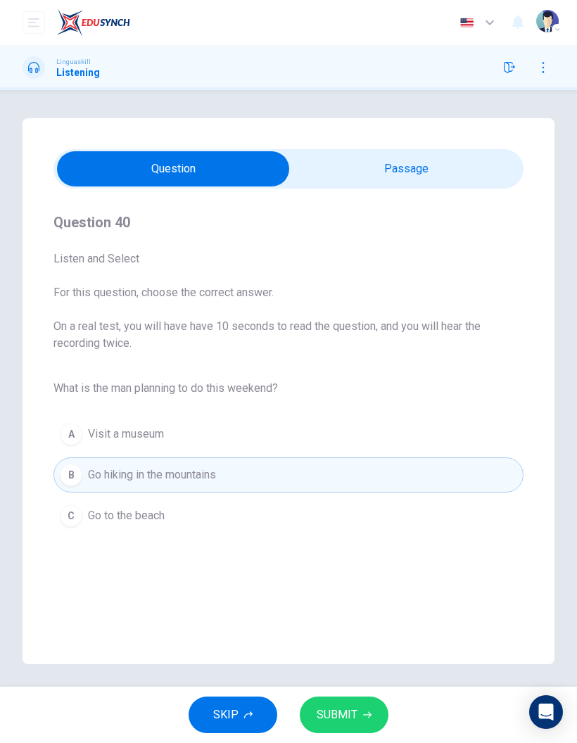
click at [356, 720] on span "SUBMIT" at bounding box center [337, 715] width 41 height 20
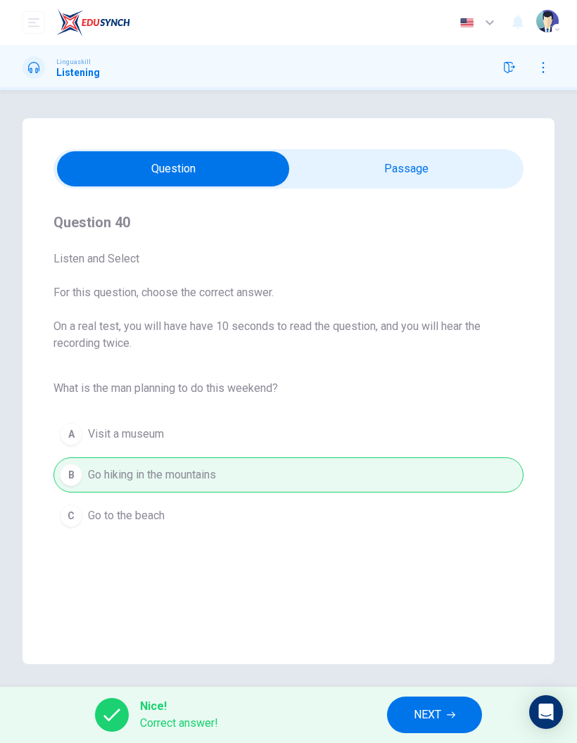
click at [434, 704] on button "NEXT" at bounding box center [434, 714] width 95 height 37
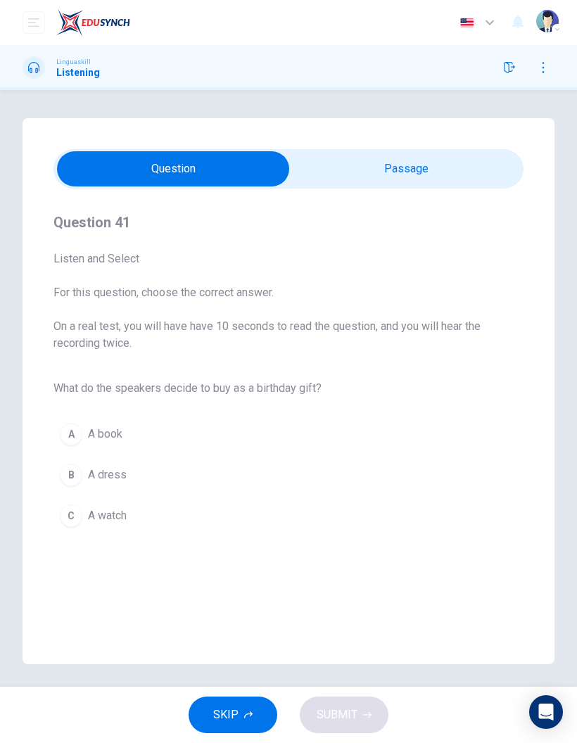
click at [440, 168] on input "checkbox" at bounding box center [173, 168] width 705 height 35
checkbox input "true"
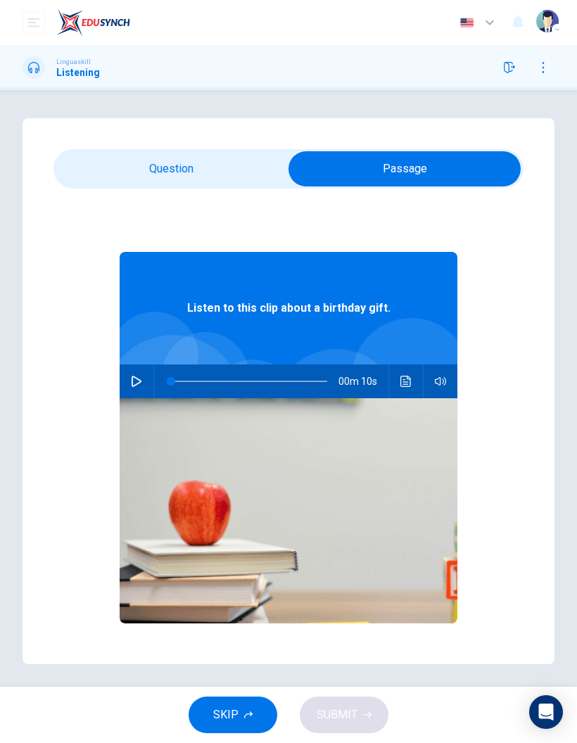
click at [141, 383] on icon "button" at bounding box center [136, 381] width 11 height 11
type input "95"
click at [207, 162] on input "checkbox" at bounding box center [404, 168] width 705 height 35
checkbox input "false"
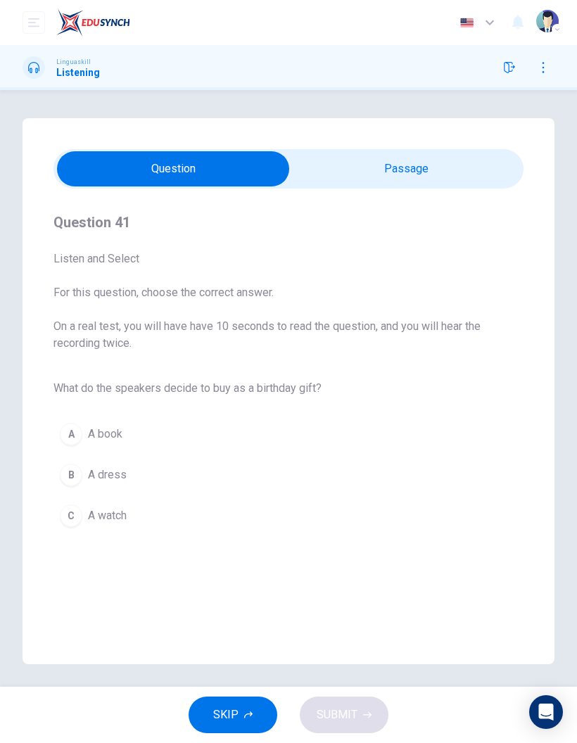
click at [100, 433] on span "A book" at bounding box center [105, 434] width 34 height 17
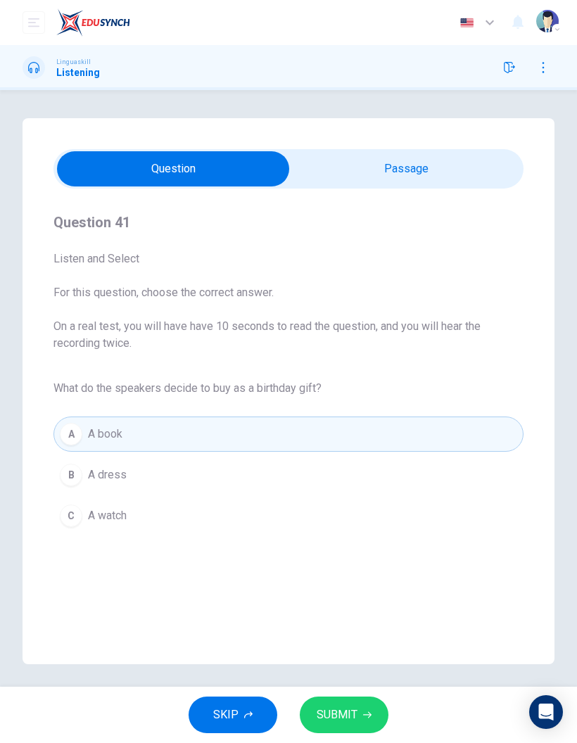
click at [335, 698] on button "SUBMIT" at bounding box center [344, 714] width 89 height 37
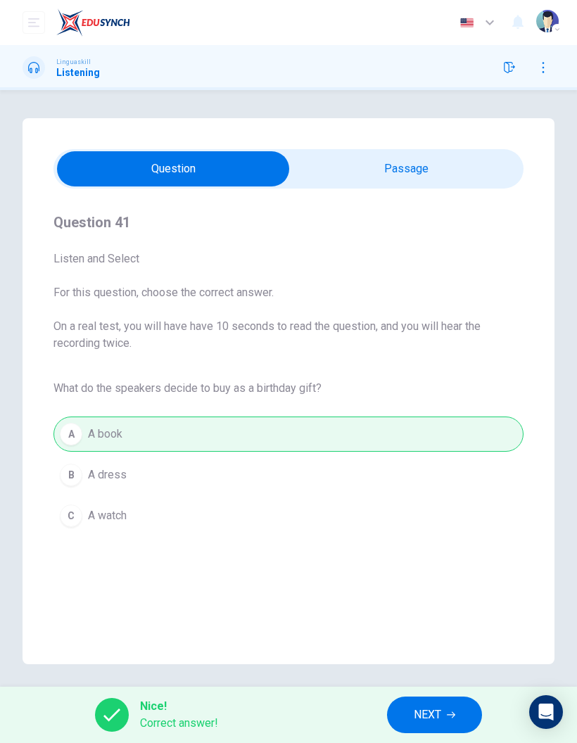
click at [434, 713] on span "NEXT" at bounding box center [427, 715] width 27 height 20
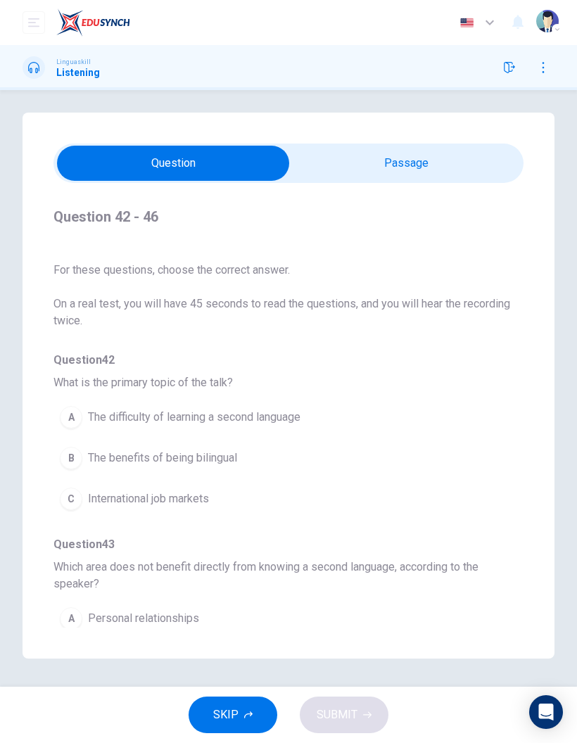
scroll to position [-22, 0]
click at [413, 146] on input "checkbox" at bounding box center [173, 163] width 705 height 35
checkbox input "true"
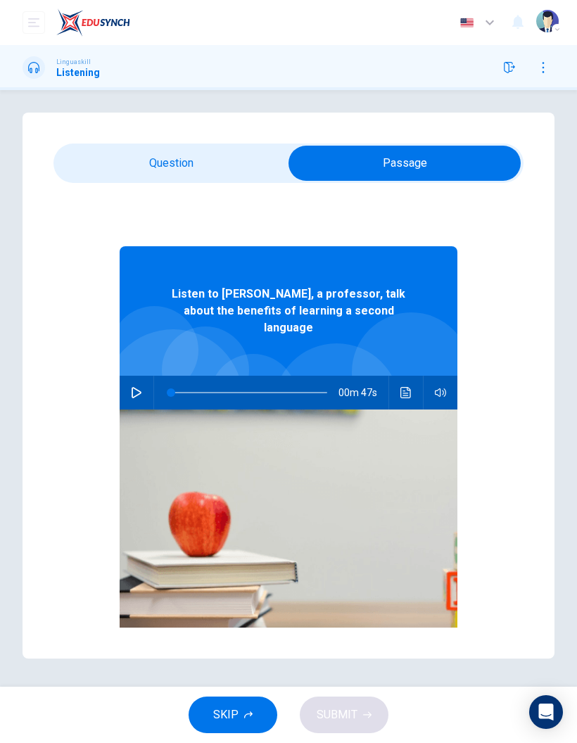
click at [146, 376] on button "button" at bounding box center [136, 393] width 23 height 34
click at [406, 387] on icon "Click to see the audio transcription" at bounding box center [405, 392] width 11 height 11
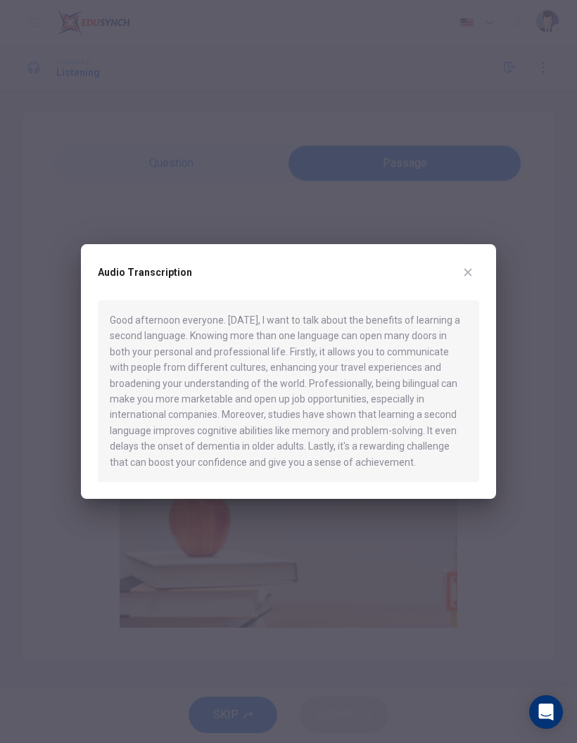
click at [466, 274] on icon "button" at bounding box center [467, 272] width 11 height 11
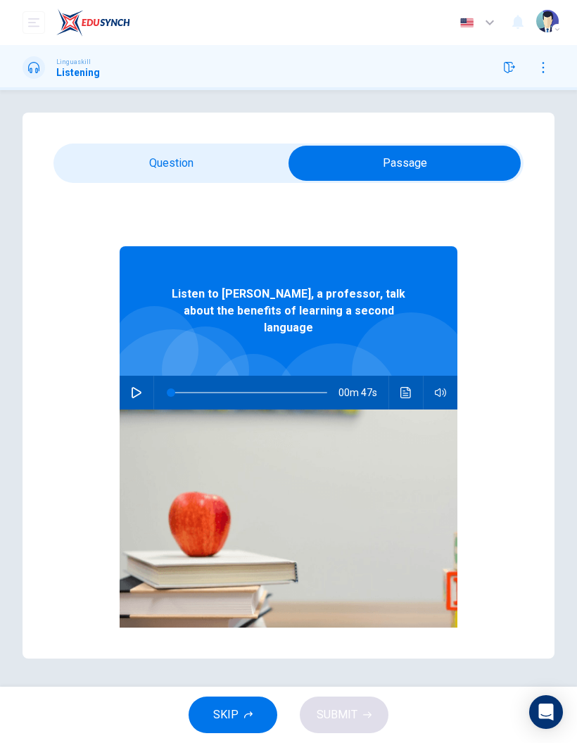
click at [145, 376] on button "button" at bounding box center [136, 393] width 23 height 34
type input "0"
click at [134, 146] on input "checkbox" at bounding box center [404, 163] width 705 height 35
checkbox input "false"
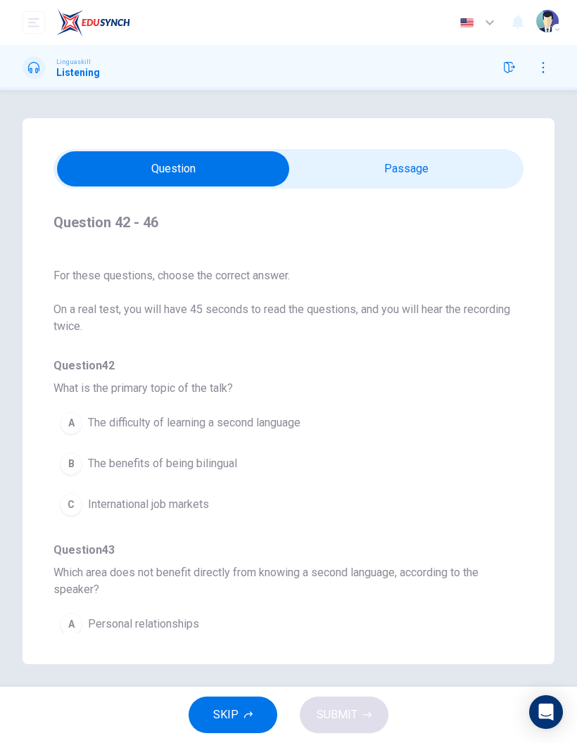
click at [209, 468] on span "The benefits of being bilingual" at bounding box center [162, 463] width 149 height 17
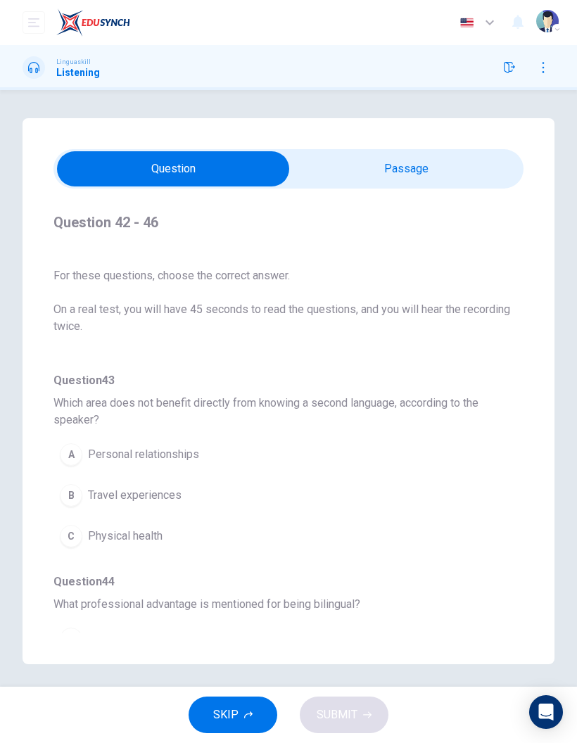
scroll to position [175, 0]
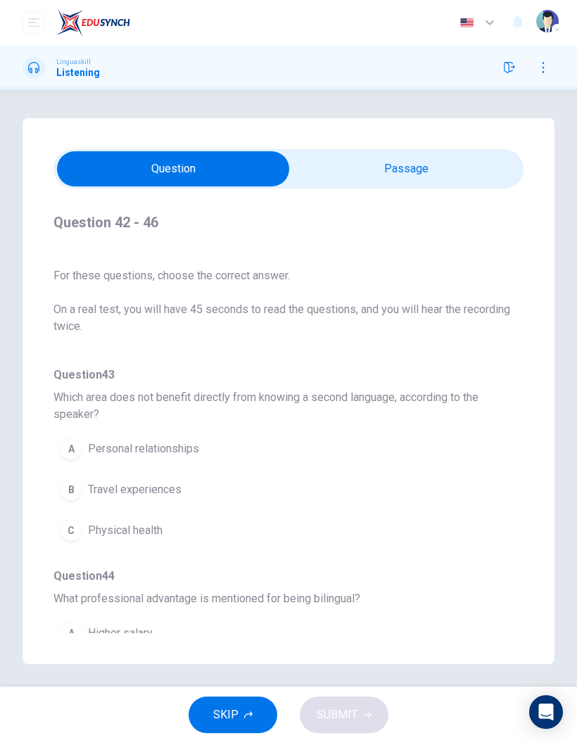
click at [129, 539] on button "C Physical health" at bounding box center [262, 530] width 419 height 35
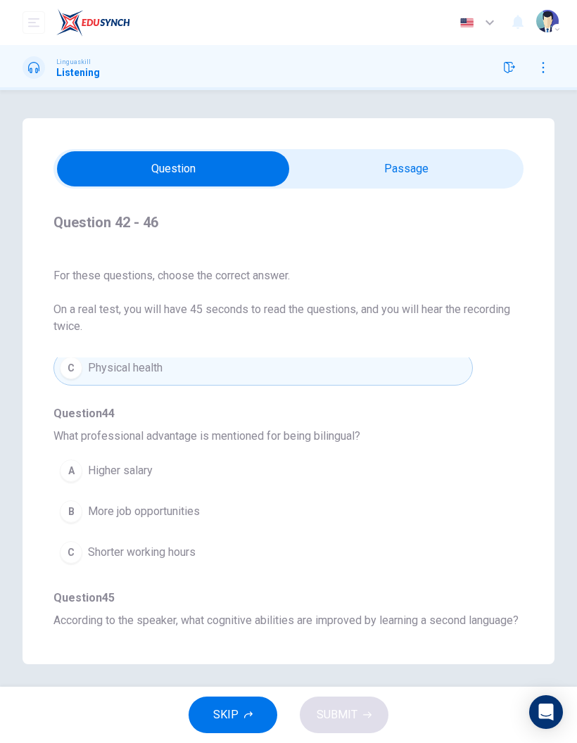
scroll to position [329, 0]
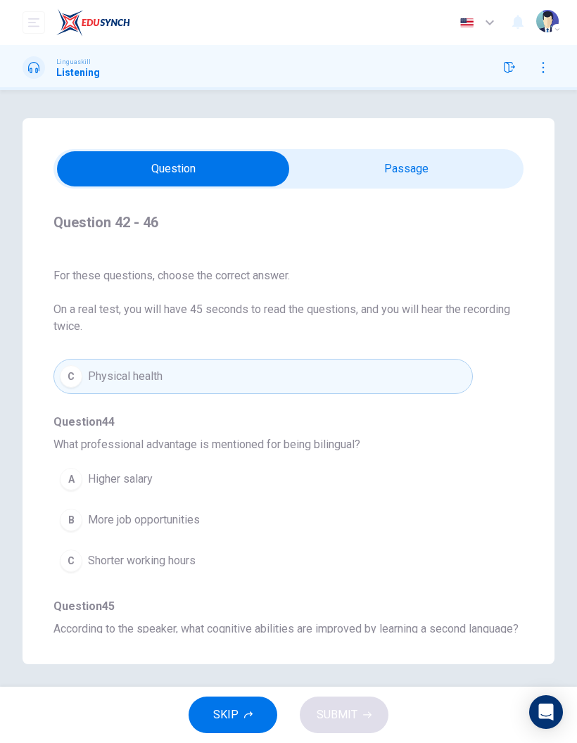
click at [192, 535] on button "B More job opportunities" at bounding box center [262, 519] width 419 height 35
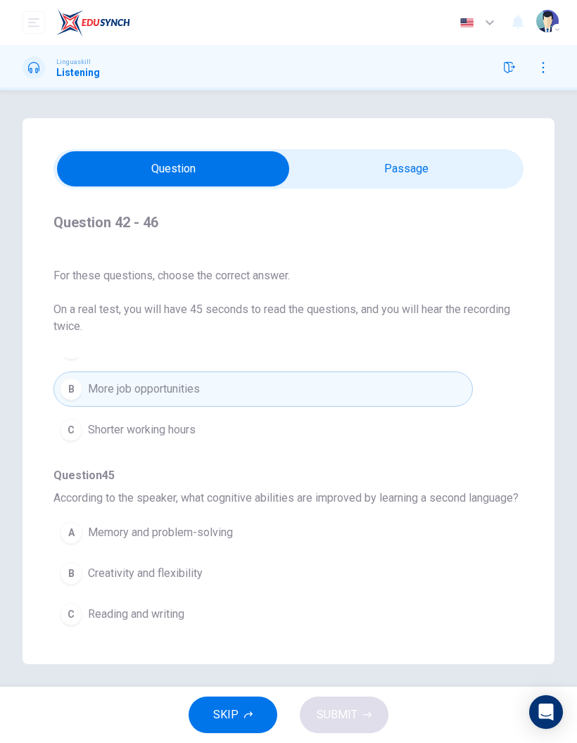
scroll to position [468, 0]
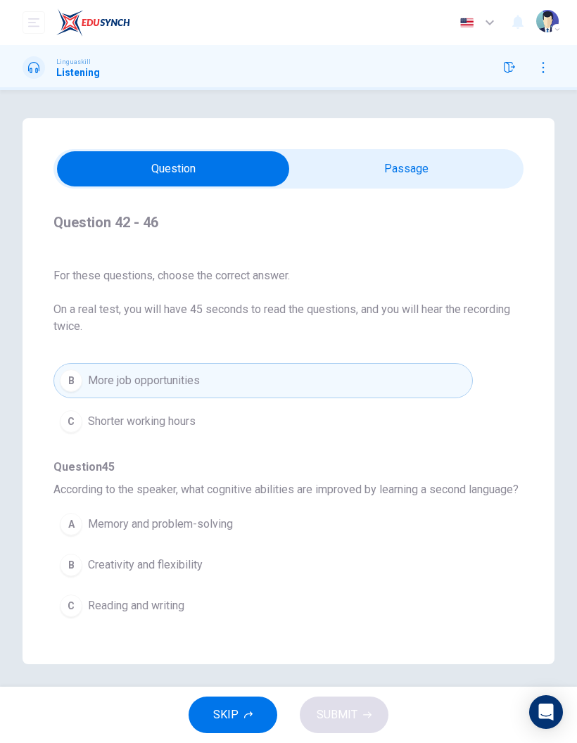
click at [217, 532] on span "Memory and problem-solving" at bounding box center [160, 524] width 145 height 17
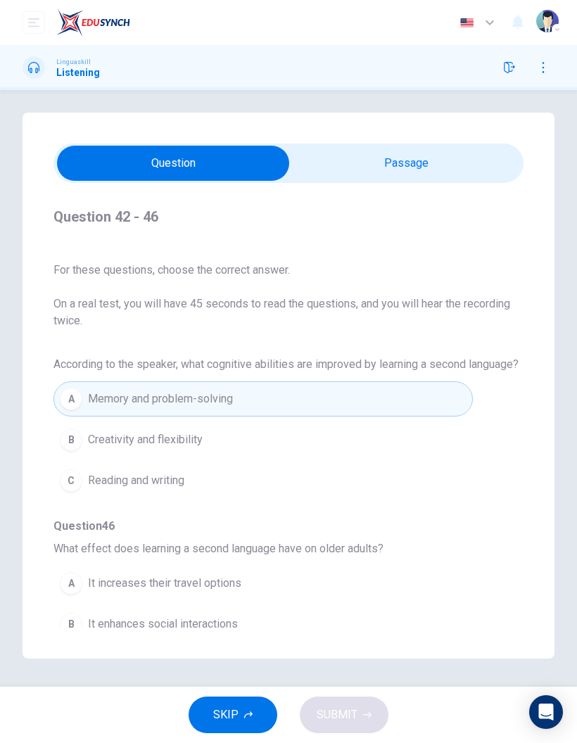
scroll to position [56, 0]
click at [131, 615] on span "It enhances social interactions" at bounding box center [163, 623] width 150 height 17
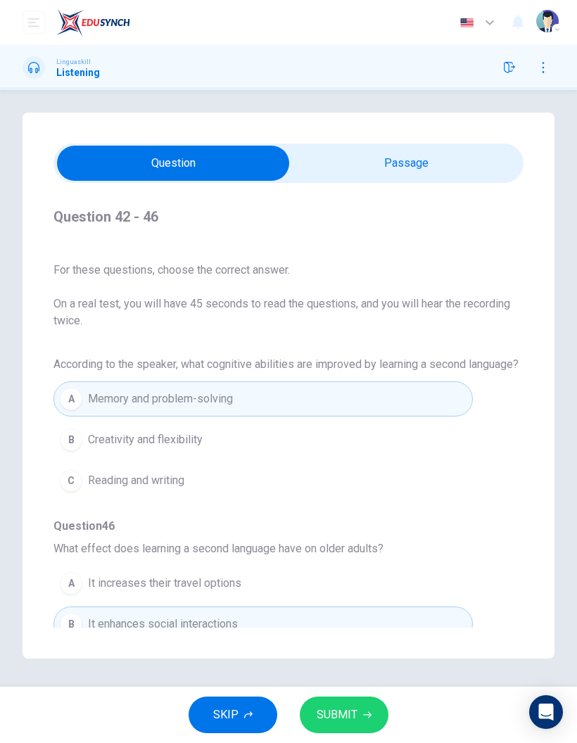
click at [345, 716] on span "SUBMIT" at bounding box center [337, 715] width 41 height 20
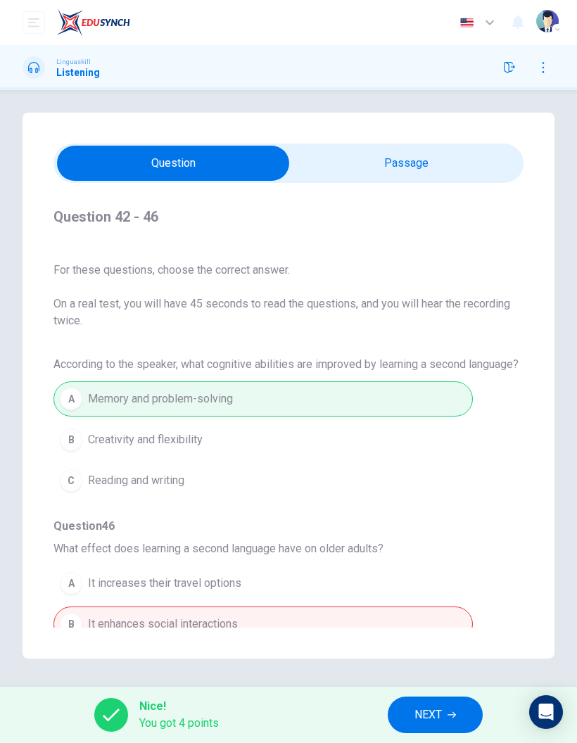
scroll to position [62, 0]
click at [348, 613] on div "A It increases their travel options B It enhances social interactions C It dela…" at bounding box center [288, 624] width 470 height 122
click at [438, 718] on span "NEXT" at bounding box center [427, 715] width 27 height 20
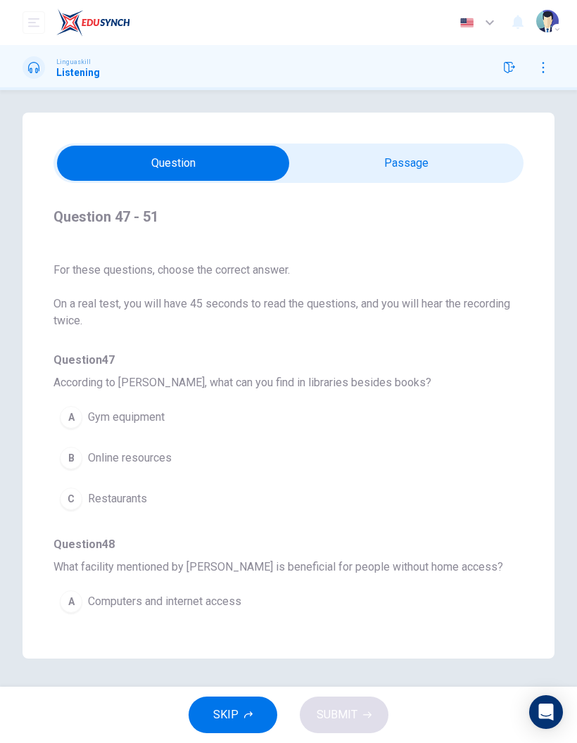
scroll to position [0, 0]
click at [419, 146] on input "checkbox" at bounding box center [173, 163] width 705 height 35
checkbox input "true"
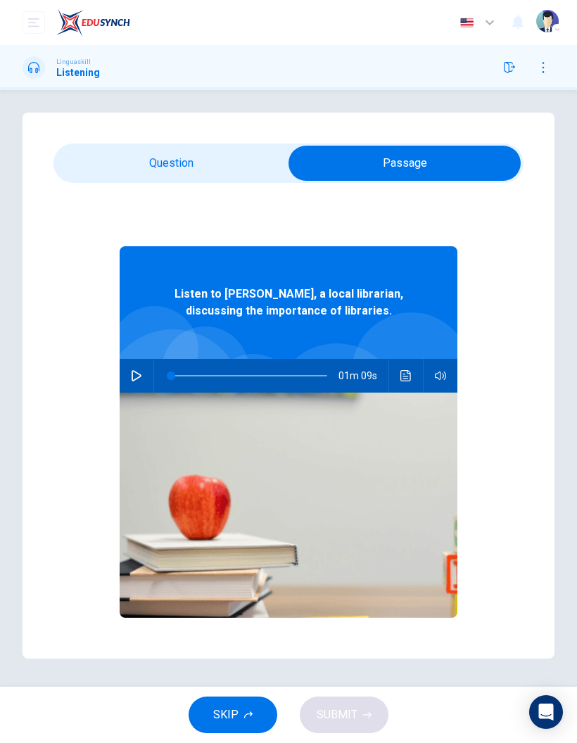
click at [134, 359] on button "button" at bounding box center [136, 376] width 23 height 34
type input "0"
click at [127, 146] on input "checkbox" at bounding box center [404, 163] width 705 height 35
checkbox input "false"
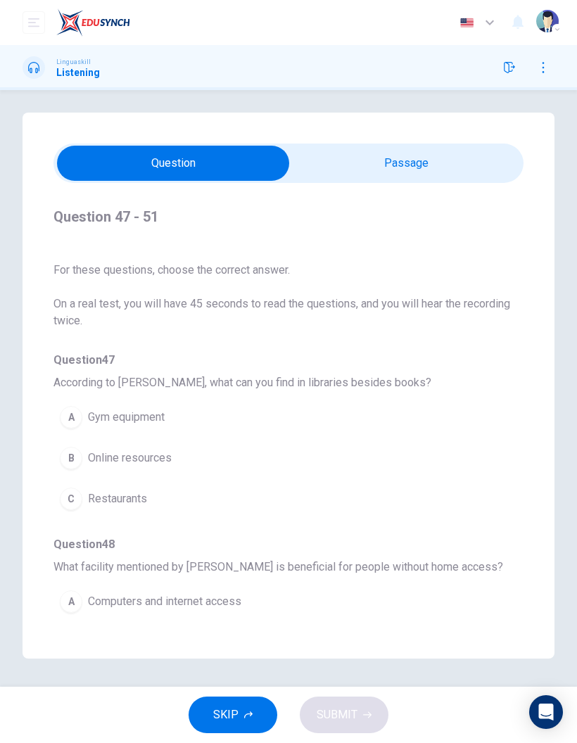
click at [138, 449] on span "Online resources" at bounding box center [130, 457] width 84 height 17
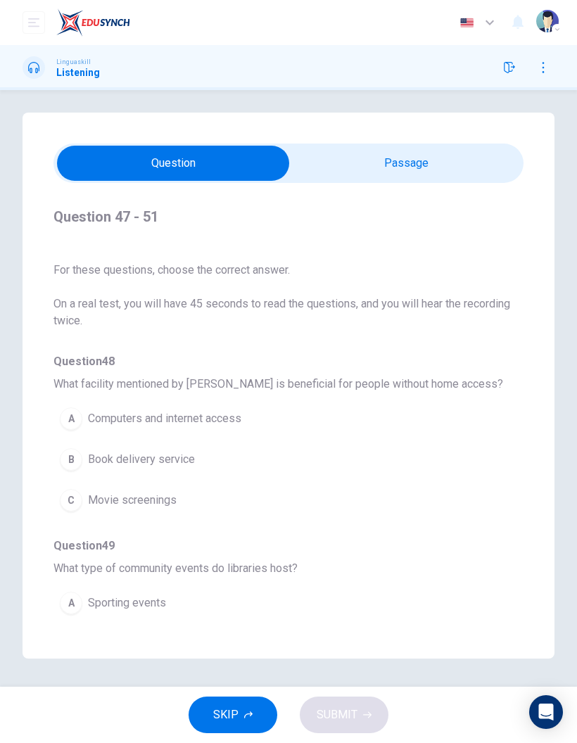
scroll to position [181, 0]
click at [216, 412] on span "Computers and internet access" at bounding box center [164, 420] width 153 height 17
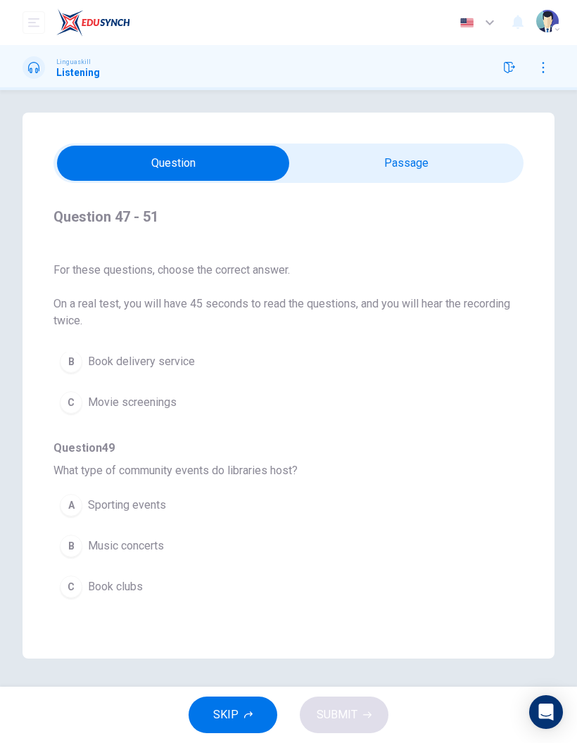
scroll to position [281, 0]
click at [98, 577] on span "Book clubs" at bounding box center [115, 585] width 55 height 17
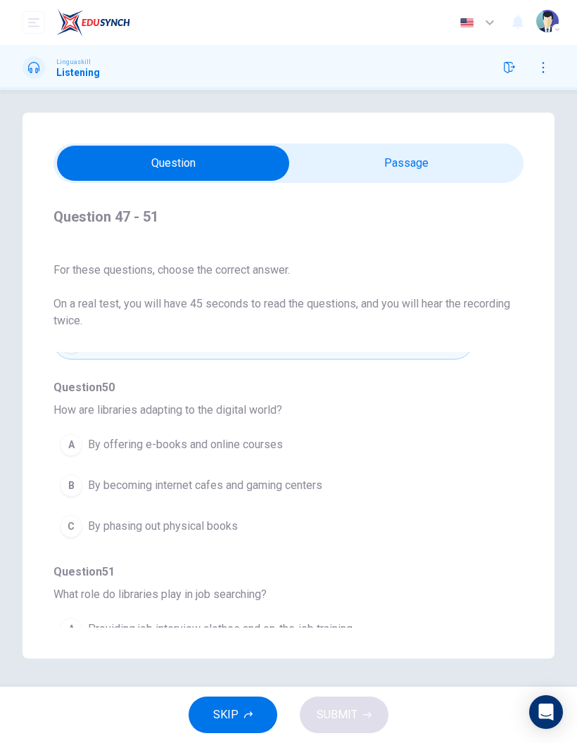
scroll to position [524, 0]
click at [261, 438] on span "By offering e-books and online courses" at bounding box center [185, 446] width 195 height 17
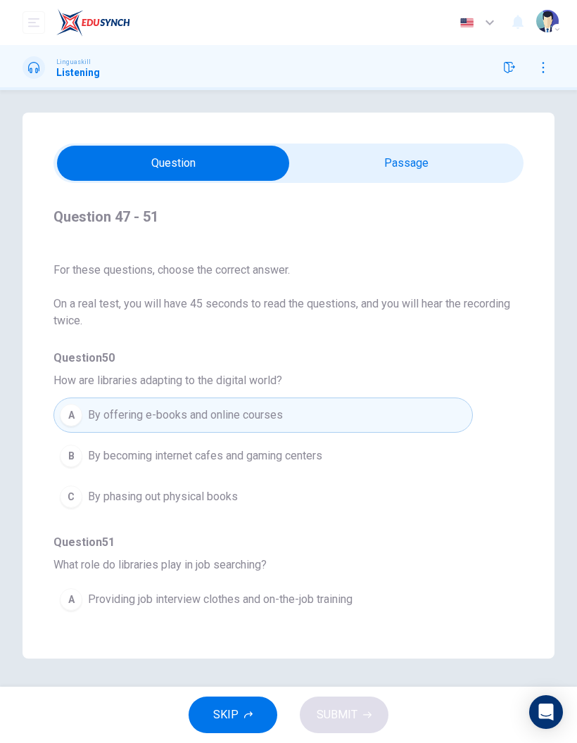
scroll to position [554, 0]
click at [204, 632] on span "Offering resources for resume writing" at bounding box center [181, 640] width 186 height 17
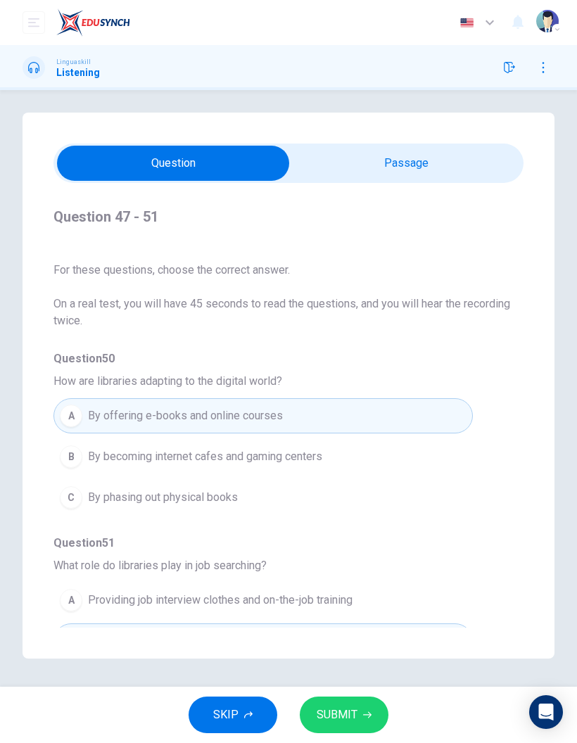
click at [340, 722] on span "SUBMIT" at bounding box center [337, 715] width 41 height 20
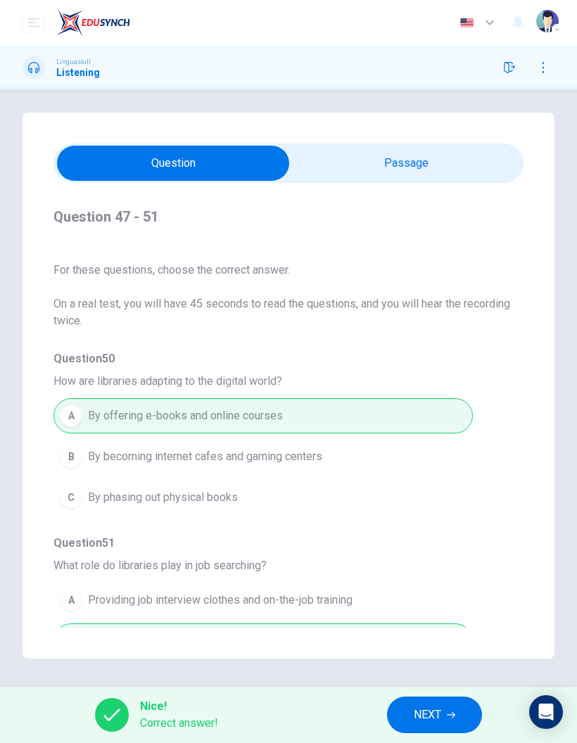
click at [411, 712] on button "NEXT" at bounding box center [434, 714] width 95 height 37
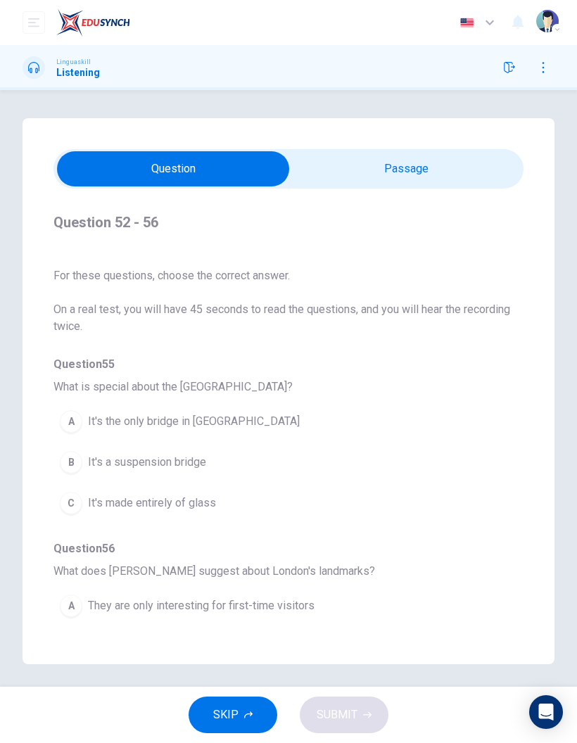
scroll to position [0, 0]
click at [450, 164] on input "checkbox" at bounding box center [173, 168] width 705 height 35
checkbox input "true"
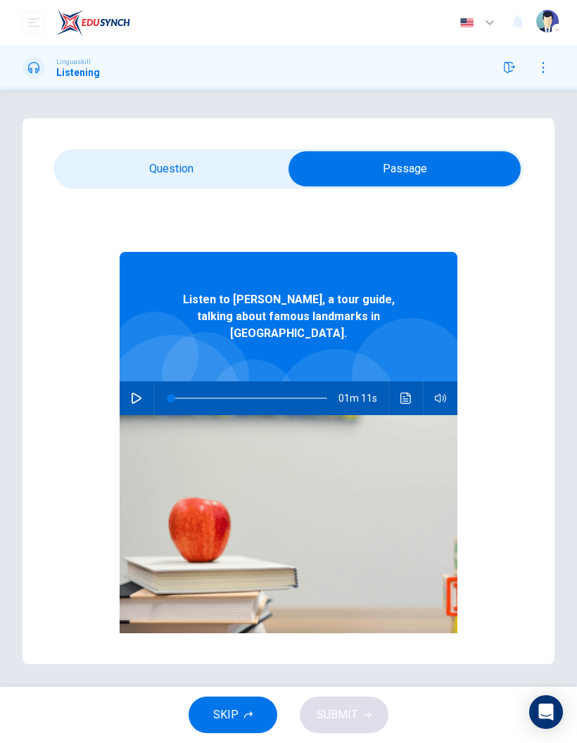
click at [138, 392] on icon "button" at bounding box center [136, 397] width 11 height 11
type input "0"
click at [188, 161] on input "checkbox" at bounding box center [404, 168] width 705 height 35
checkbox input "false"
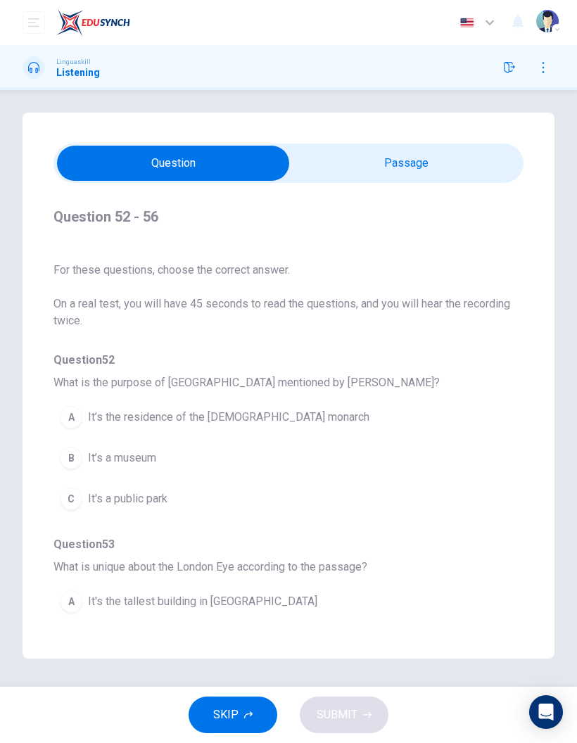
click at [224, 453] on button "B It’s a museum" at bounding box center [262, 457] width 419 height 35
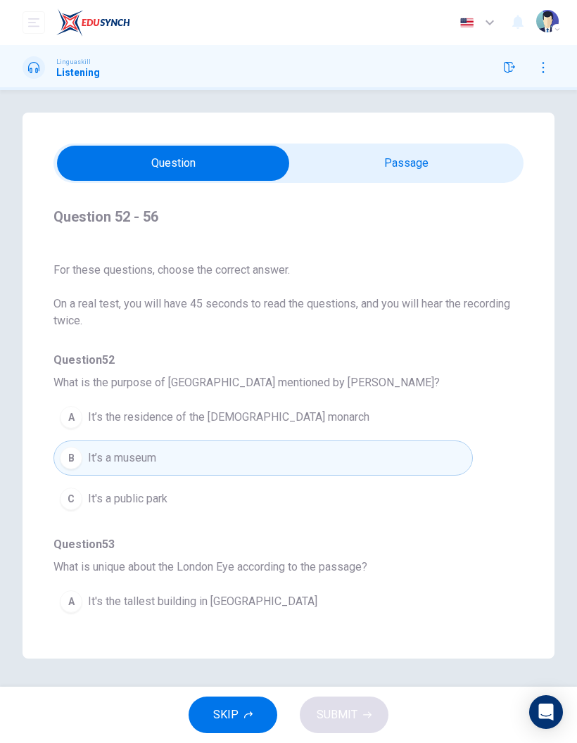
click at [233, 411] on span "It’s the residence of the [DEMOGRAPHIC_DATA] monarch" at bounding box center [228, 417] width 281 height 17
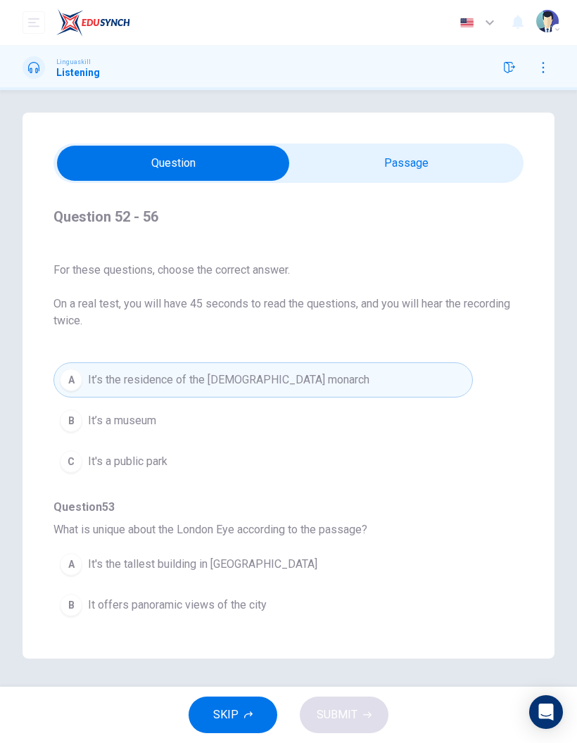
scroll to position [59, 0]
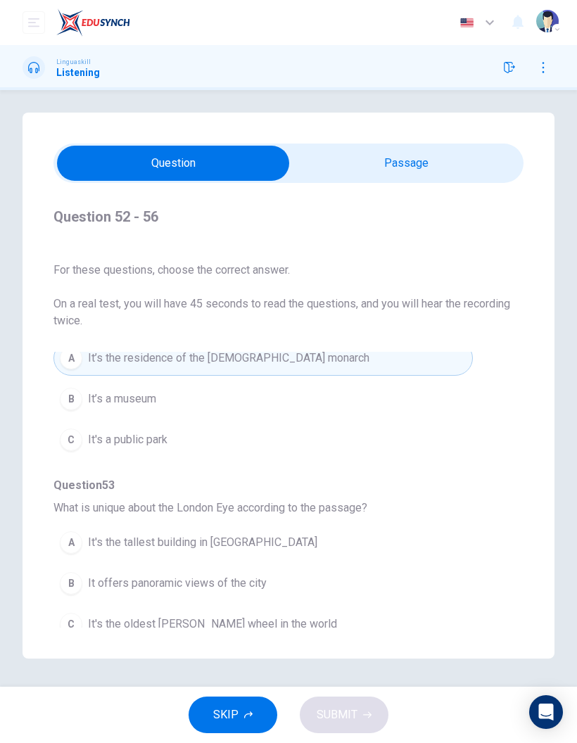
click at [181, 534] on span "It's the tallest building in [GEOGRAPHIC_DATA]" at bounding box center [202, 542] width 229 height 17
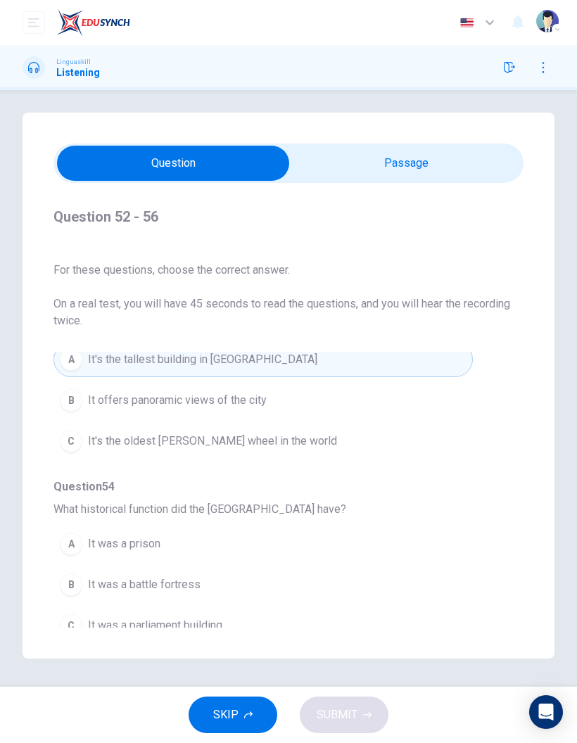
scroll to position [250, 0]
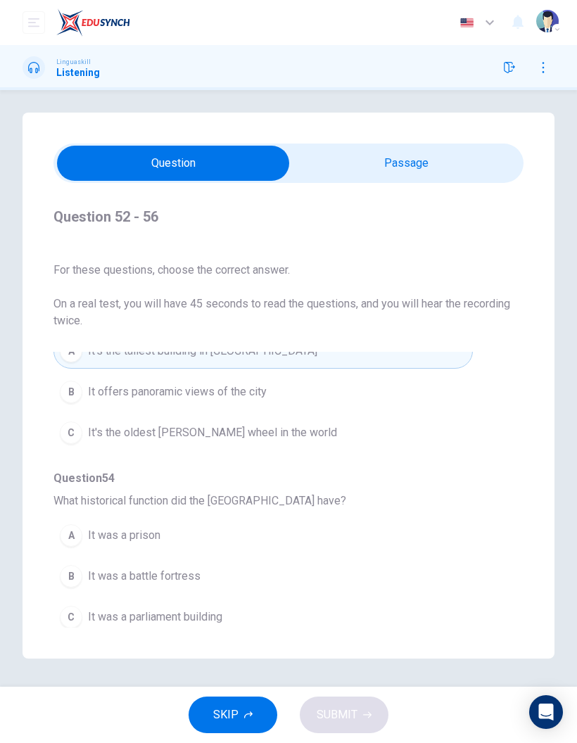
click at [163, 619] on button "C It was a parliament building" at bounding box center [262, 616] width 419 height 35
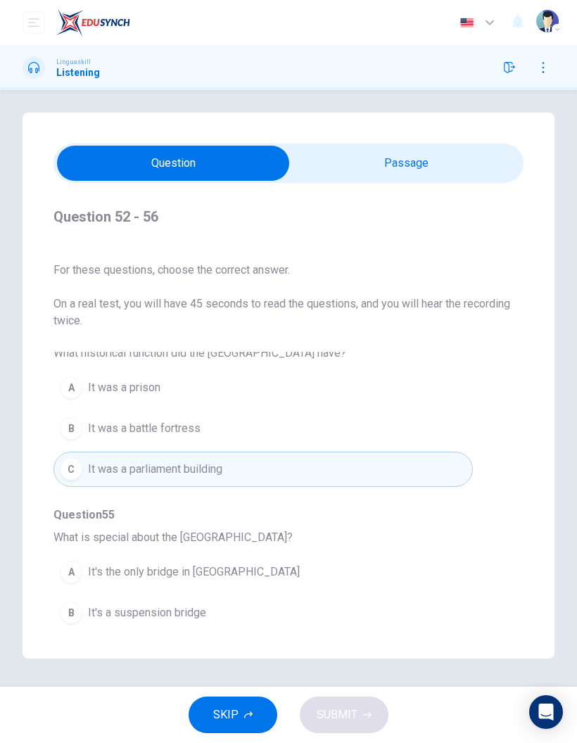
scroll to position [400, 0]
click at [174, 561] on span "It's the only bridge in [GEOGRAPHIC_DATA]" at bounding box center [194, 569] width 212 height 17
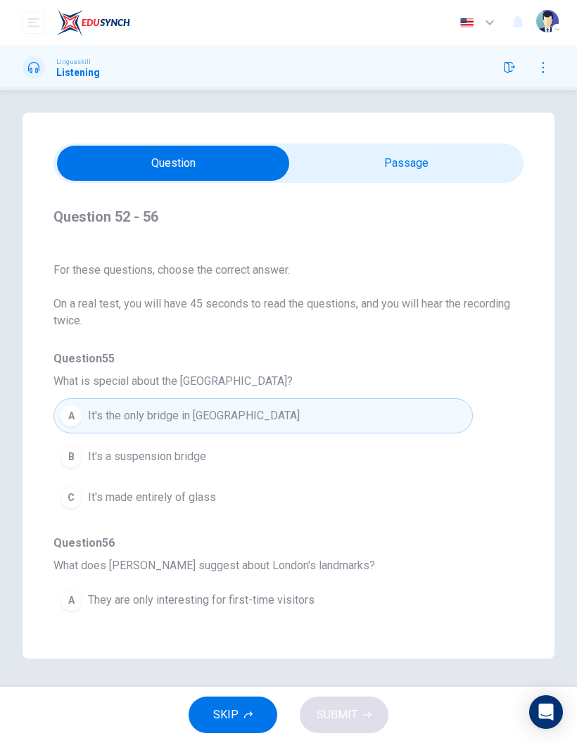
scroll to position [62, 0]
click at [268, 673] on span "They offer new experiences even for frequent visitors" at bounding box center [221, 681] width 267 height 17
click at [358, 710] on button "SUBMIT" at bounding box center [344, 714] width 89 height 37
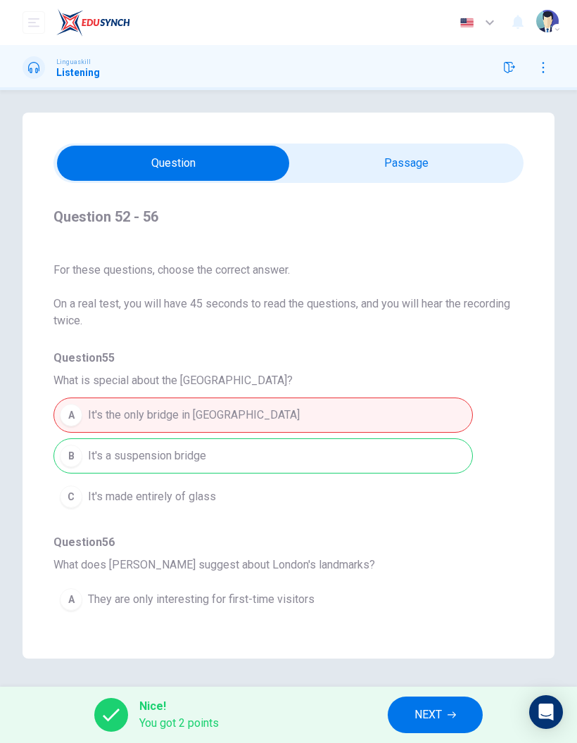
scroll to position [554, 0]
click at [430, 708] on span "NEXT" at bounding box center [427, 715] width 27 height 20
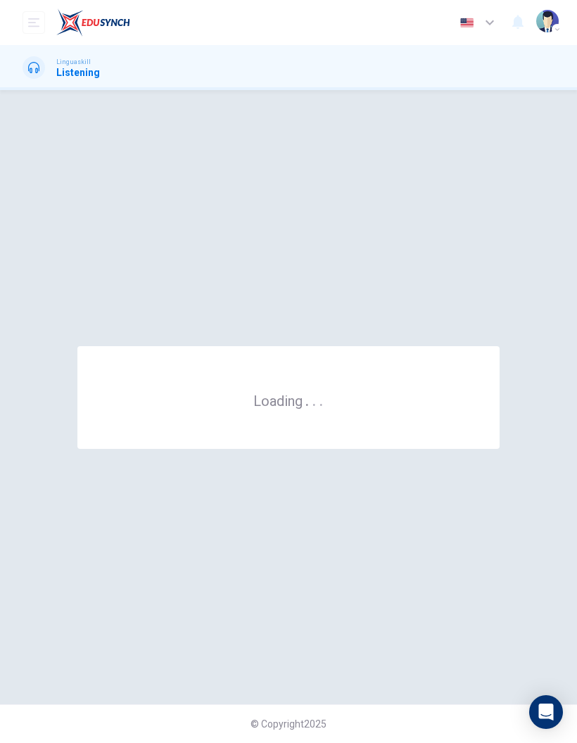
scroll to position [0, 0]
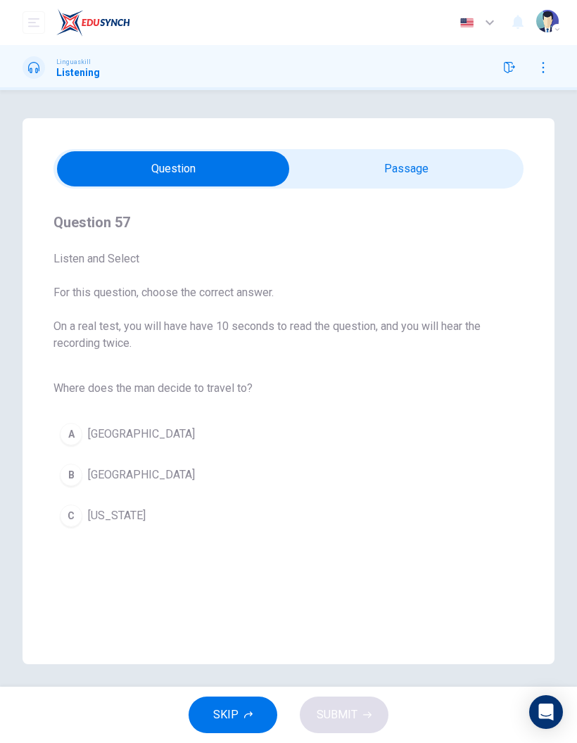
click at [431, 172] on input "checkbox" at bounding box center [173, 168] width 705 height 35
checkbox input "true"
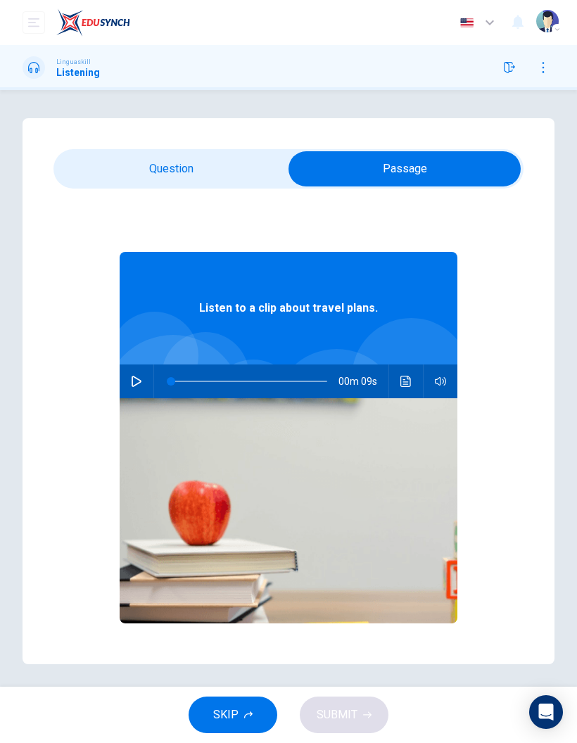
click at [128, 392] on button "button" at bounding box center [136, 381] width 23 height 34
type input "0"
click at [205, 159] on input "checkbox" at bounding box center [404, 168] width 705 height 35
checkbox input "false"
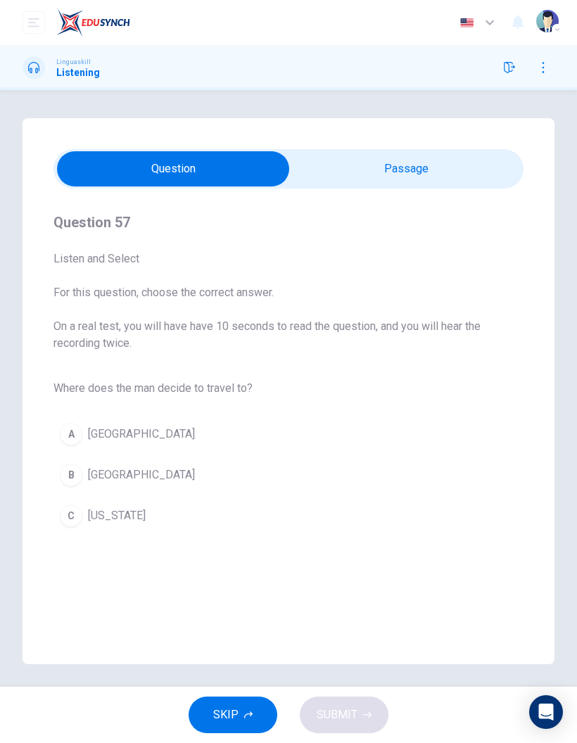
click at [132, 480] on button "B [GEOGRAPHIC_DATA]" at bounding box center [288, 474] width 470 height 35
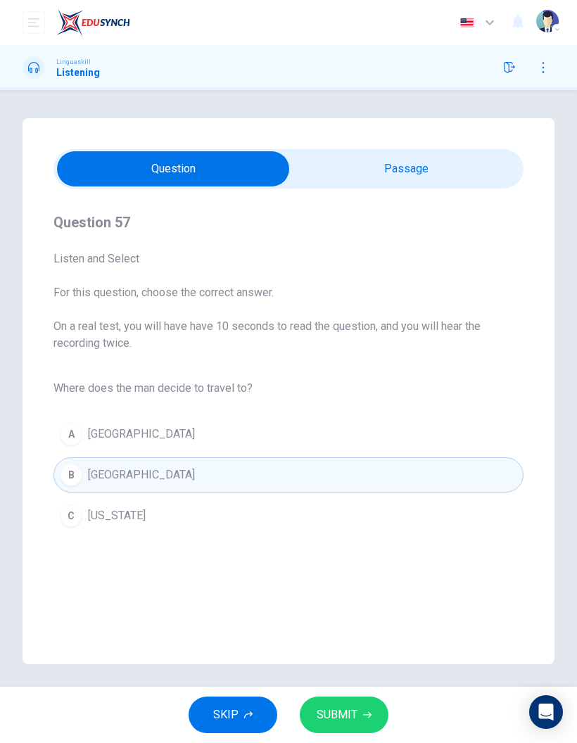
click at [352, 696] on button "SUBMIT" at bounding box center [344, 714] width 89 height 37
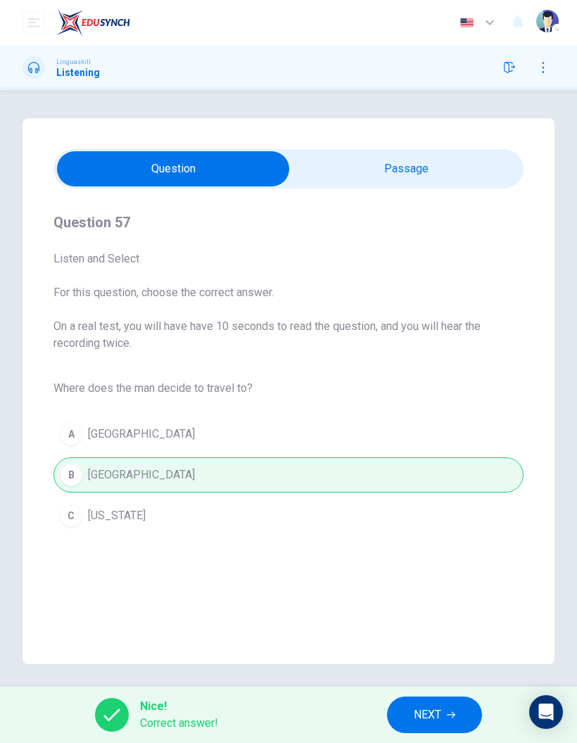
click at [413, 700] on button "NEXT" at bounding box center [434, 714] width 95 height 37
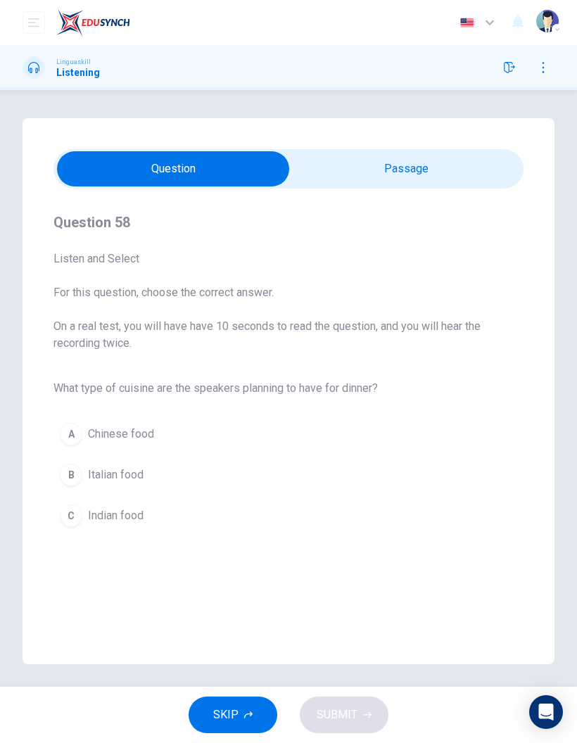
click at [471, 158] on input "checkbox" at bounding box center [173, 168] width 705 height 35
checkbox input "true"
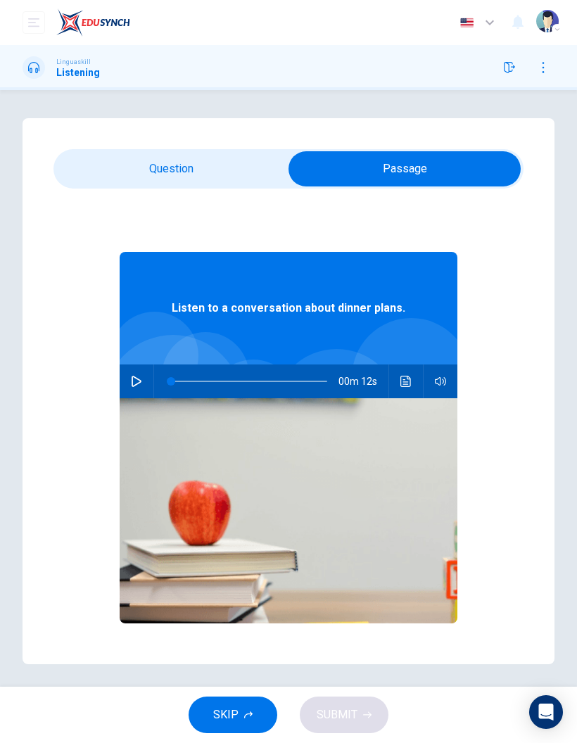
click at [143, 378] on button "button" at bounding box center [136, 381] width 23 height 34
type input "0"
click at [223, 198] on div "Question 58 Listen and Select For this question, choose the correct answer. On …" at bounding box center [289, 391] width 532 height 546
click at [214, 185] on input "checkbox" at bounding box center [404, 168] width 705 height 35
checkbox input "false"
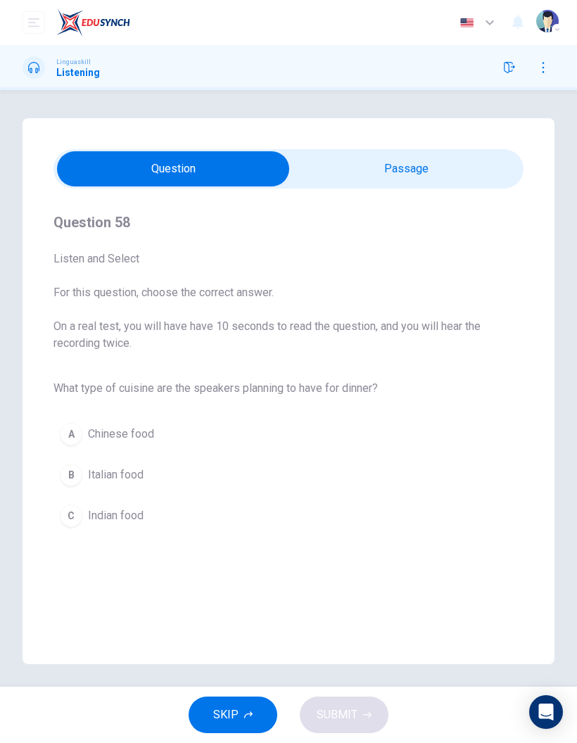
click at [141, 479] on span "Italian food" at bounding box center [116, 474] width 56 height 17
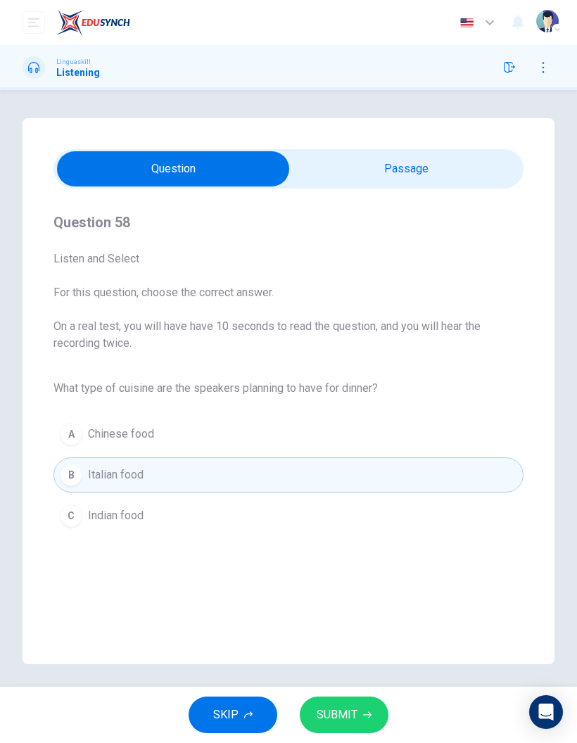
click at [350, 708] on span "SUBMIT" at bounding box center [337, 715] width 41 height 20
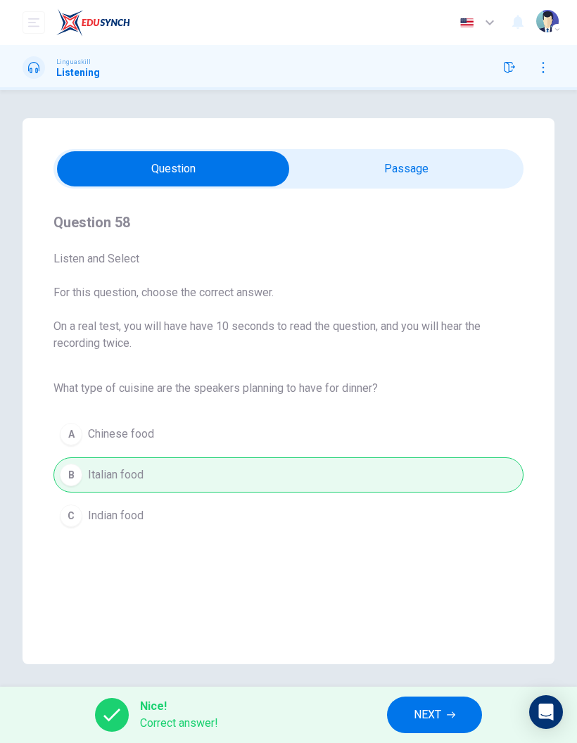
click at [426, 702] on button "NEXT" at bounding box center [434, 714] width 95 height 37
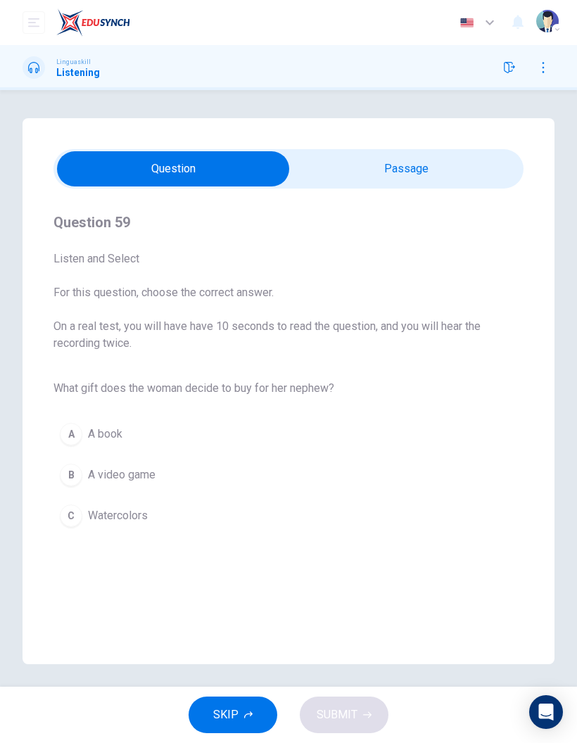
click at [440, 172] on input "checkbox" at bounding box center [173, 168] width 705 height 35
checkbox input "true"
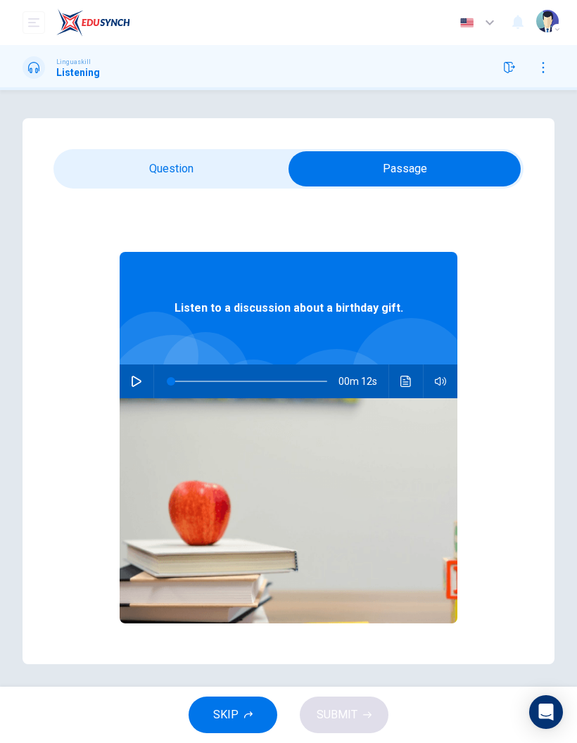
click at [134, 388] on button "button" at bounding box center [136, 381] width 23 height 34
type input "0"
click at [215, 144] on div "Question 59 Listen and Select For this question, choose the correct answer. On …" at bounding box center [289, 391] width 532 height 546
click at [205, 180] on input "checkbox" at bounding box center [404, 168] width 705 height 35
checkbox input "false"
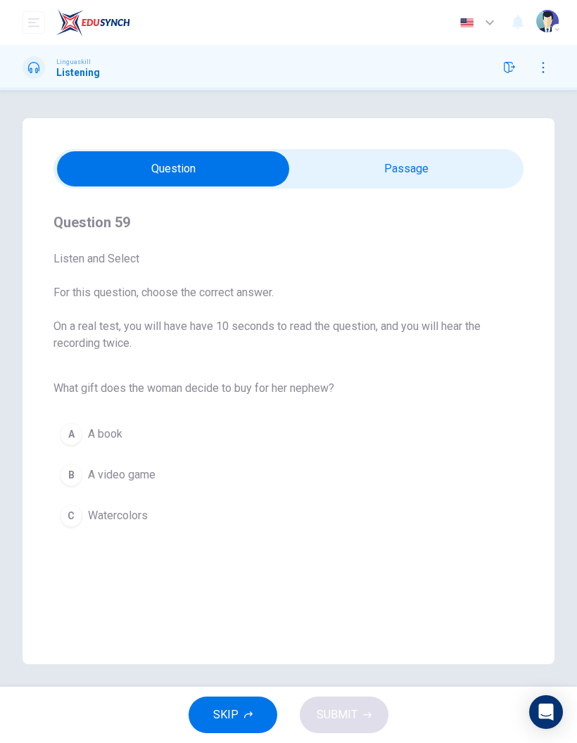
click at [155, 524] on button "C Watercolors" at bounding box center [288, 515] width 470 height 35
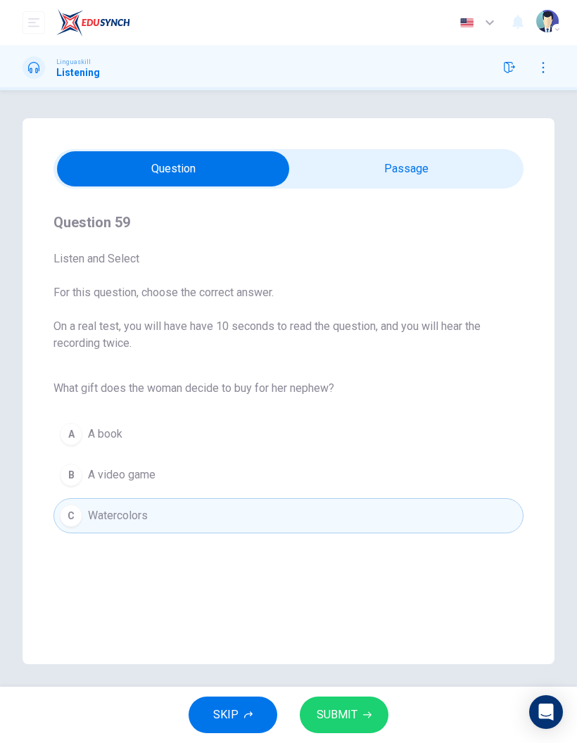
click at [357, 703] on button "SUBMIT" at bounding box center [344, 714] width 89 height 37
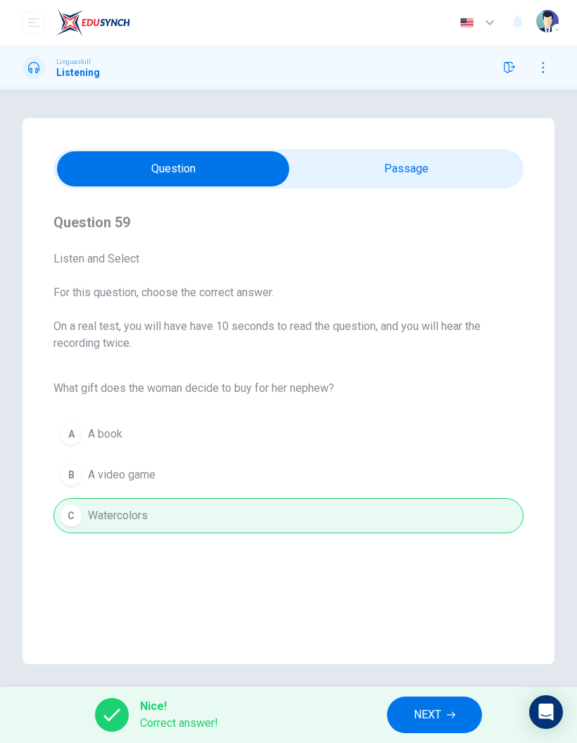
click at [429, 721] on span "NEXT" at bounding box center [427, 715] width 27 height 20
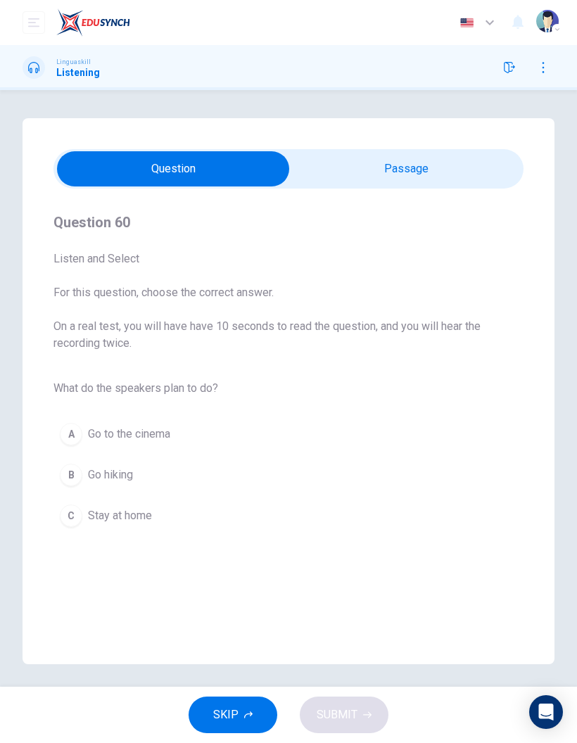
click at [429, 172] on input "checkbox" at bounding box center [173, 168] width 705 height 35
checkbox input "true"
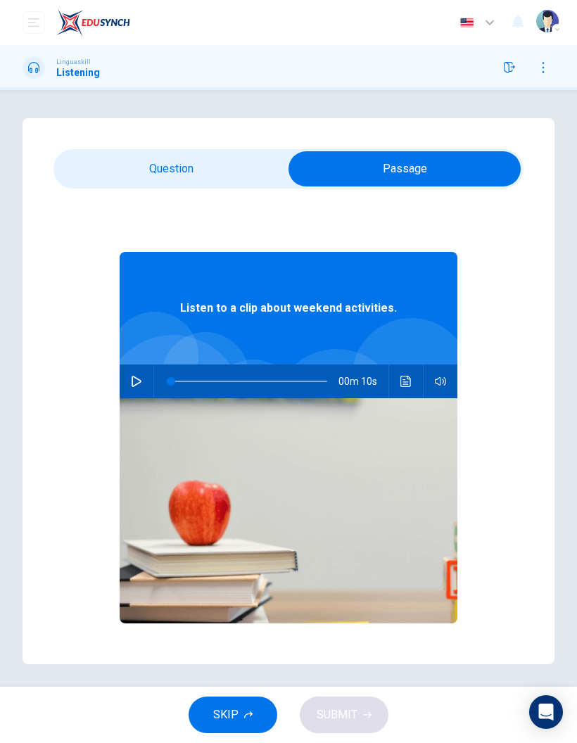
click at [135, 388] on button "button" at bounding box center [136, 381] width 23 height 34
type input "86"
click at [194, 181] on input "checkbox" at bounding box center [404, 168] width 705 height 35
checkbox input "false"
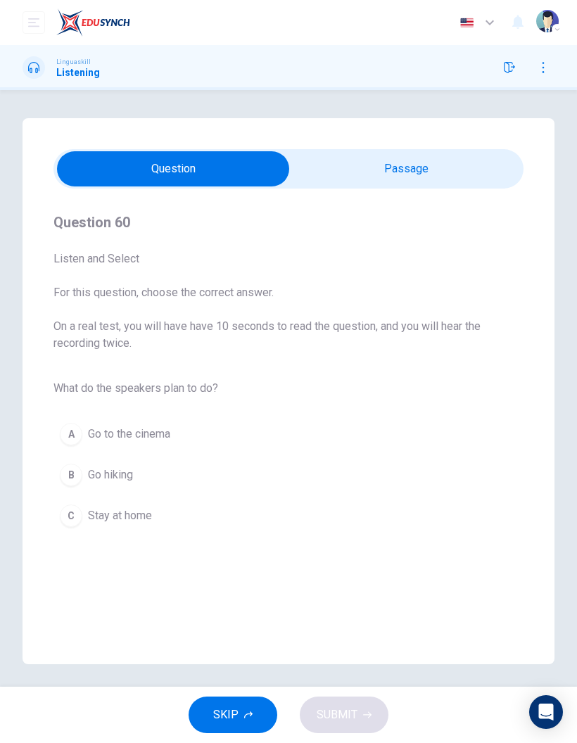
click at [163, 479] on button "B Go hiking" at bounding box center [288, 474] width 470 height 35
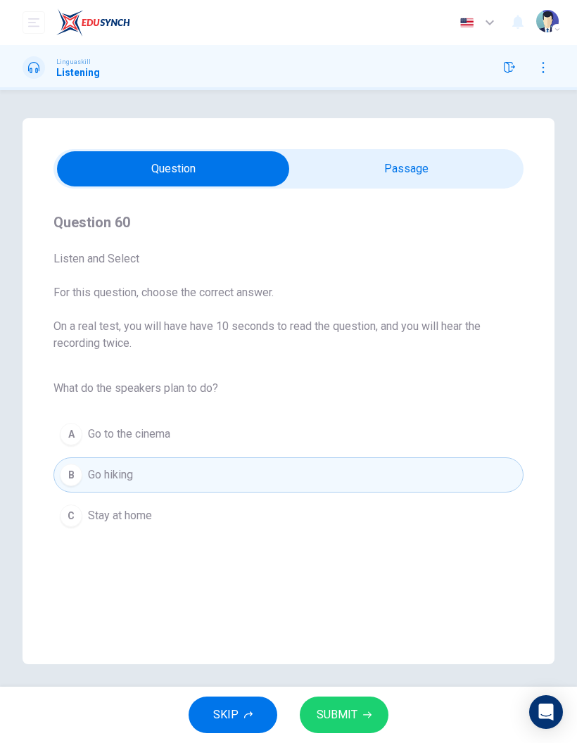
click at [366, 701] on button "SUBMIT" at bounding box center [344, 714] width 89 height 37
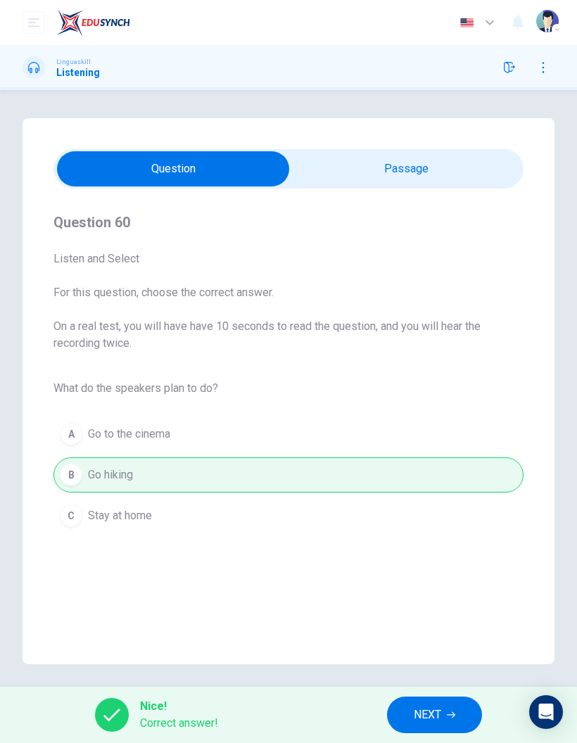
click at [426, 712] on span "NEXT" at bounding box center [427, 715] width 27 height 20
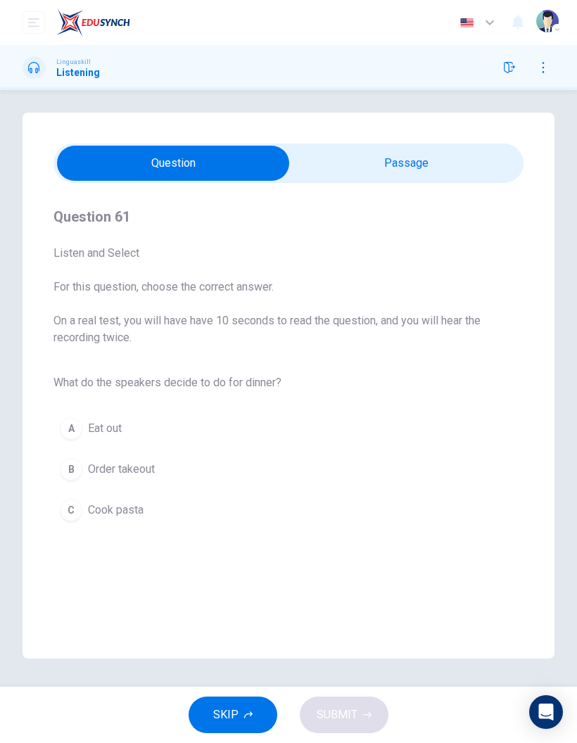
scroll to position [46, 0]
click at [433, 146] on input "checkbox" at bounding box center [173, 163] width 705 height 35
checkbox input "true"
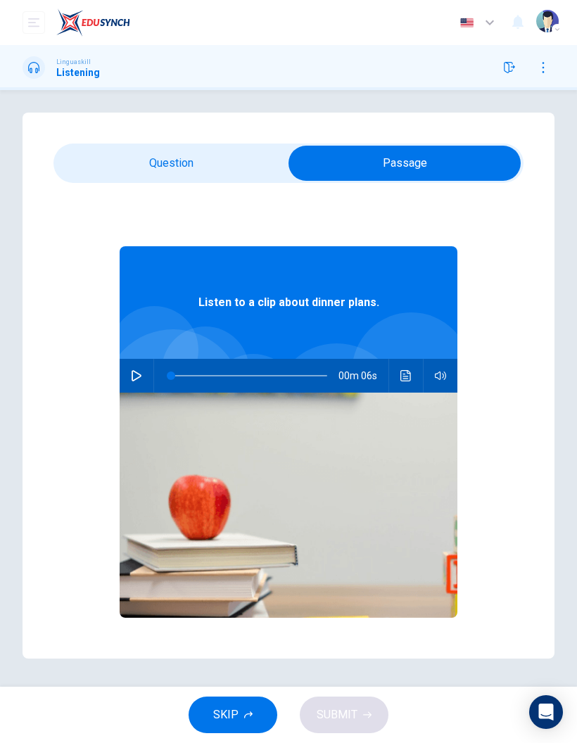
click at [143, 359] on button "button" at bounding box center [136, 376] width 23 height 34
type input "0"
click at [198, 146] on input "checkbox" at bounding box center [404, 163] width 705 height 35
checkbox input "false"
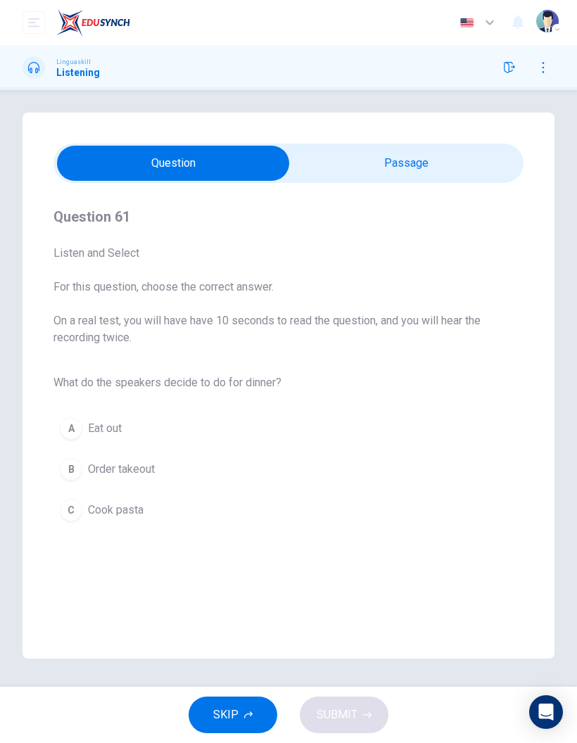
click at [137, 502] on span "Cook pasta" at bounding box center [116, 510] width 56 height 17
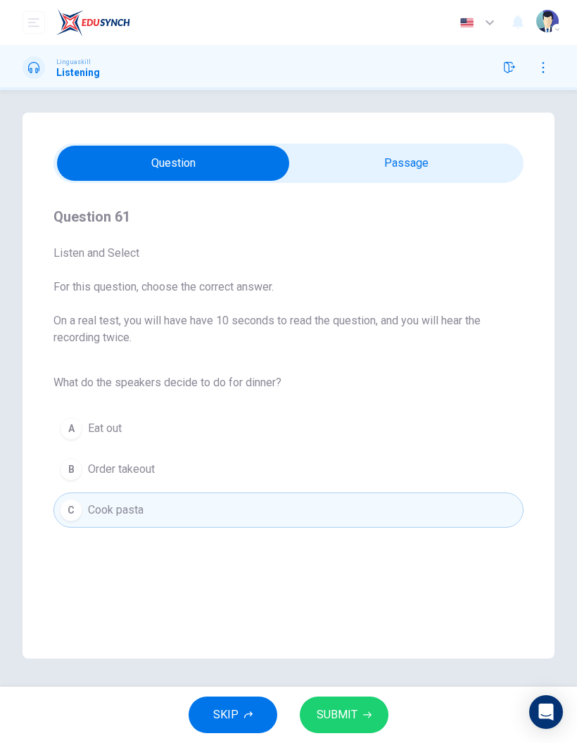
click at [340, 703] on button "SUBMIT" at bounding box center [344, 714] width 89 height 37
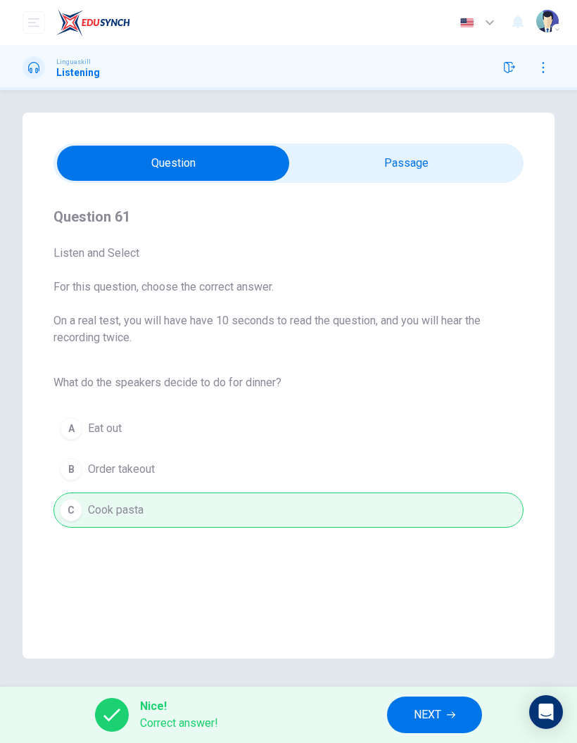
click at [408, 713] on button "NEXT" at bounding box center [434, 714] width 95 height 37
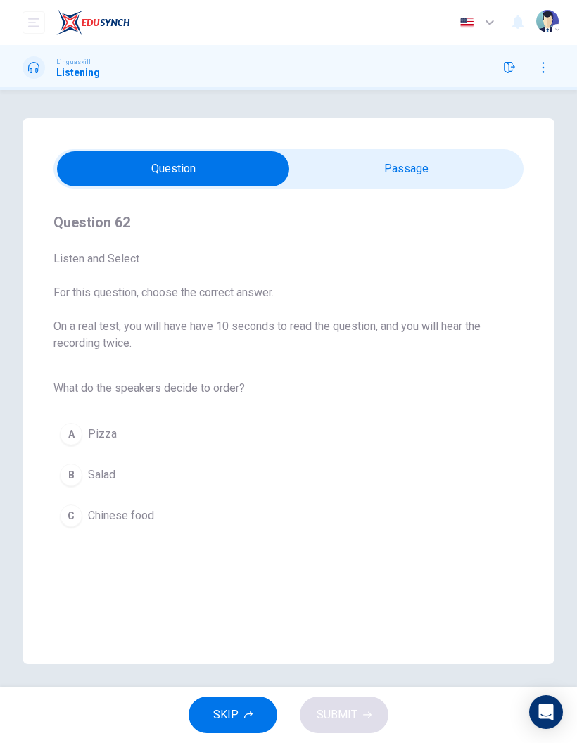
click at [468, 158] on input "checkbox" at bounding box center [173, 168] width 705 height 35
checkbox input "true"
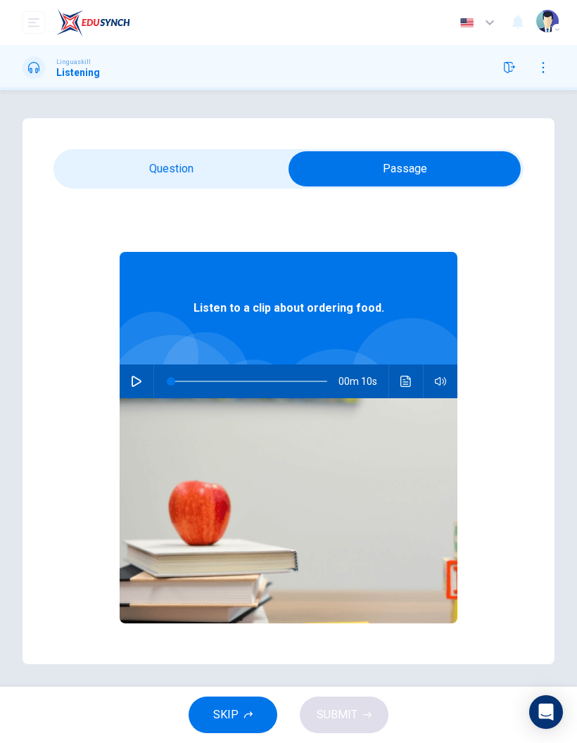
click at [141, 388] on button "button" at bounding box center [136, 381] width 23 height 34
type input "0"
click at [186, 177] on input "checkbox" at bounding box center [404, 168] width 705 height 35
checkbox input "false"
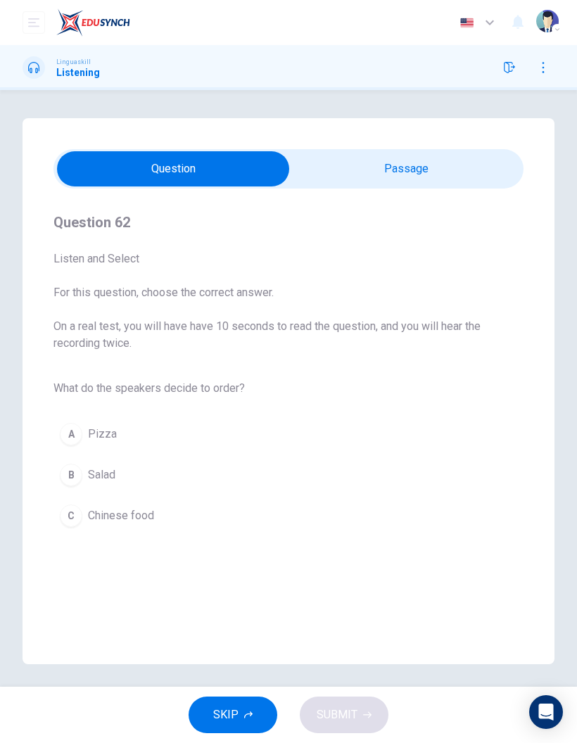
click at [129, 484] on button "B Salad" at bounding box center [288, 474] width 470 height 35
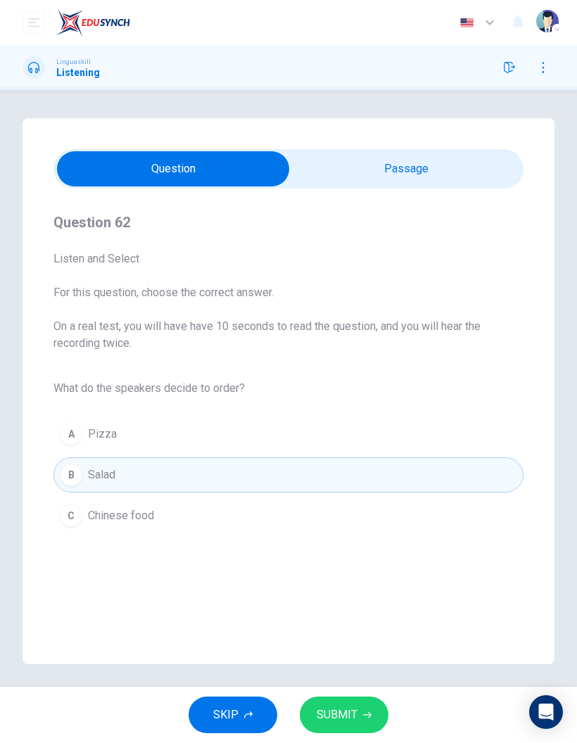
click at [363, 703] on button "SUBMIT" at bounding box center [344, 714] width 89 height 37
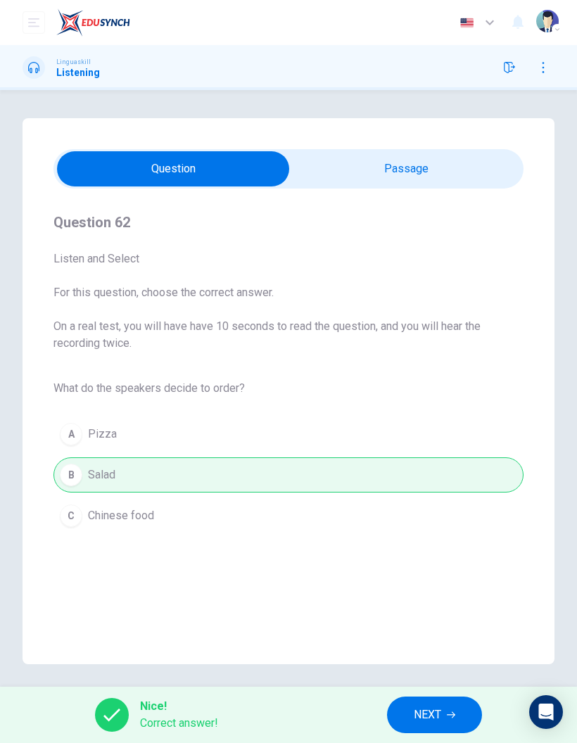
click at [426, 706] on span "NEXT" at bounding box center [427, 715] width 27 height 20
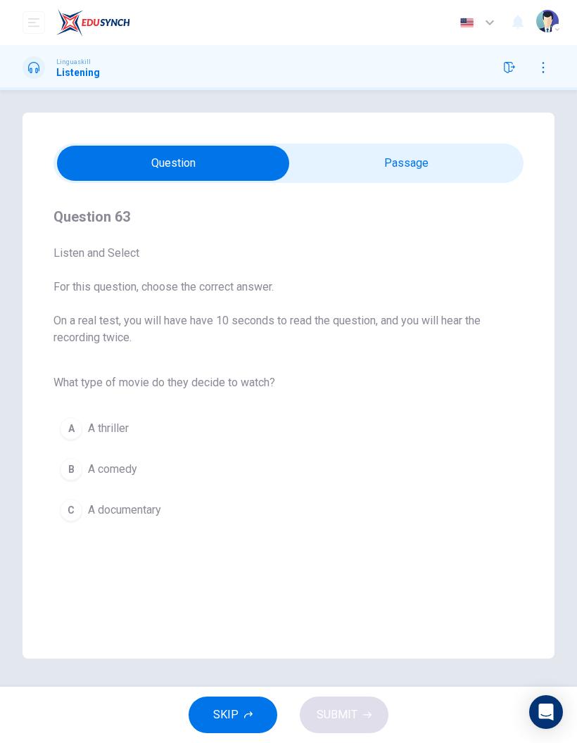
scroll to position [50, 0]
click at [233, 714] on span "SKIP" at bounding box center [225, 715] width 25 height 20
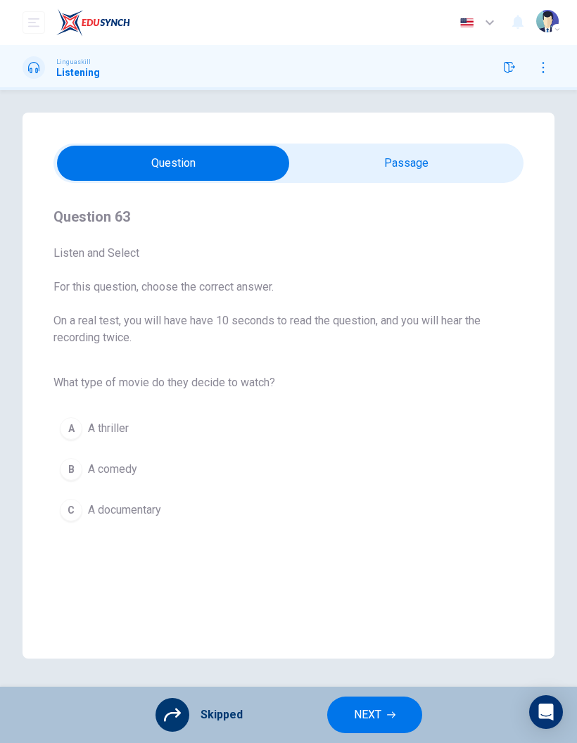
click at [131, 433] on div "A A thriller B A comedy C A documentary" at bounding box center [288, 469] width 470 height 122
checkbox input "true"
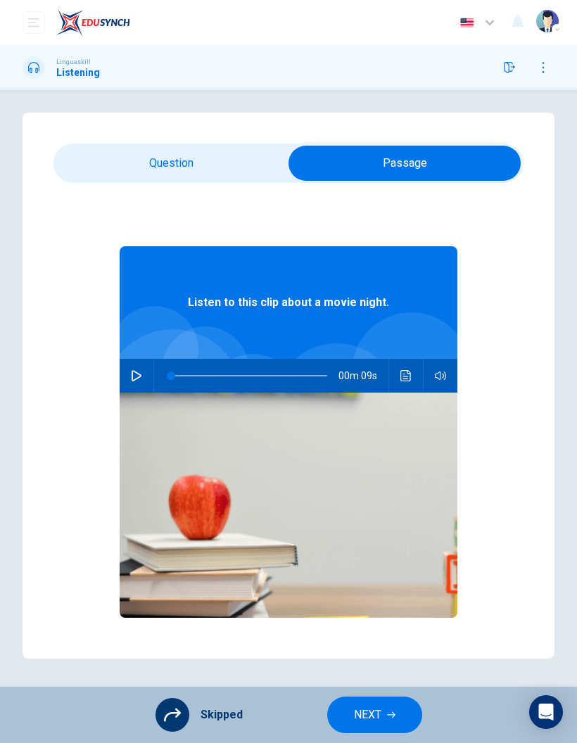
click at [151, 359] on div "00m 09s" at bounding box center [289, 376] width 338 height 34
click at [136, 359] on button "button" at bounding box center [136, 376] width 23 height 34
type input "67"
click at [179, 146] on input "checkbox" at bounding box center [404, 163] width 705 height 35
checkbox input "false"
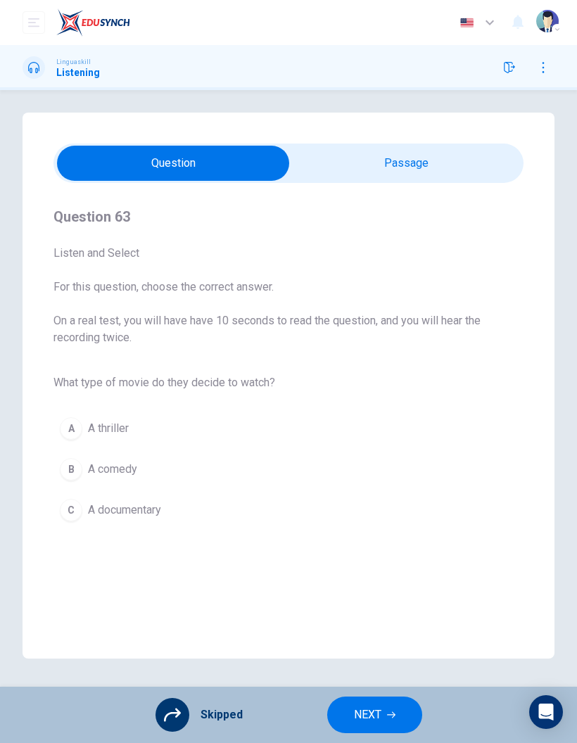
click at [121, 431] on div "A A thriller B A comedy C A documentary" at bounding box center [288, 469] width 470 height 122
click at [64, 419] on div "A A thriller B A comedy C A documentary" at bounding box center [288, 469] width 470 height 122
click at [172, 712] on icon at bounding box center [172, 714] width 17 height 13
click at [178, 693] on div "Skipped NEXT" at bounding box center [288, 714] width 577 height 56
click at [117, 430] on div "A A thriller B A comedy C A documentary" at bounding box center [288, 469] width 470 height 122
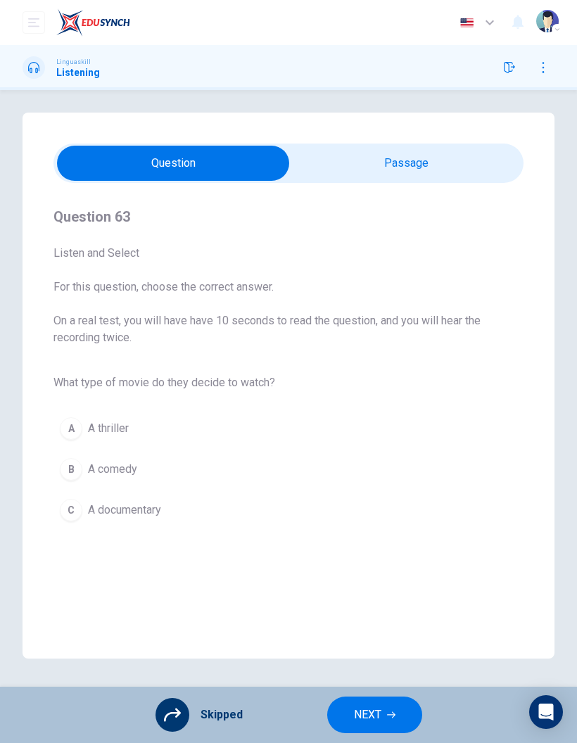
click at [108, 433] on div "A A thriller B A comedy C A documentary" at bounding box center [288, 469] width 470 height 122
click at [394, 722] on button "NEXT" at bounding box center [374, 714] width 95 height 37
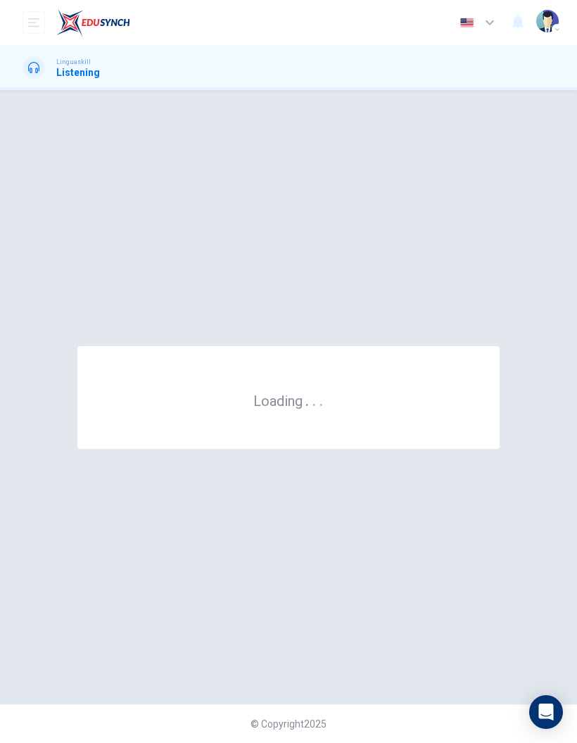
scroll to position [0, 0]
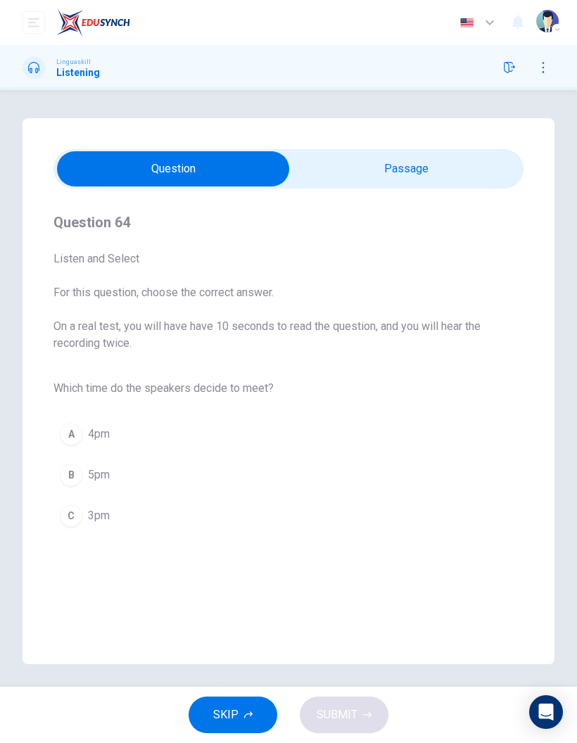
click at [67, 505] on div "C" at bounding box center [71, 515] width 23 height 23
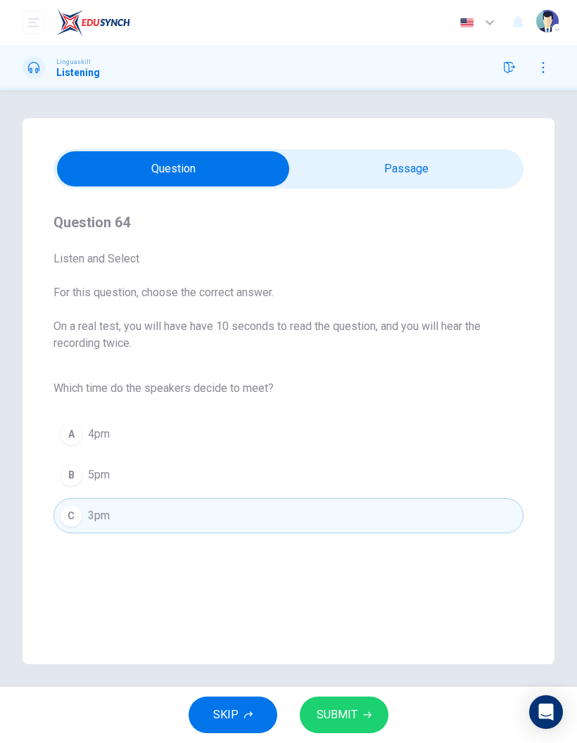
click at [352, 708] on span "SUBMIT" at bounding box center [337, 715] width 41 height 20
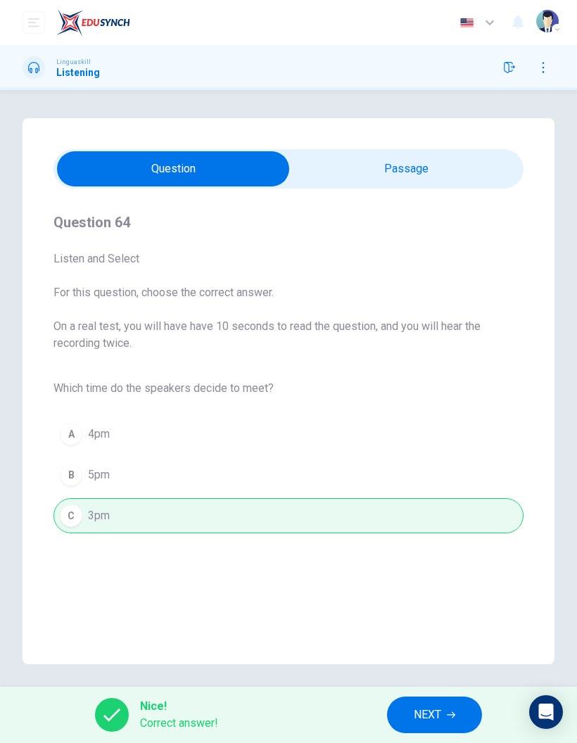
click at [404, 708] on button "NEXT" at bounding box center [434, 714] width 95 height 37
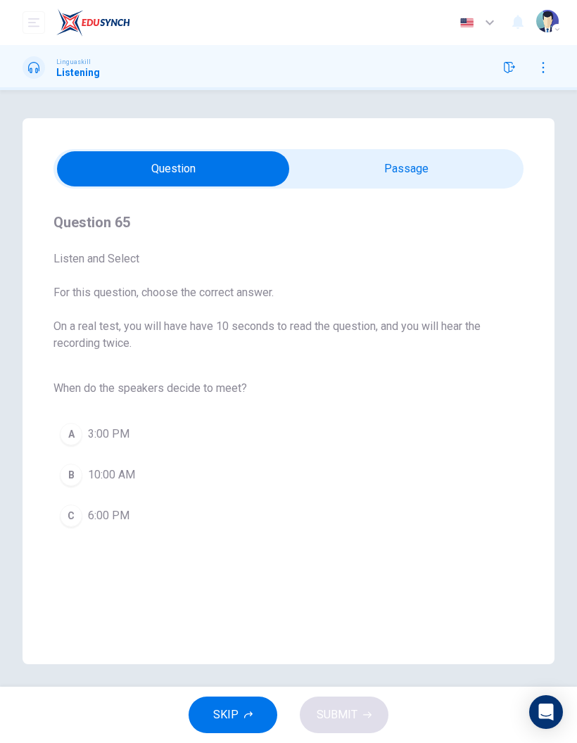
click at [146, 419] on div "A 3:00 PM B 10:00 AM C 6:00 PM" at bounding box center [288, 475] width 470 height 122
click at [134, 437] on button "A 3:00 PM" at bounding box center [288, 433] width 470 height 35
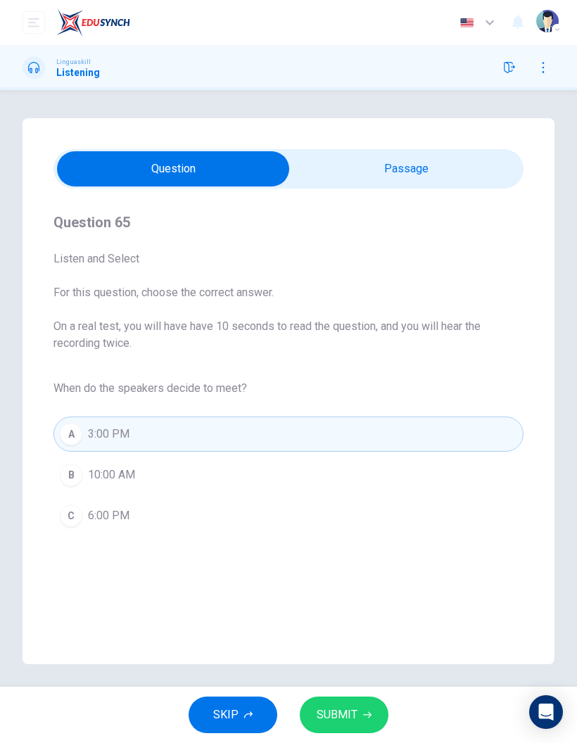
click at [359, 703] on button "SUBMIT" at bounding box center [344, 714] width 89 height 37
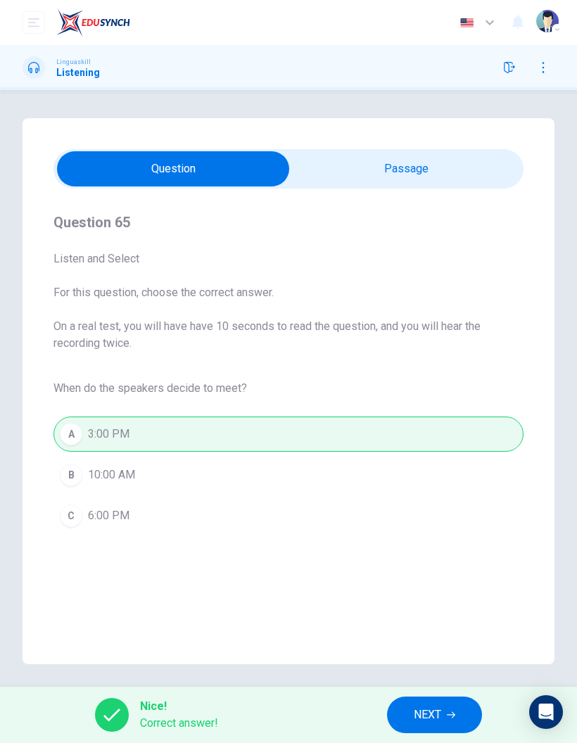
click at [426, 711] on span "NEXT" at bounding box center [427, 715] width 27 height 20
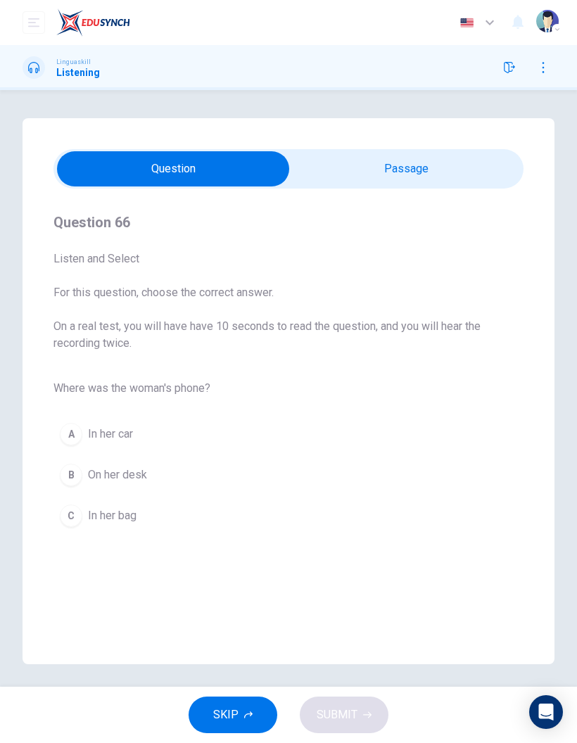
click at [115, 512] on span "In her bag" at bounding box center [112, 515] width 49 height 17
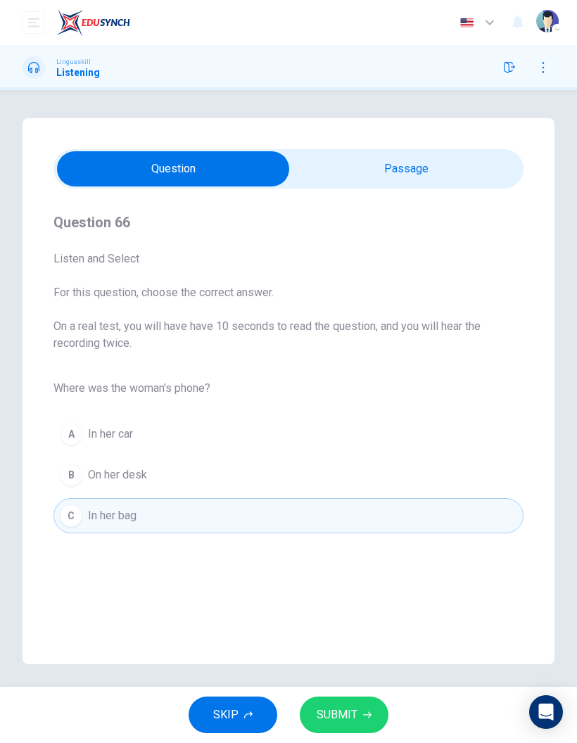
click at [355, 705] on span "SUBMIT" at bounding box center [337, 715] width 41 height 20
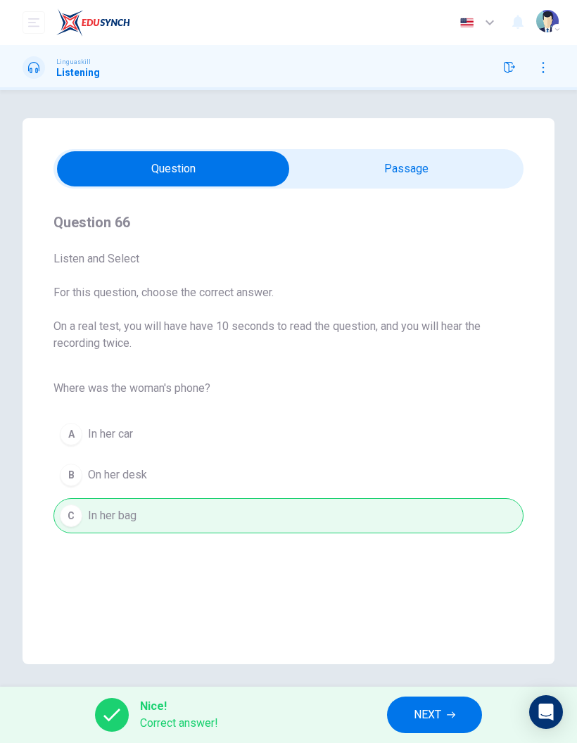
click at [435, 719] on span "NEXT" at bounding box center [427, 715] width 27 height 20
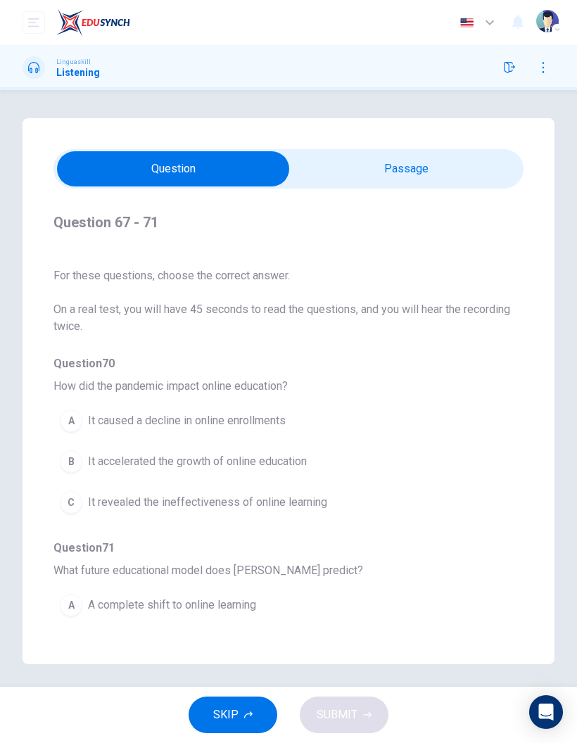
scroll to position [554, 0]
click at [554, 713] on icon "Open Intercom Messenger" at bounding box center [545, 711] width 17 height 17
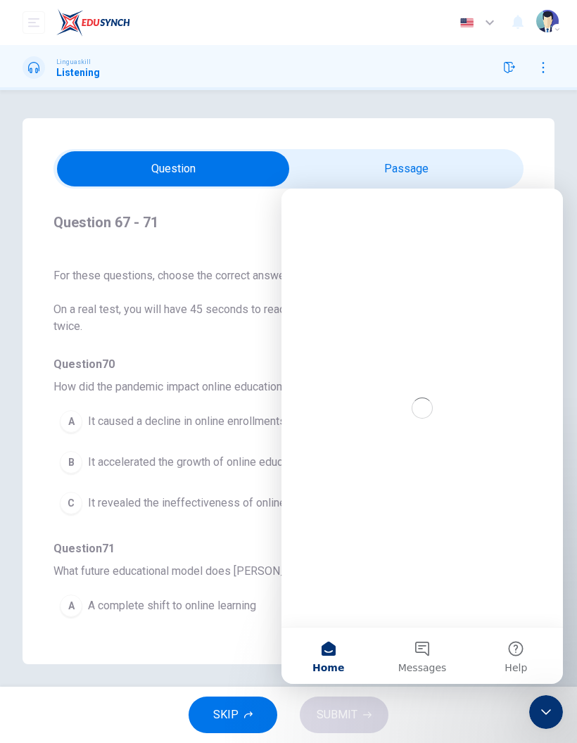
scroll to position [0, 0]
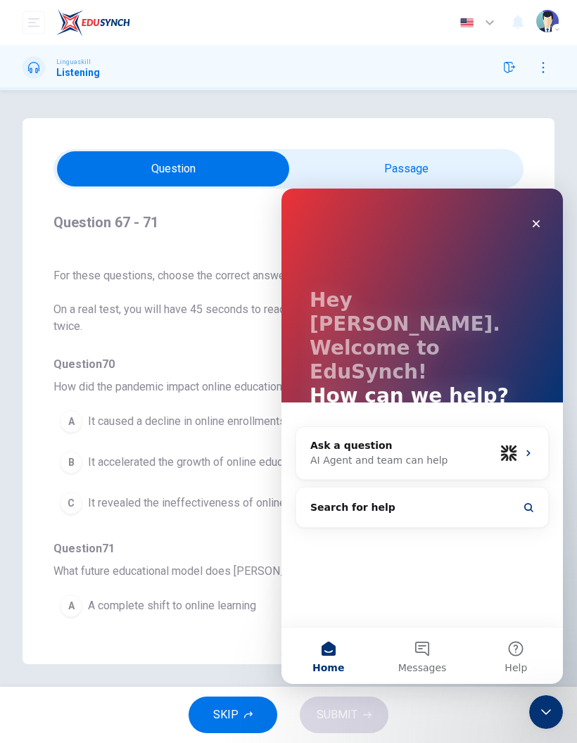
click at [539, 234] on div "Close" at bounding box center [535, 223] width 25 height 25
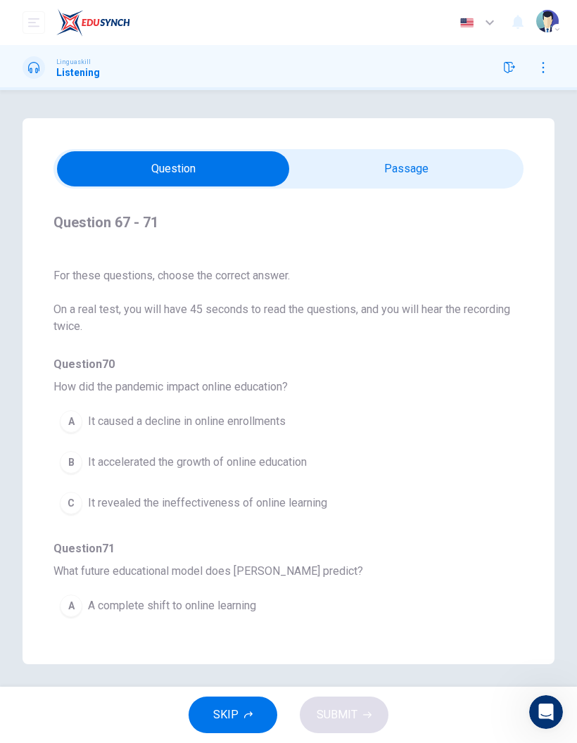
click at [547, 66] on icon "button" at bounding box center [542, 67] width 11 height 11
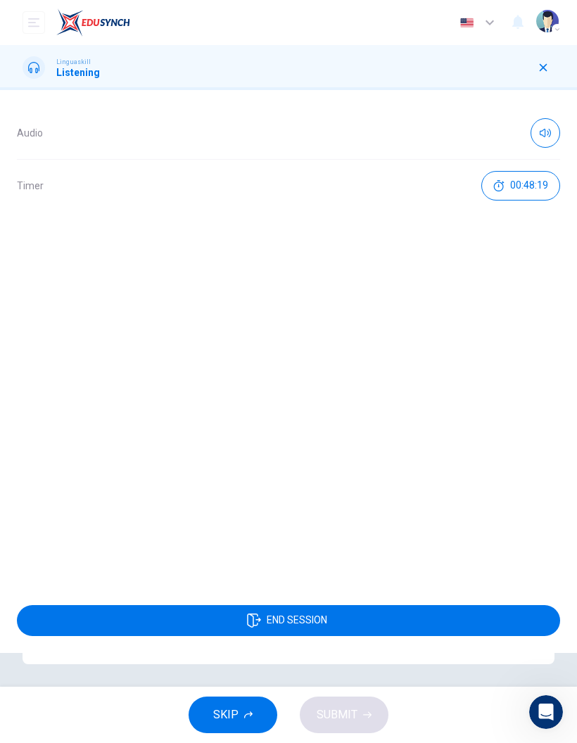
click at [383, 608] on button "END SESSION" at bounding box center [288, 620] width 543 height 31
